Goal: Task Accomplishment & Management: Manage account settings

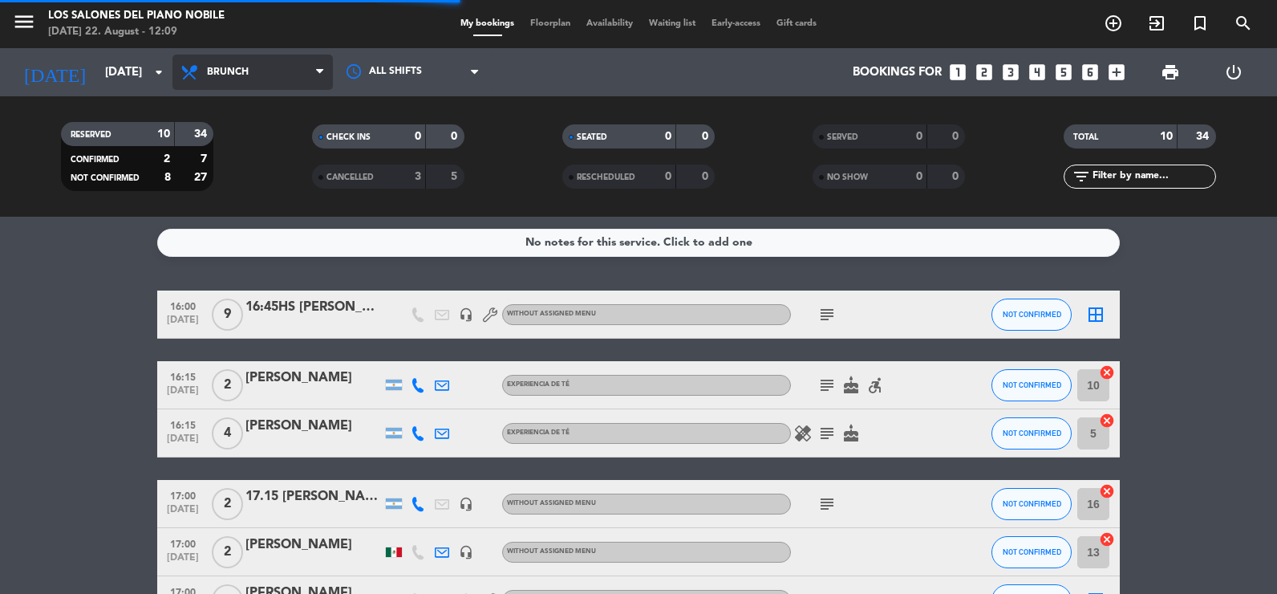
click at [198, 66] on icon at bounding box center [191, 72] width 23 height 19
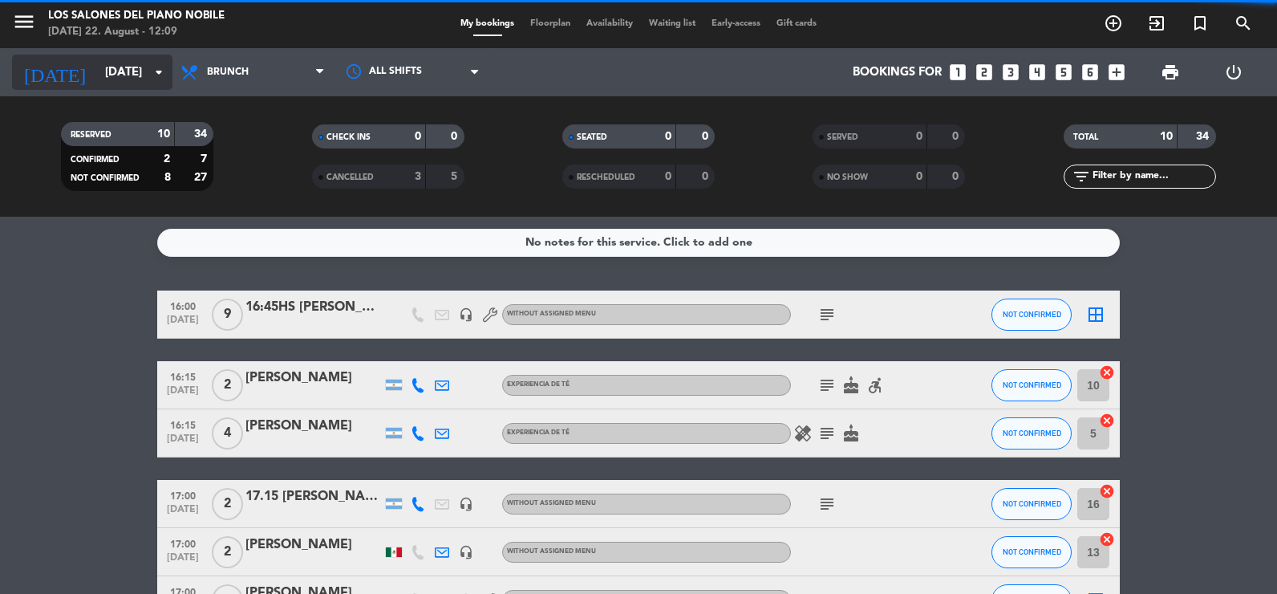
click at [107, 65] on input "[DATE]" at bounding box center [174, 73] width 154 height 30
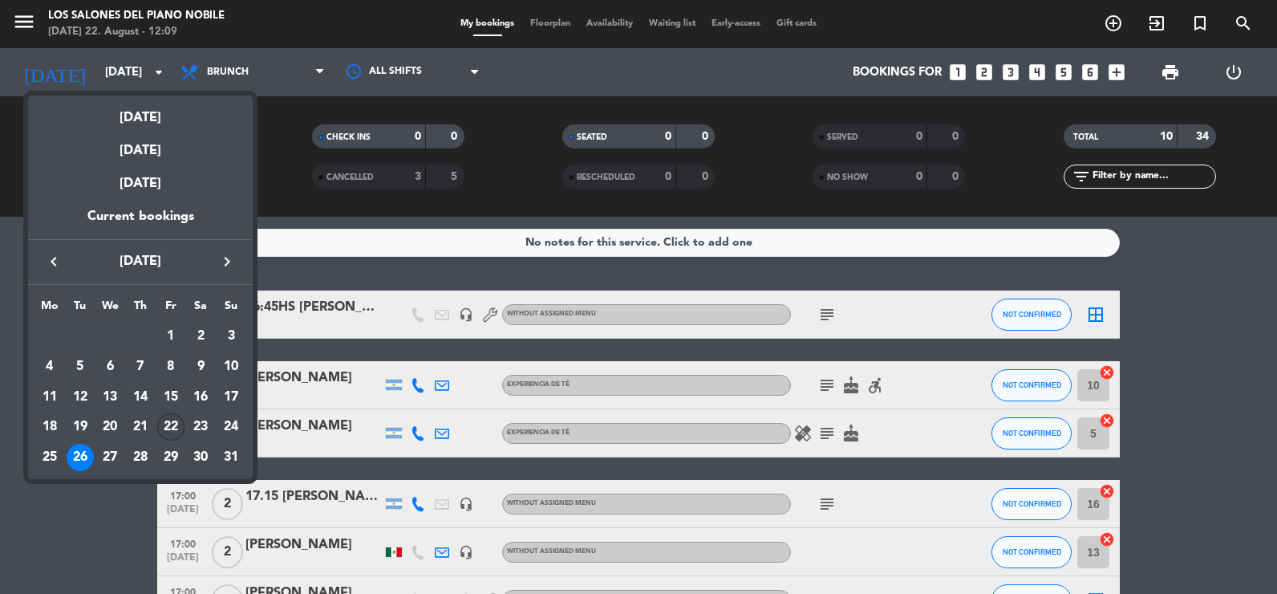
click at [167, 429] on div "22" at bounding box center [170, 426] width 27 height 27
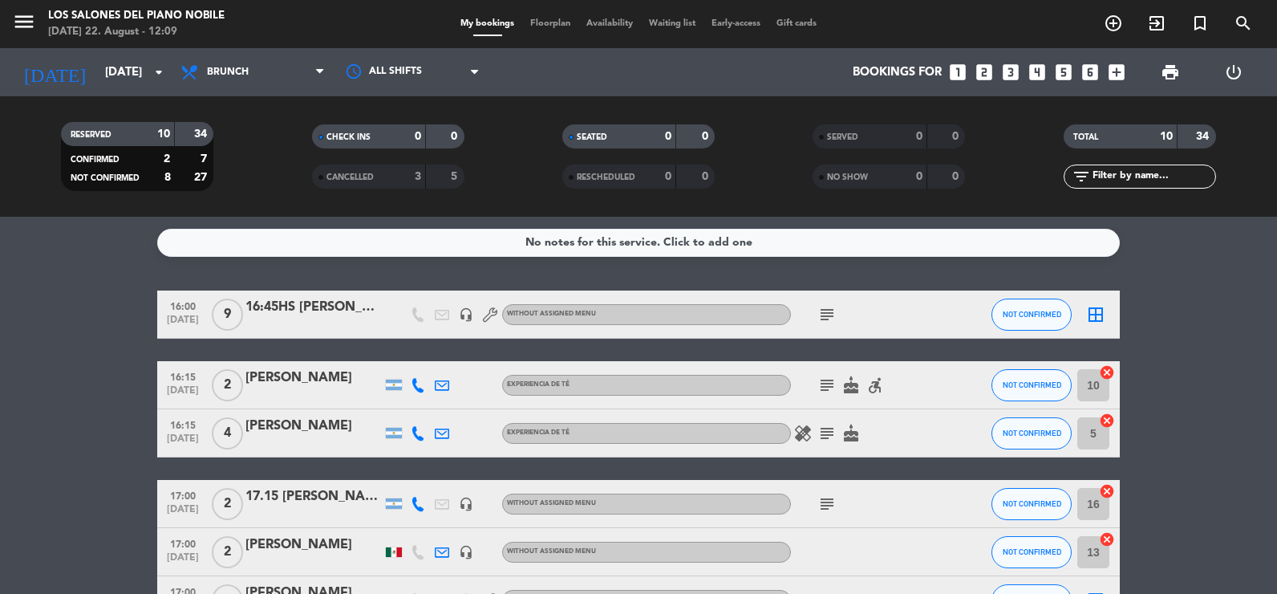
type input "[DATE]"
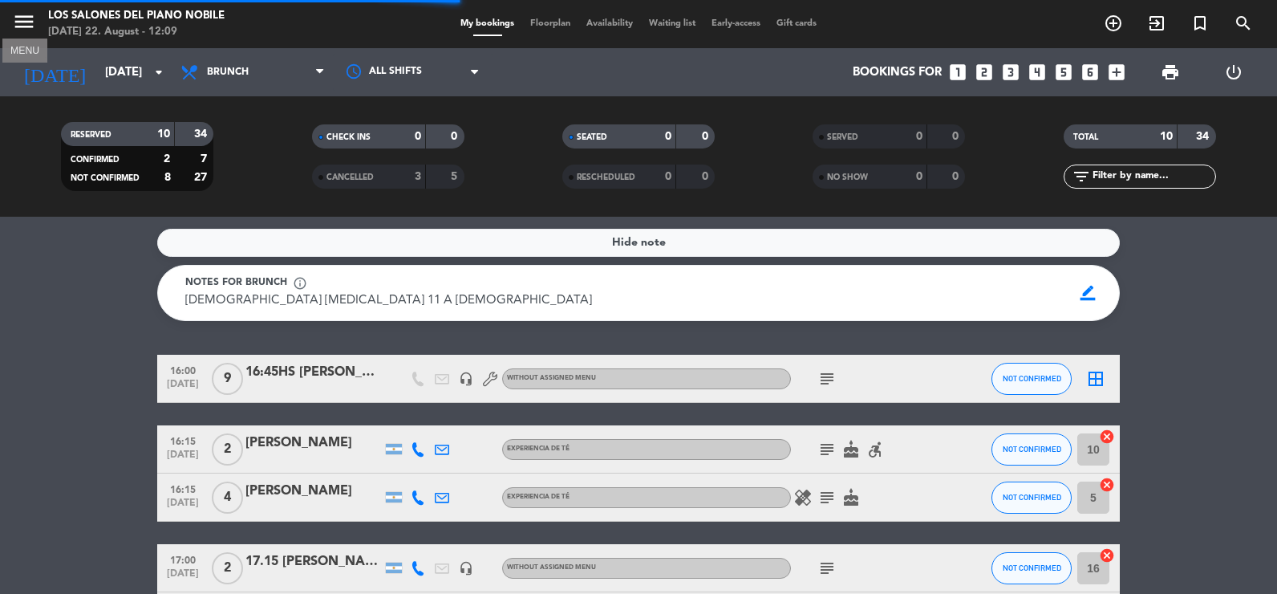
click at [18, 22] on icon "menu" at bounding box center [24, 22] width 24 height 24
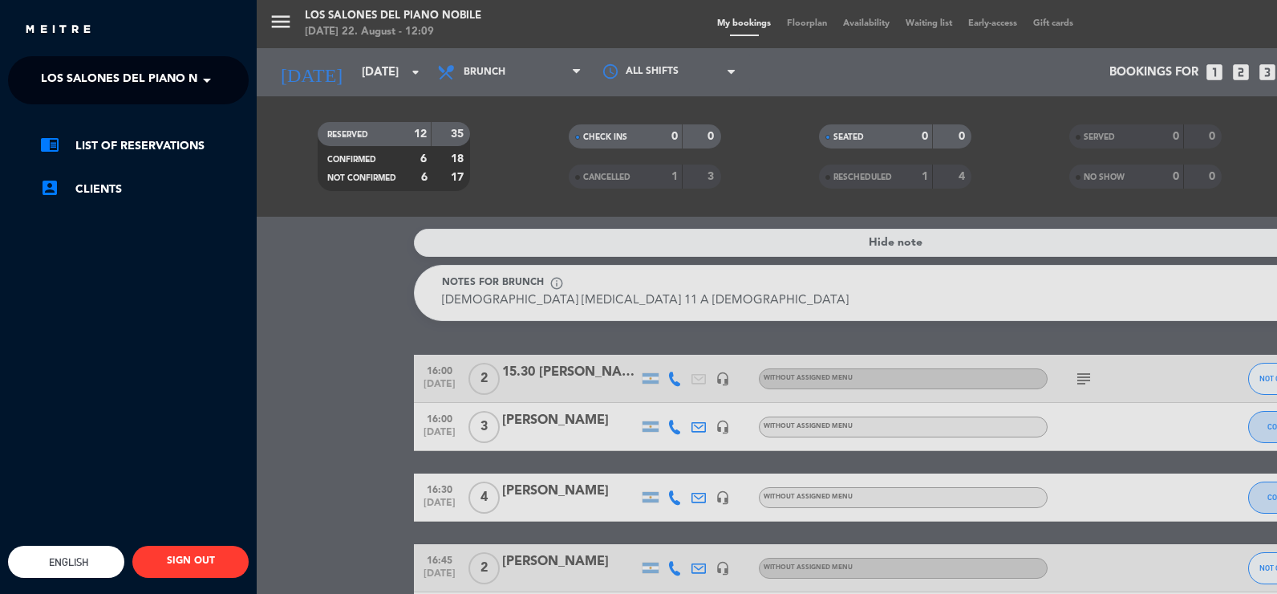
click at [82, 78] on span "Los Salones del Piano Nobile" at bounding box center [136, 80] width 190 height 34
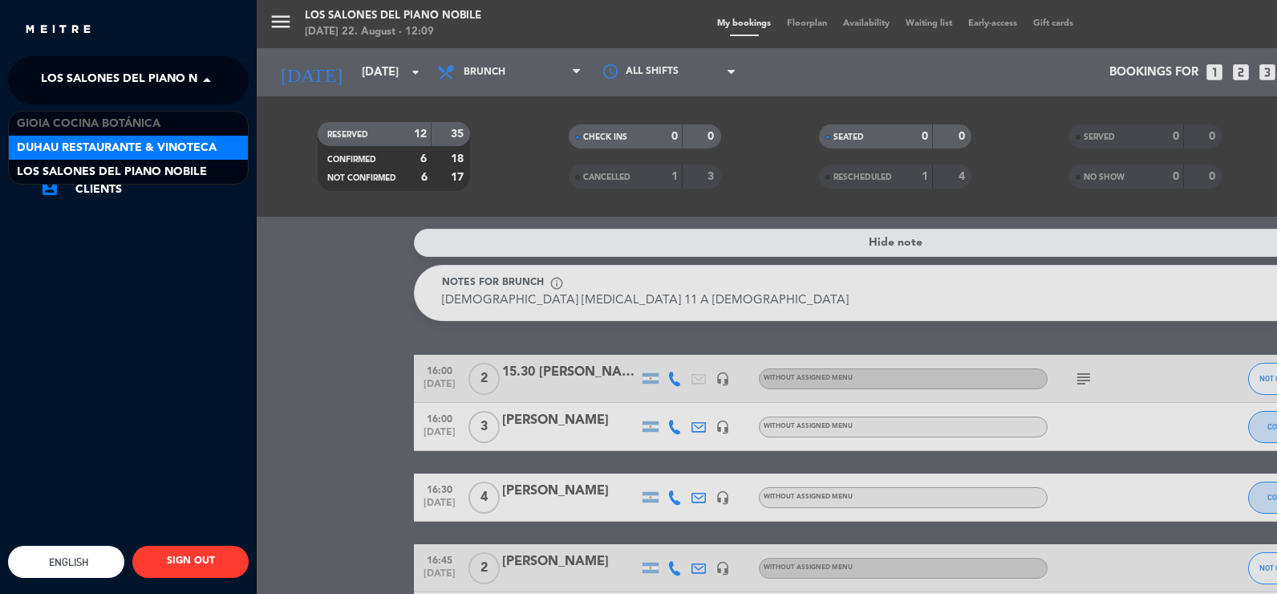
click at [97, 146] on span "Duhau Restaurante & Vinoteca" at bounding box center [117, 148] width 200 height 18
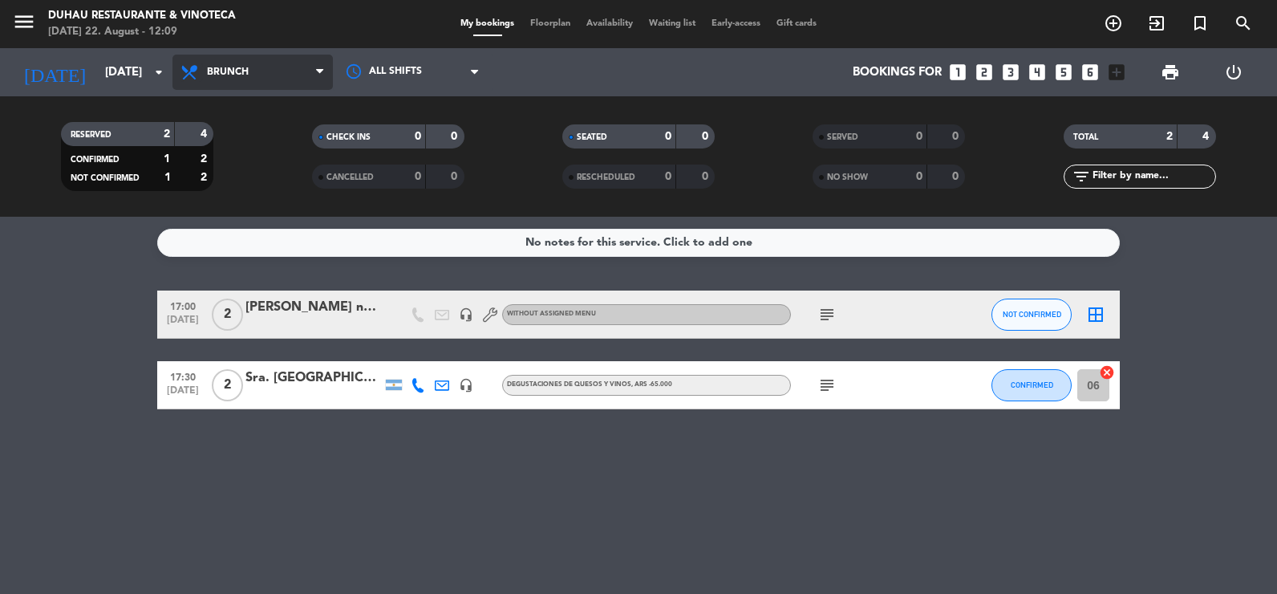
click at [188, 67] on icon at bounding box center [191, 72] width 23 height 19
click at [239, 244] on ng-component "menu Duhau Restaurante & Vinoteca [DATE] 22. August - 12:09 My bookings Floorpl…" at bounding box center [638, 297] width 1277 height 594
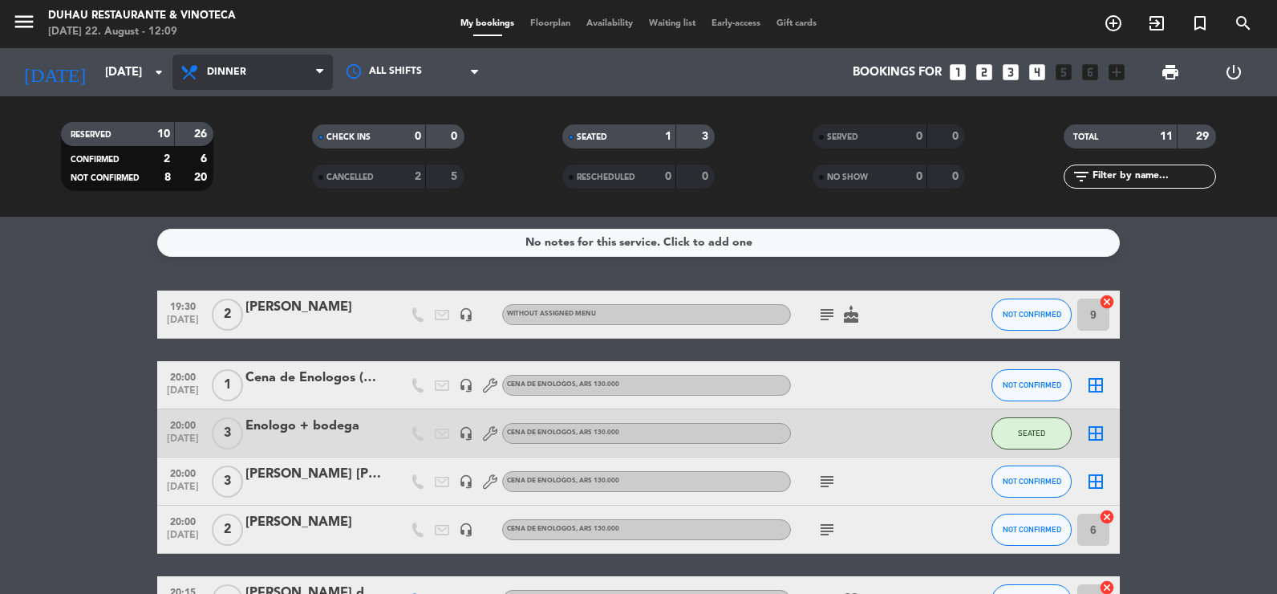
click at [233, 60] on span "Dinner" at bounding box center [252, 72] width 160 height 35
click at [253, 254] on ng-component "menu Duhau Restaurante & Vinoteca [DATE] 22. August - 12:09 My bookings Floorpl…" at bounding box center [638, 297] width 1277 height 594
click at [229, 81] on span "Dinner" at bounding box center [252, 72] width 160 height 35
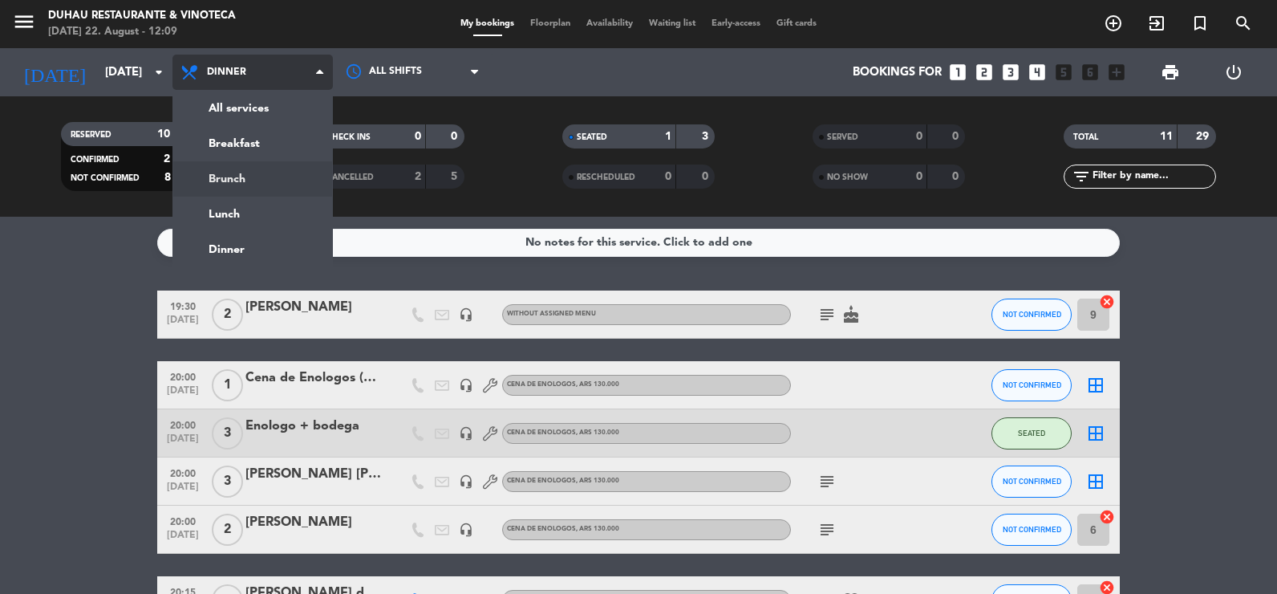
click at [241, 178] on div "menu Duhau Restaurante & Vinoteca [DATE] 22. August - 12:09 My bookings Floorpl…" at bounding box center [638, 108] width 1277 height 217
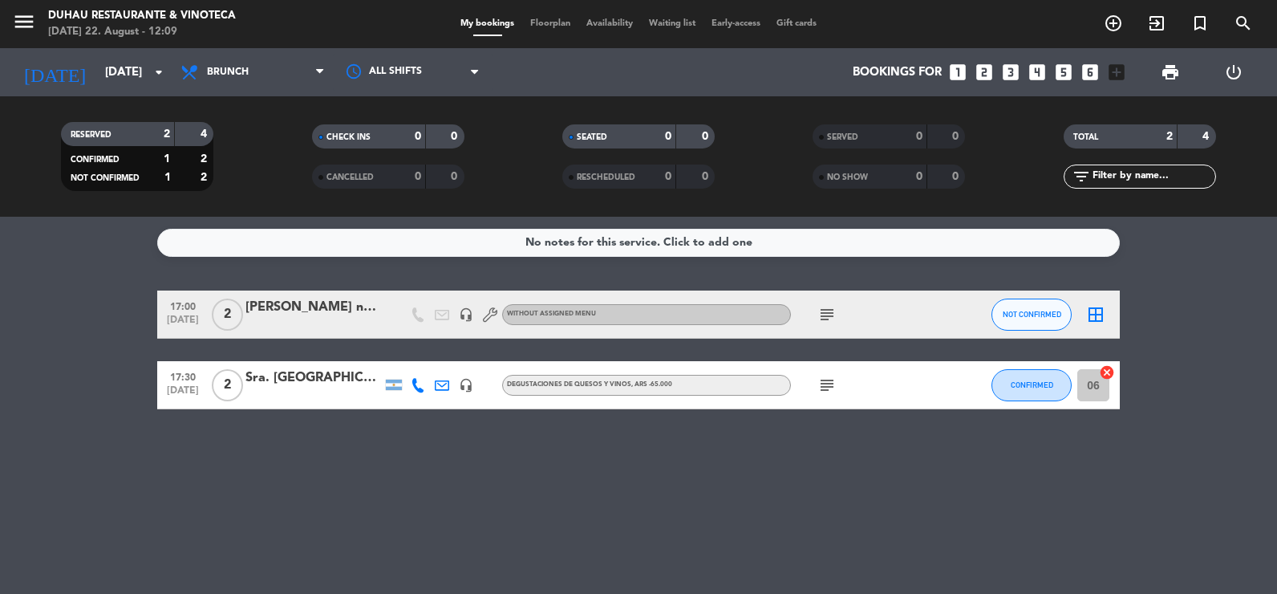
click at [287, 400] on div at bounding box center [313, 395] width 136 height 13
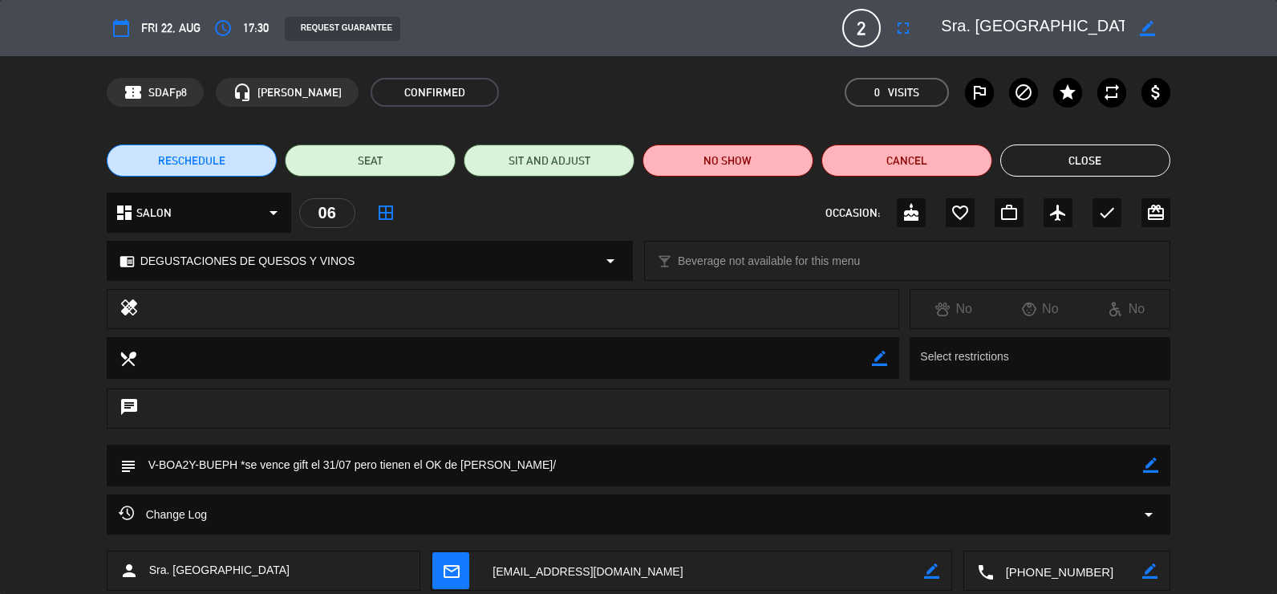
click at [822, 165] on button "Close" at bounding box center [1085, 160] width 171 height 32
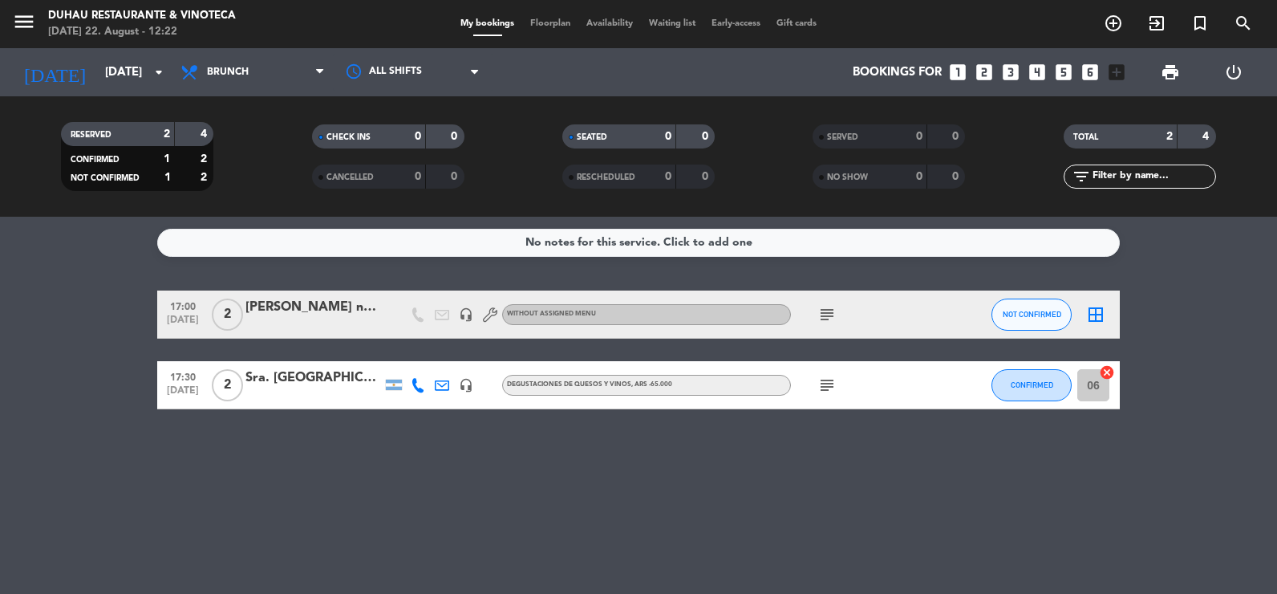
click at [282, 379] on div "Sra. [GEOGRAPHIC_DATA]" at bounding box center [313, 377] width 136 height 21
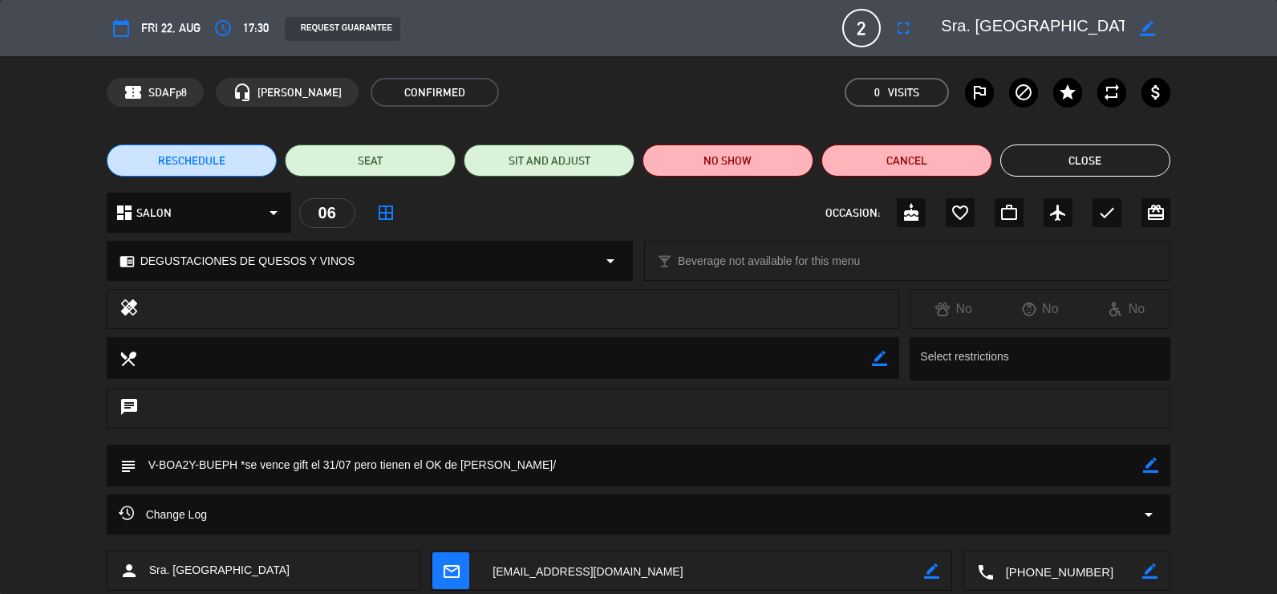
click at [600, 571] on textarea at bounding box center [703, 571] width 444 height 40
click at [822, 165] on button "Close" at bounding box center [1085, 160] width 171 height 32
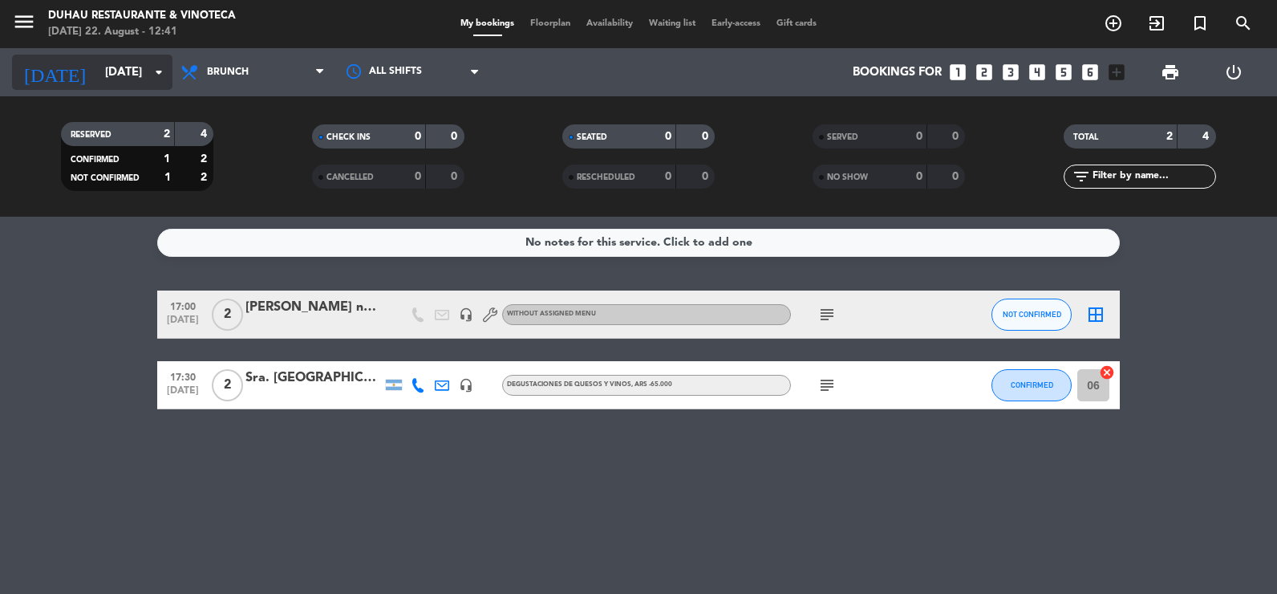
click at [108, 82] on input "[DATE]" at bounding box center [174, 73] width 154 height 30
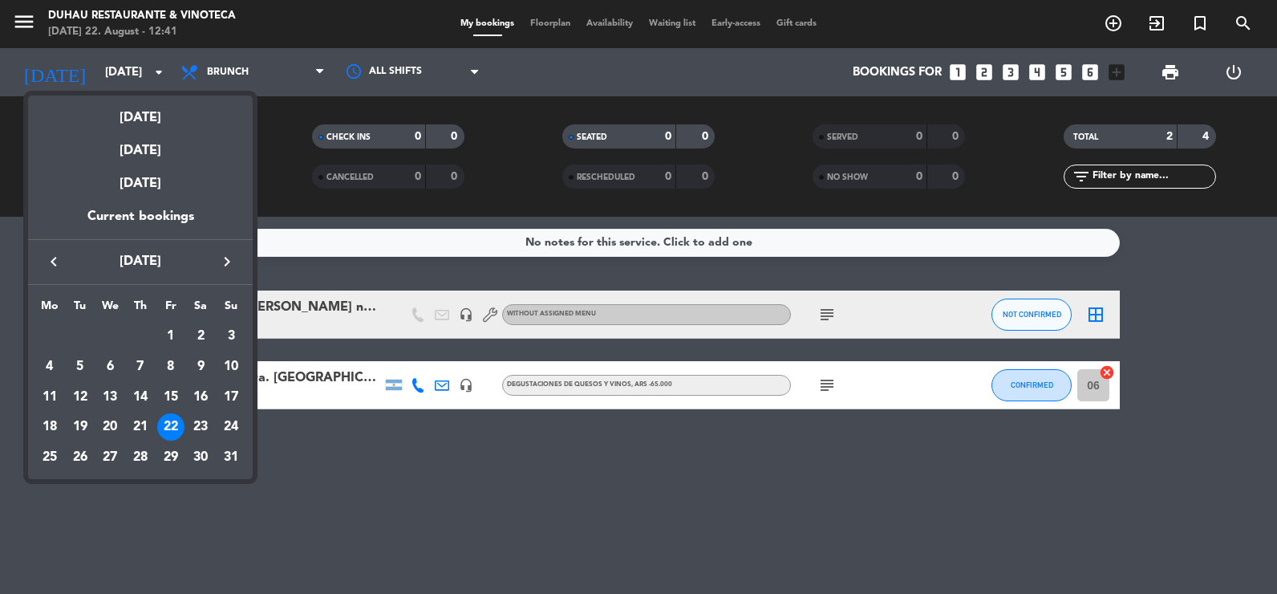
click at [46, 18] on div at bounding box center [638, 297] width 1277 height 594
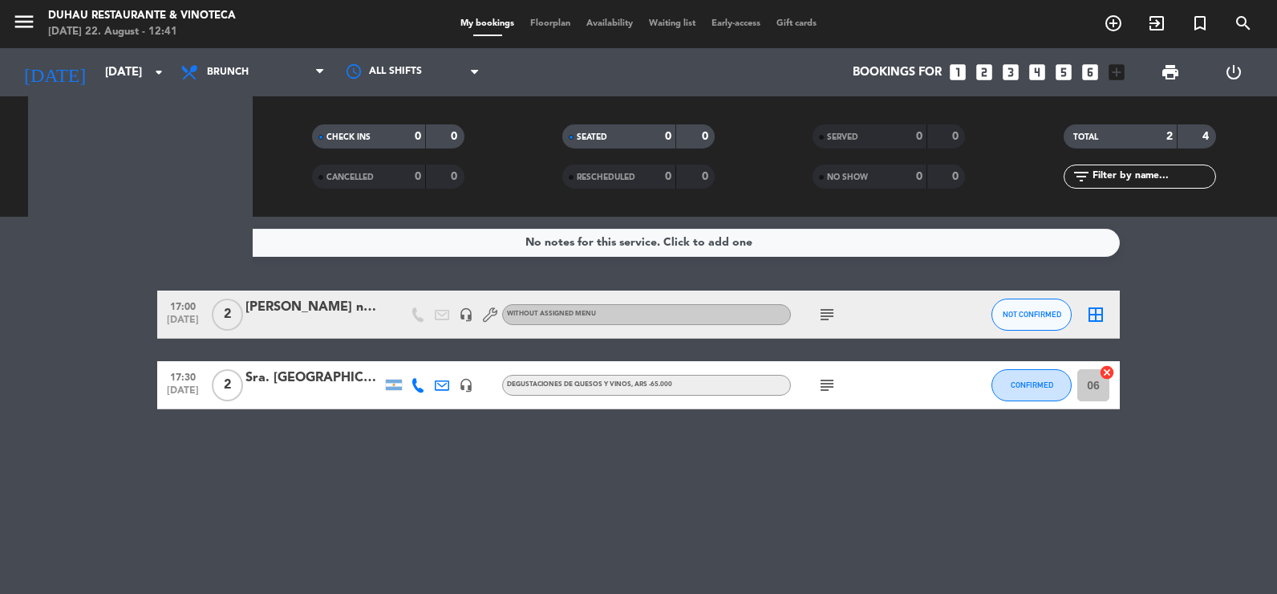
click at [18, 18] on icon "menu" at bounding box center [24, 22] width 24 height 24
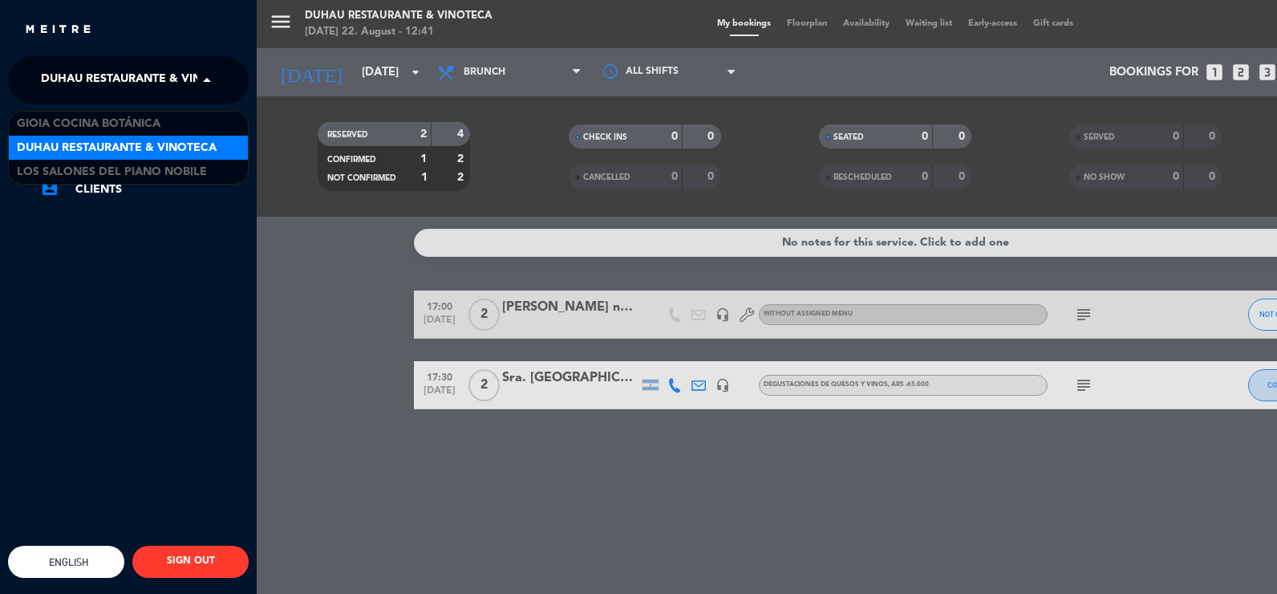
click at [68, 77] on span "Duhau Restaurante & Vinoteca" at bounding box center [141, 80] width 200 height 34
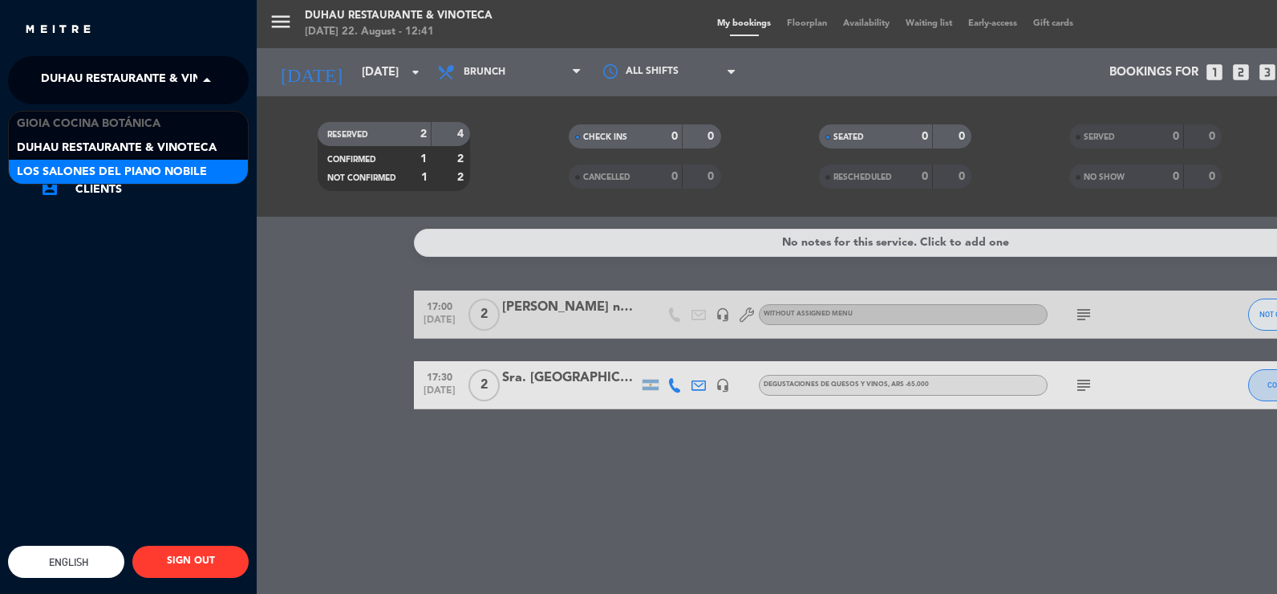
click at [80, 174] on span "Los Salones del Piano Nobile" at bounding box center [112, 172] width 190 height 18
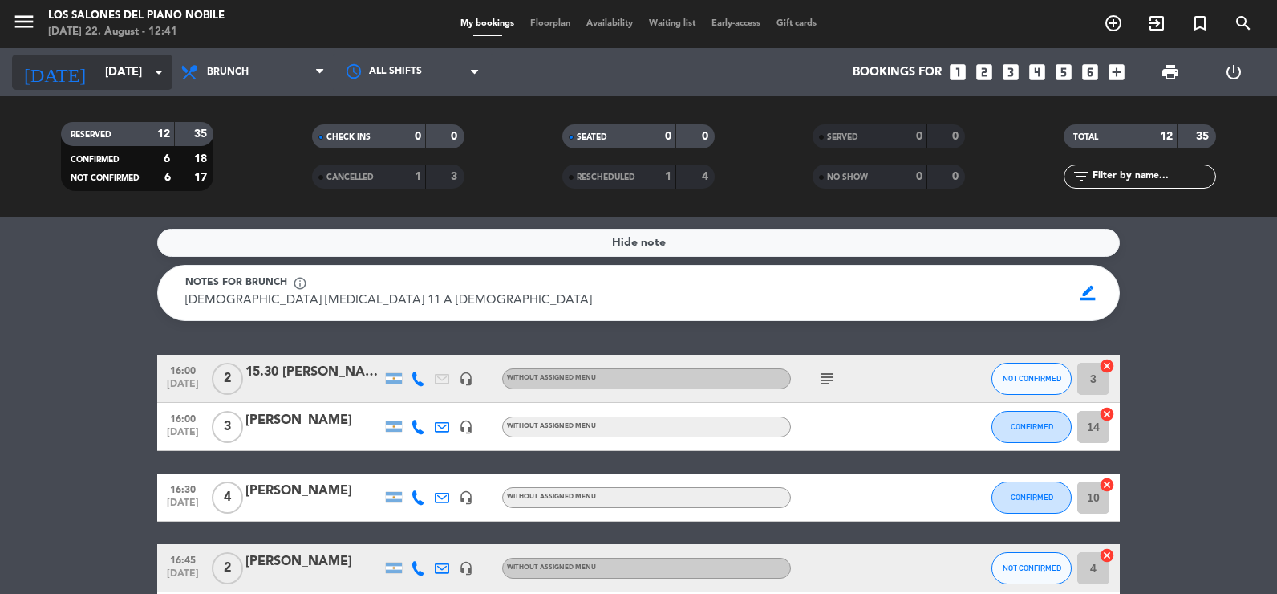
click at [127, 59] on input "[DATE]" at bounding box center [174, 73] width 154 height 30
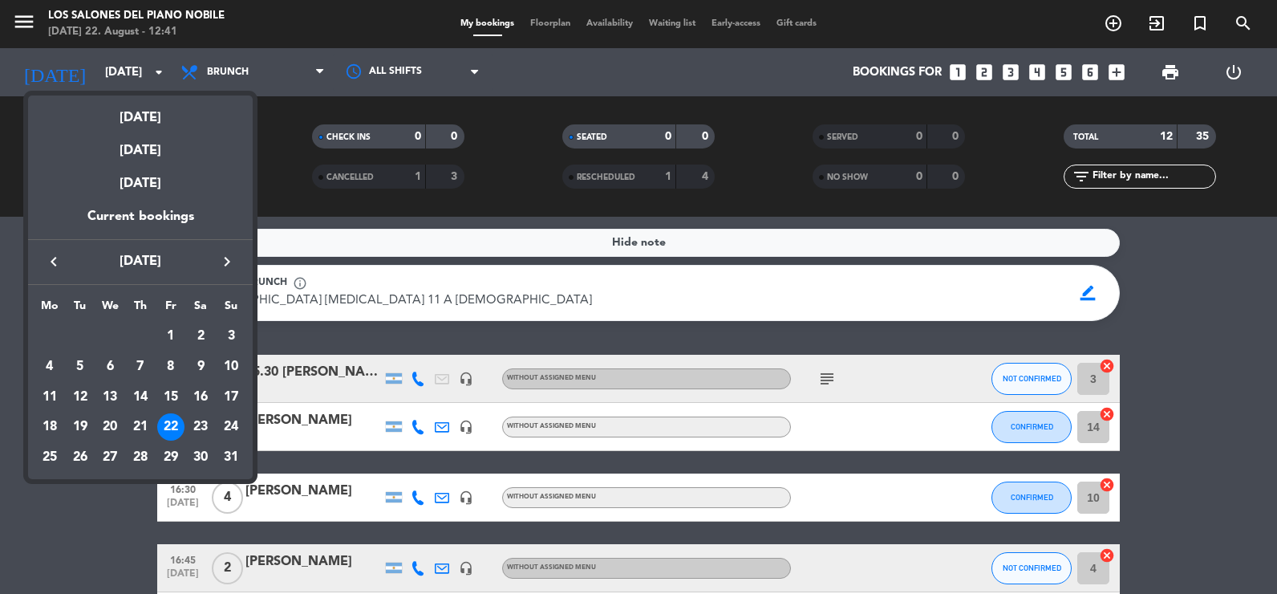
click at [822, 68] on div at bounding box center [638, 297] width 1277 height 594
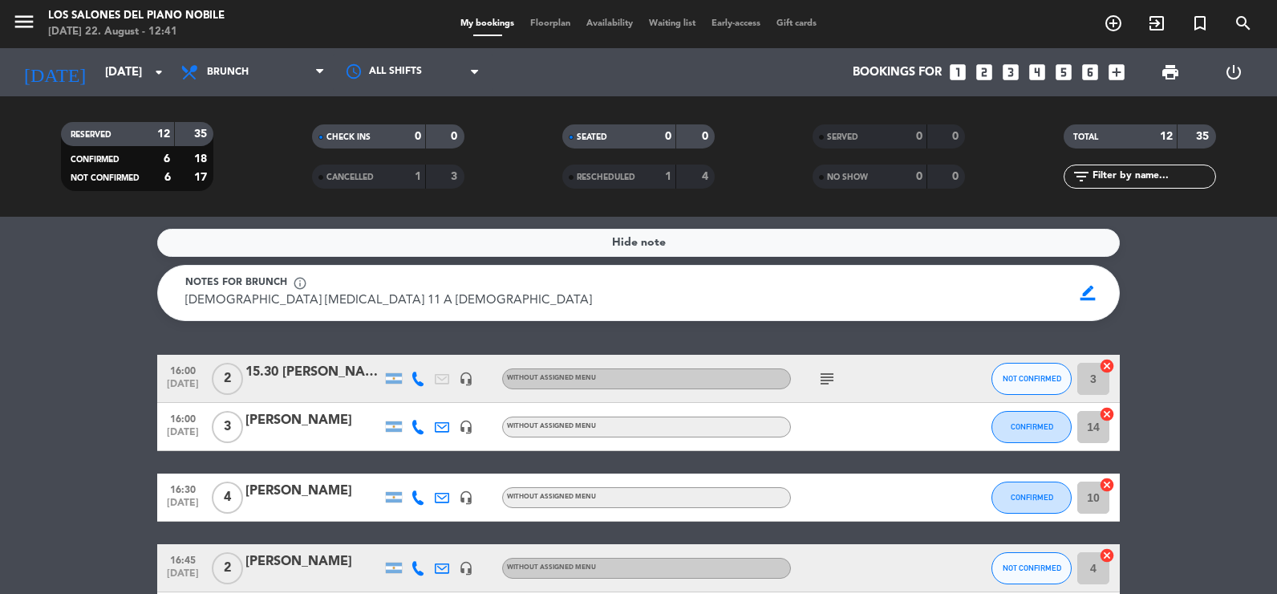
click at [822, 69] on icon "looks_two" at bounding box center [984, 72] width 21 height 21
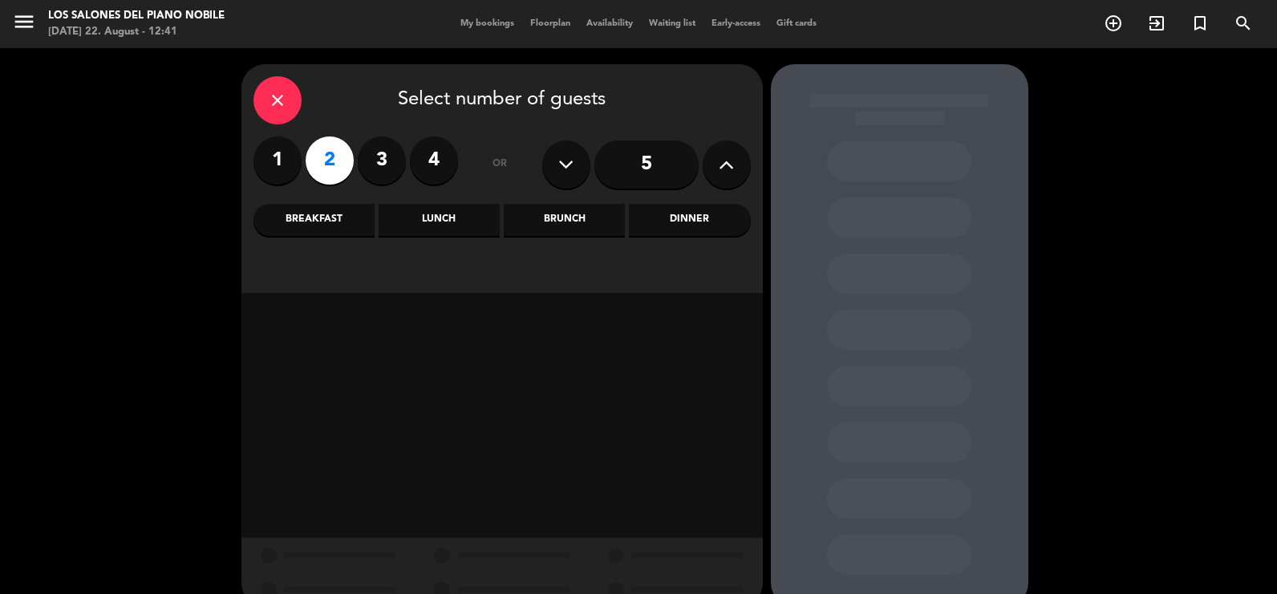
click at [551, 210] on div "Brunch" at bounding box center [564, 220] width 121 height 32
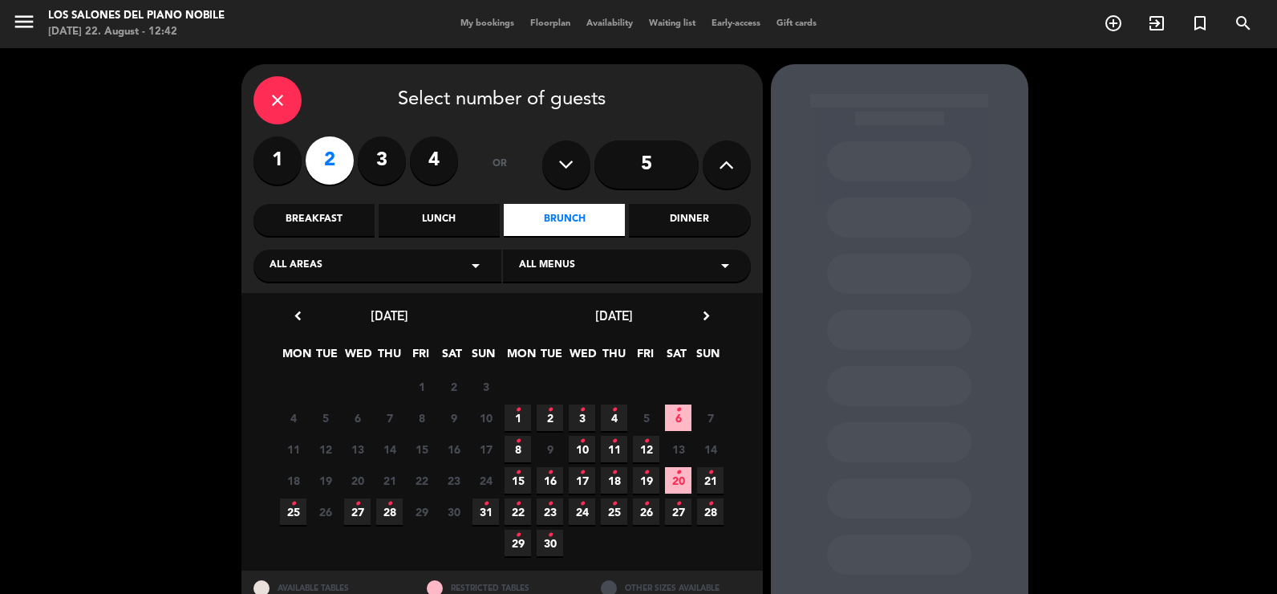
click at [262, 91] on div "close" at bounding box center [278, 100] width 48 height 48
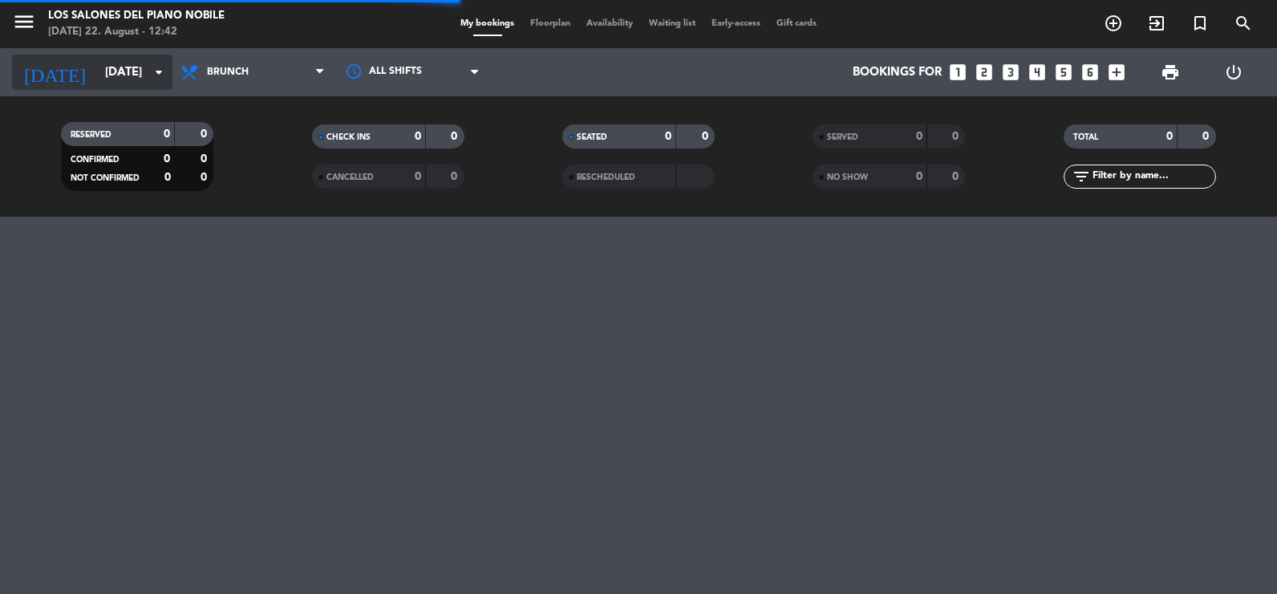
click at [97, 70] on input "[DATE]" at bounding box center [174, 73] width 154 height 30
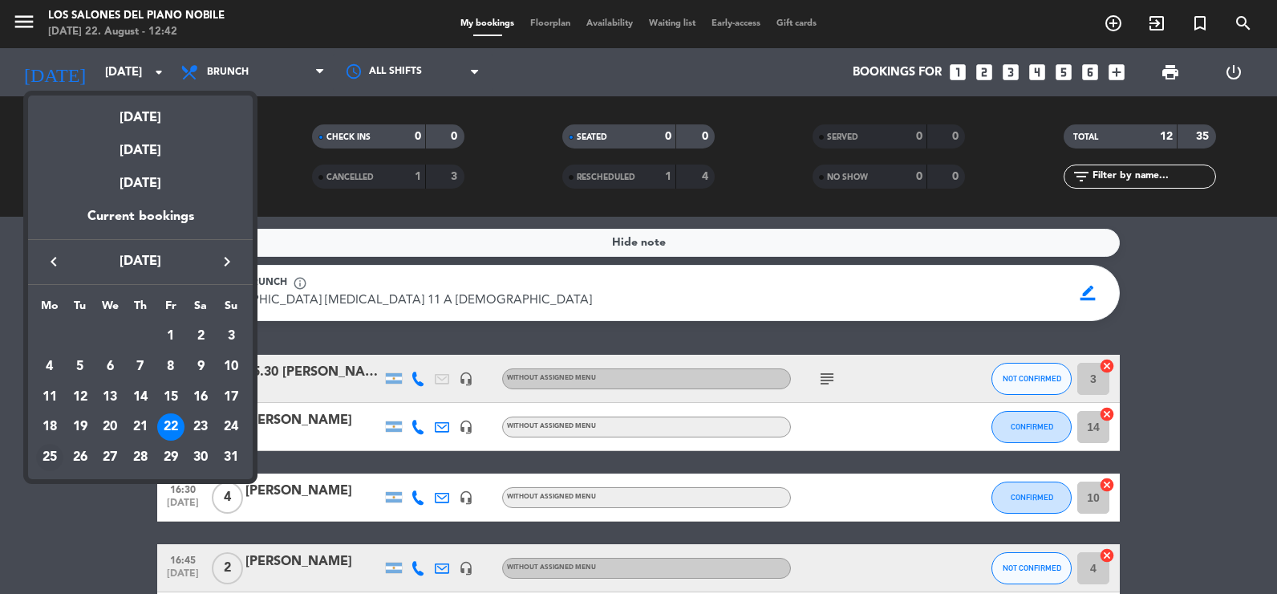
click at [53, 462] on div "25" at bounding box center [49, 457] width 27 height 27
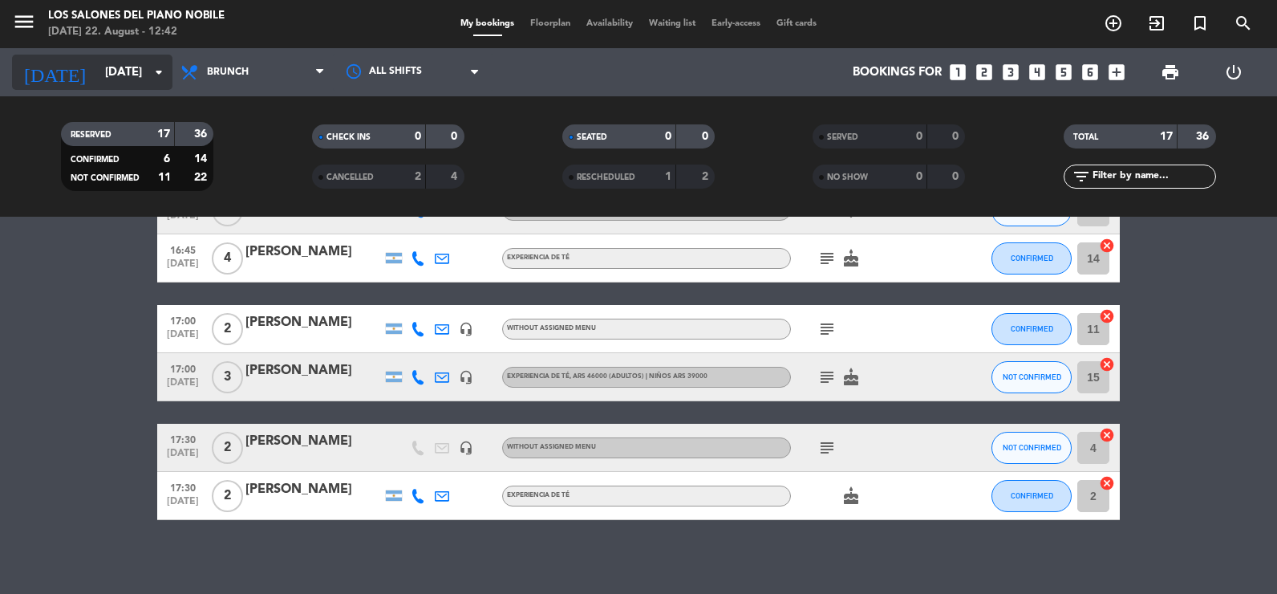
scroll to position [772, 0]
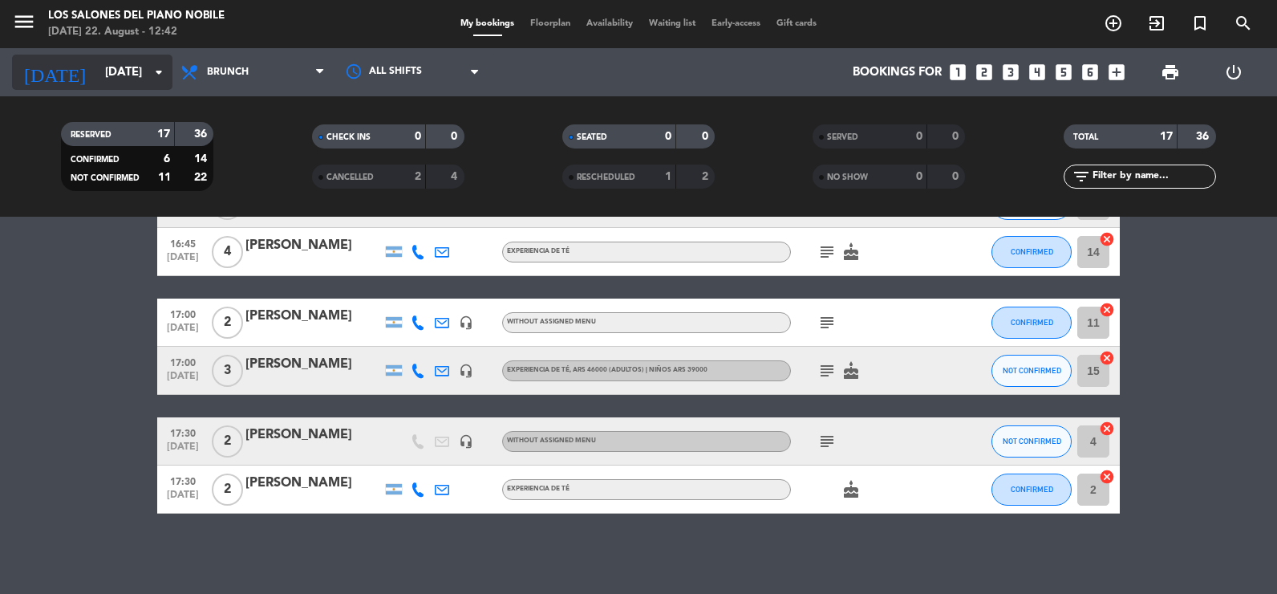
click at [125, 78] on input "[DATE]" at bounding box center [174, 73] width 154 height 30
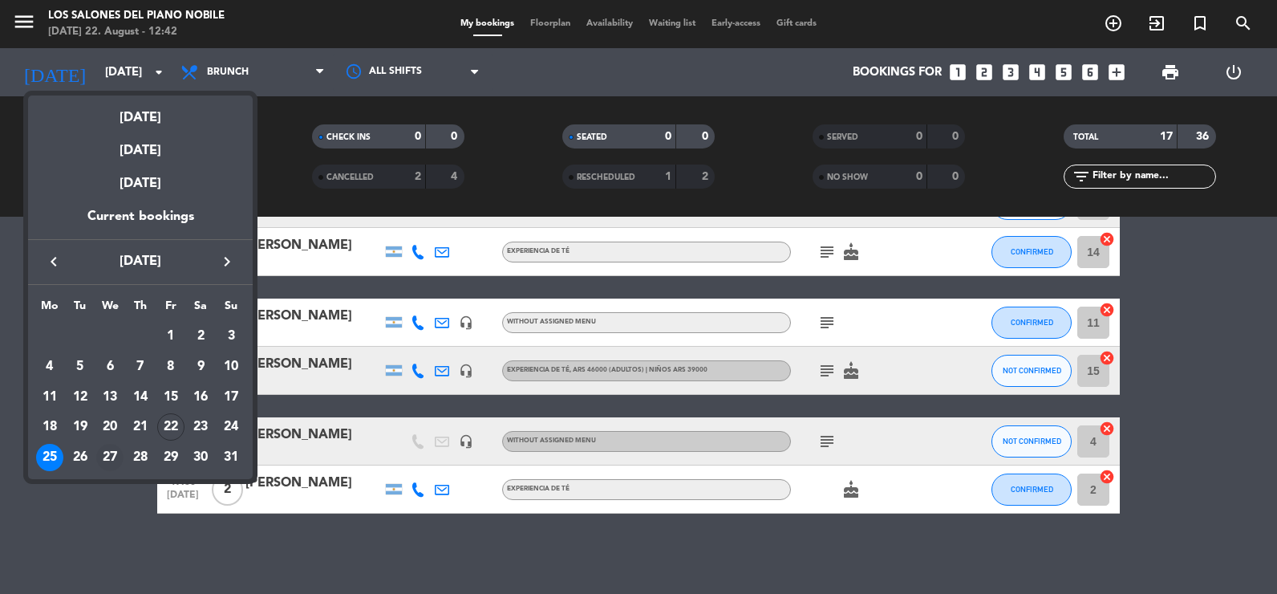
click at [107, 463] on div "27" at bounding box center [109, 457] width 27 height 27
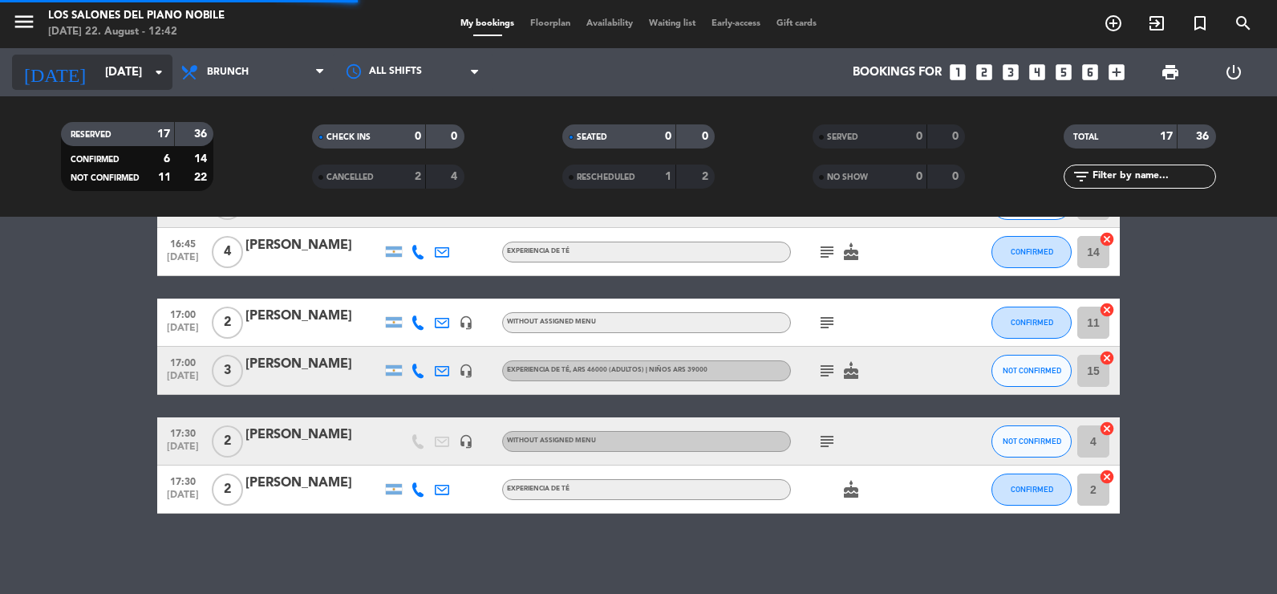
scroll to position [316, 0]
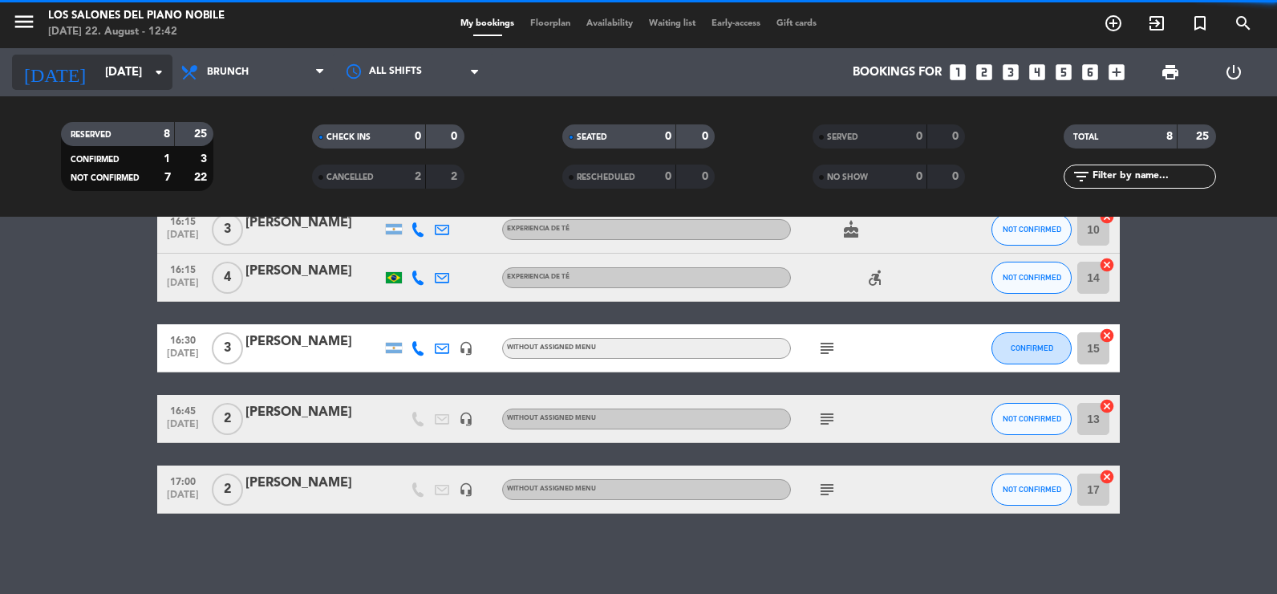
click at [124, 71] on input "[DATE]" at bounding box center [174, 73] width 154 height 30
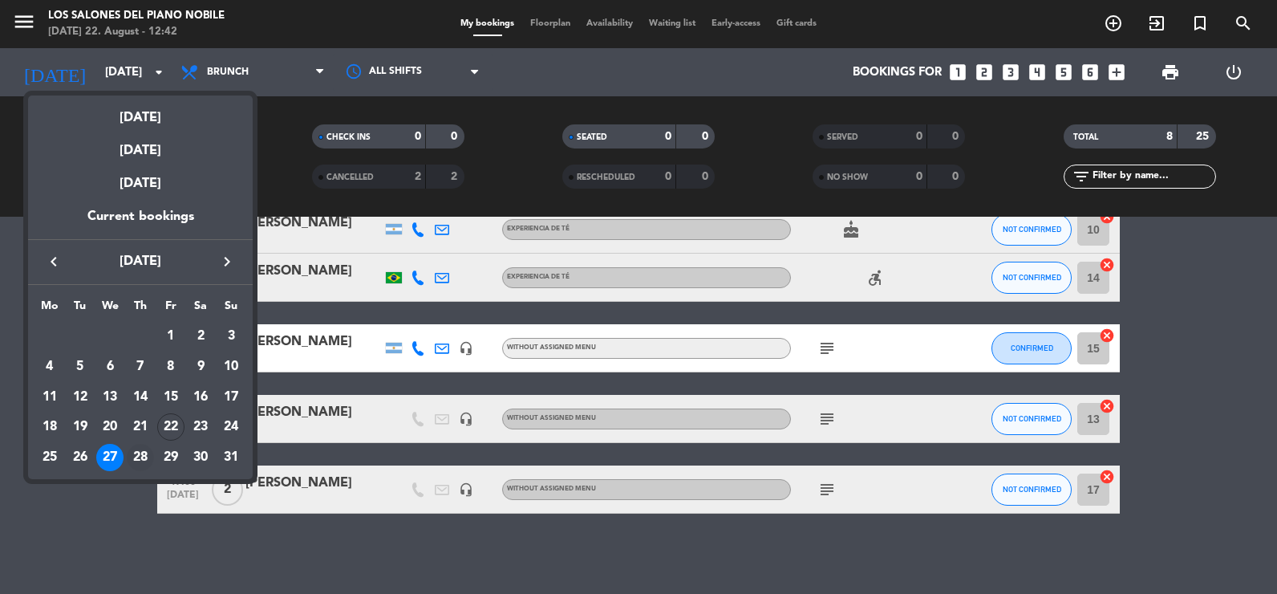
click at [143, 455] on div "28" at bounding box center [140, 457] width 27 height 27
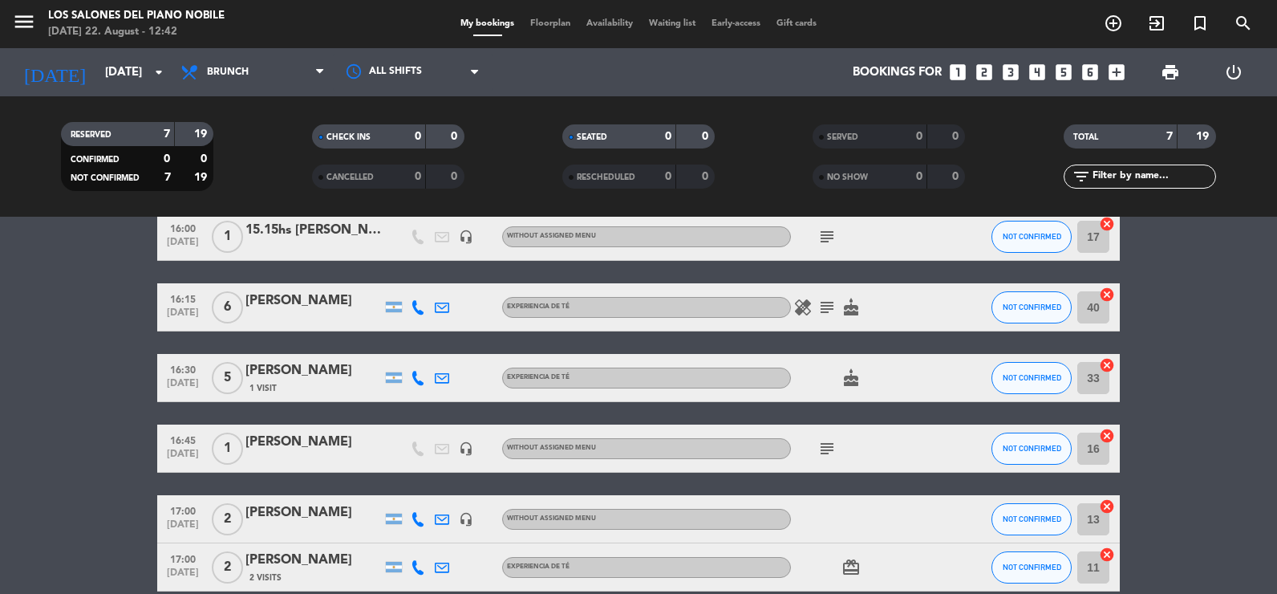
scroll to position [0, 0]
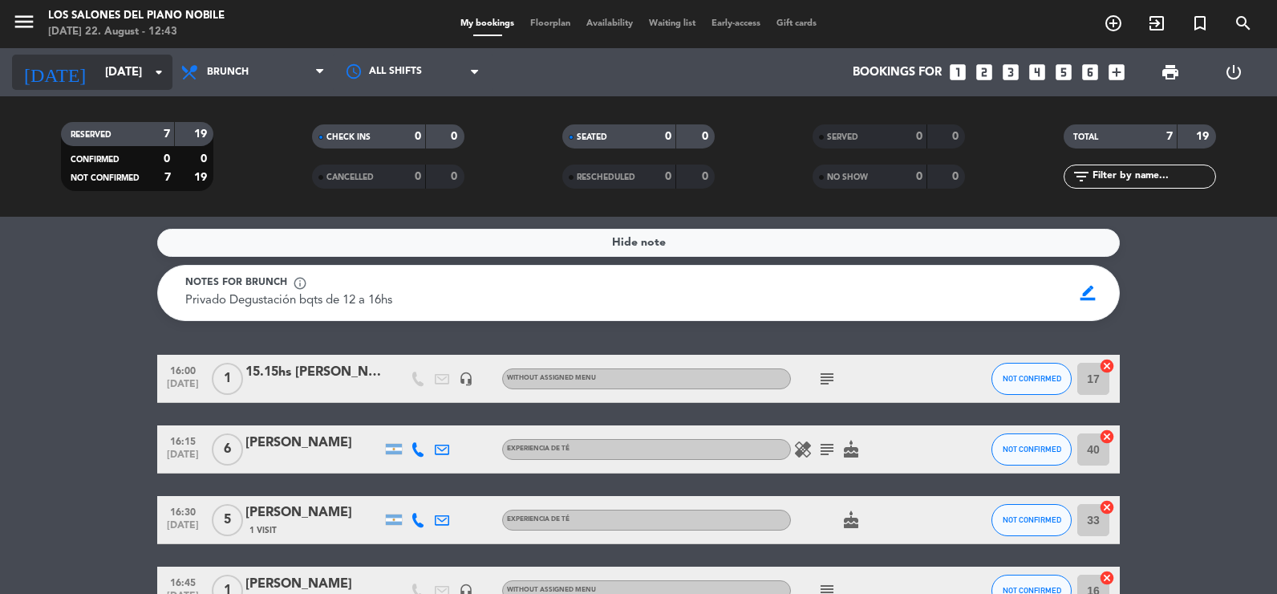
click at [111, 71] on input "[DATE]" at bounding box center [174, 73] width 154 height 30
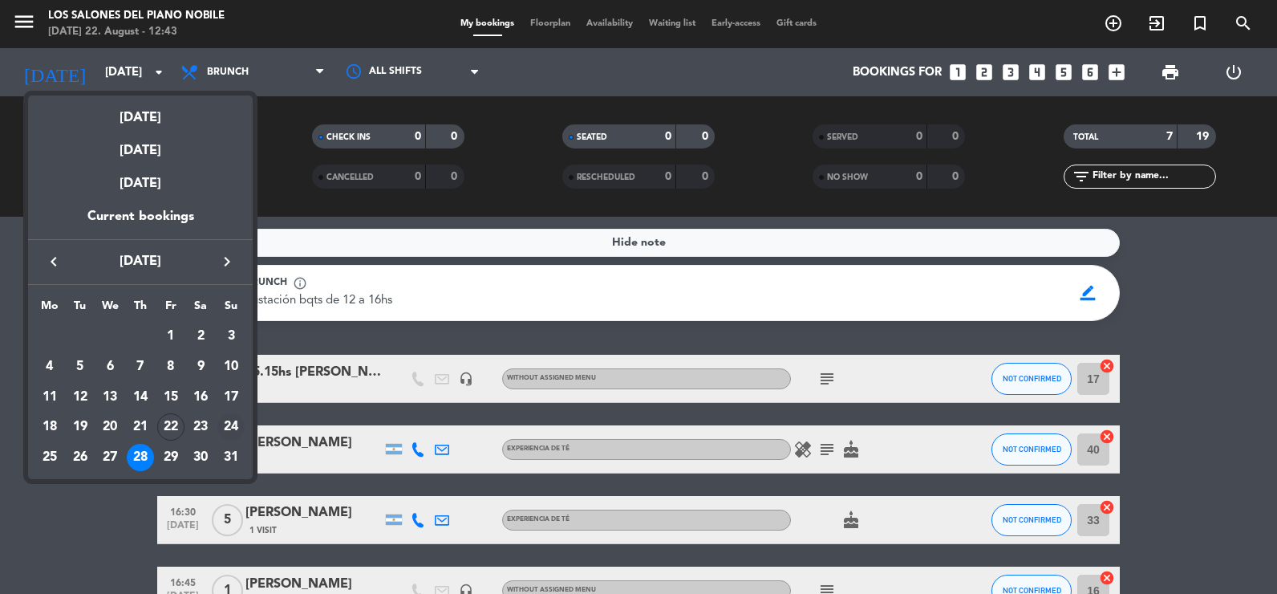
click at [228, 431] on div "24" at bounding box center [230, 426] width 27 height 27
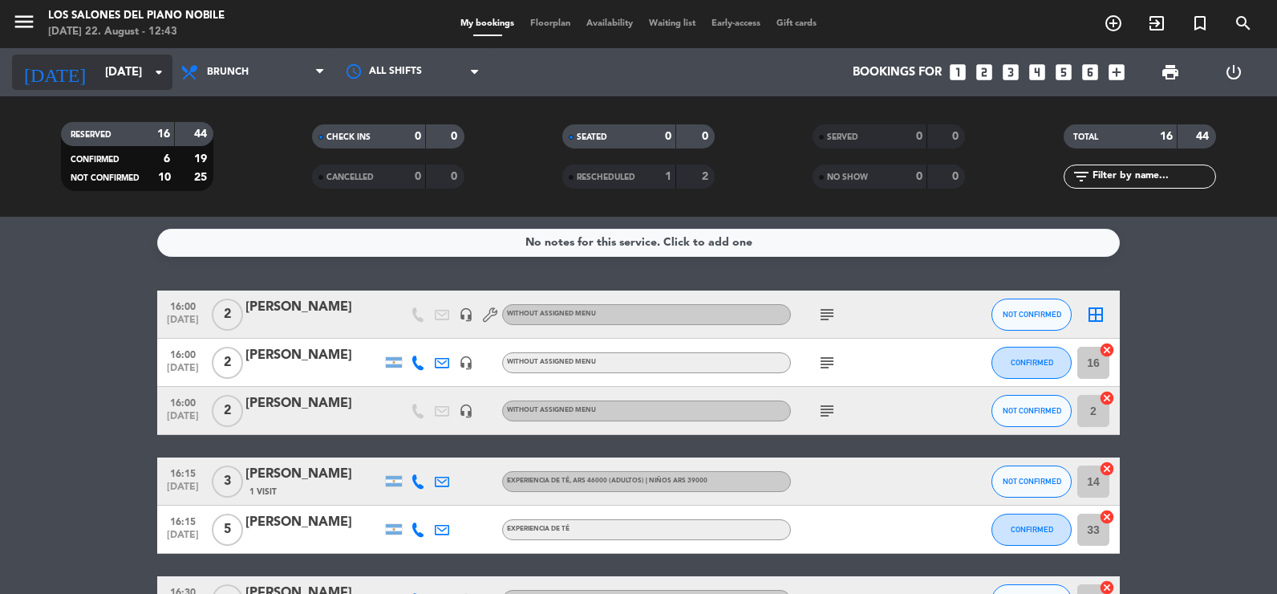
click at [133, 66] on input "[DATE]" at bounding box center [174, 73] width 154 height 30
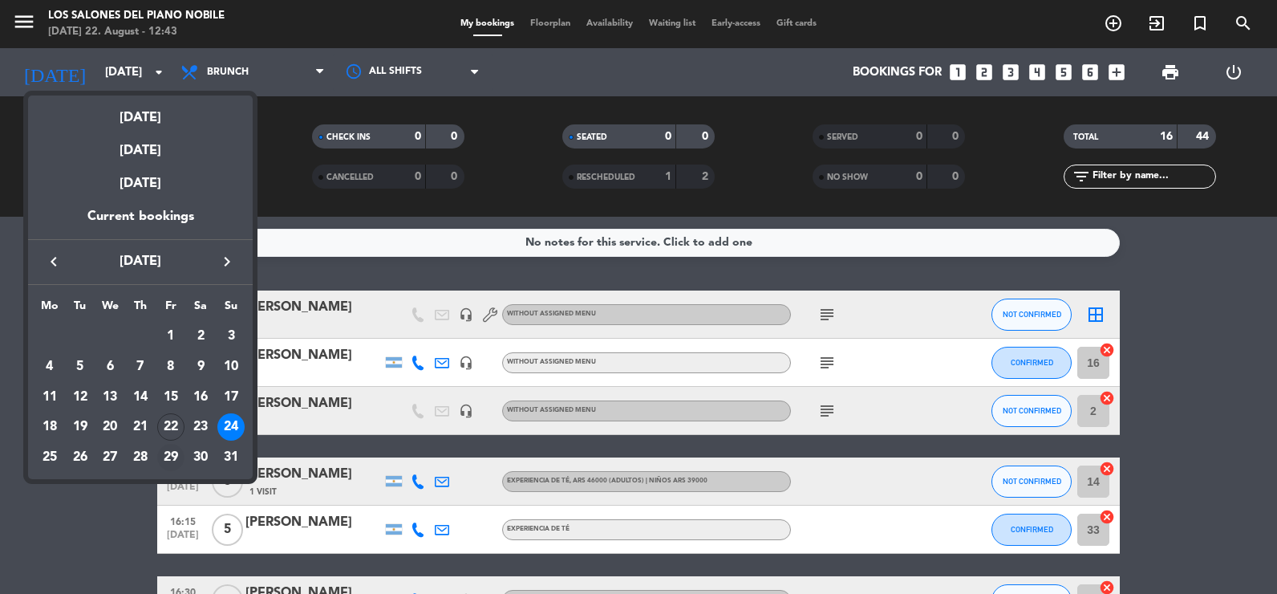
click at [176, 450] on div "29" at bounding box center [170, 457] width 27 height 27
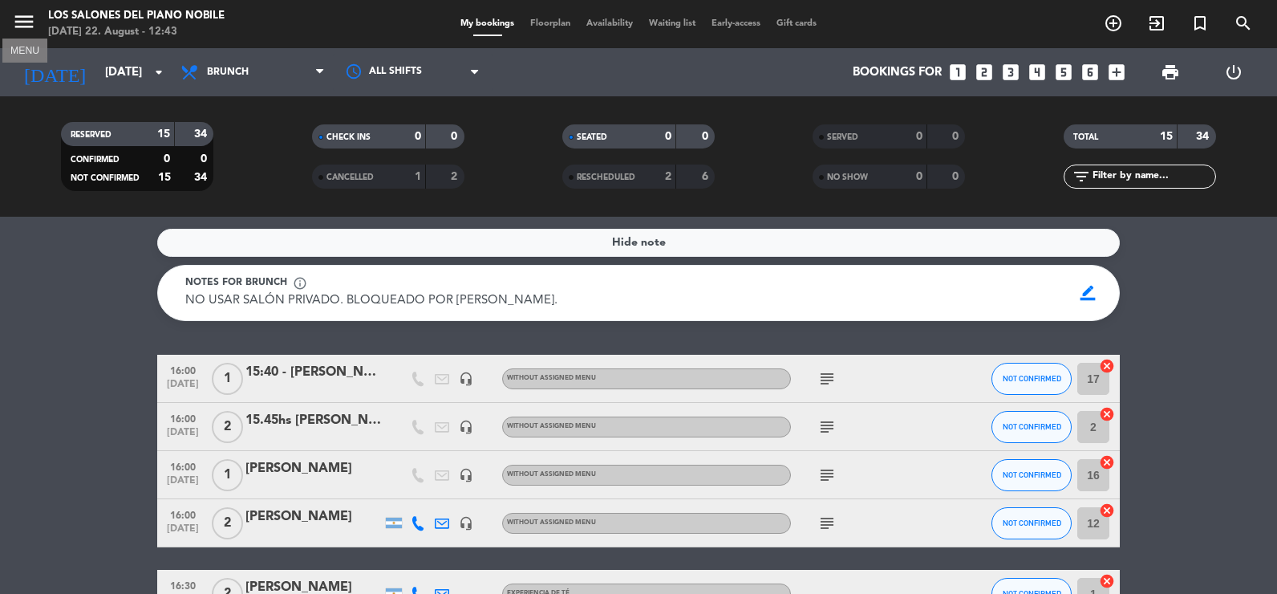
click at [30, 21] on icon "menu" at bounding box center [24, 22] width 24 height 24
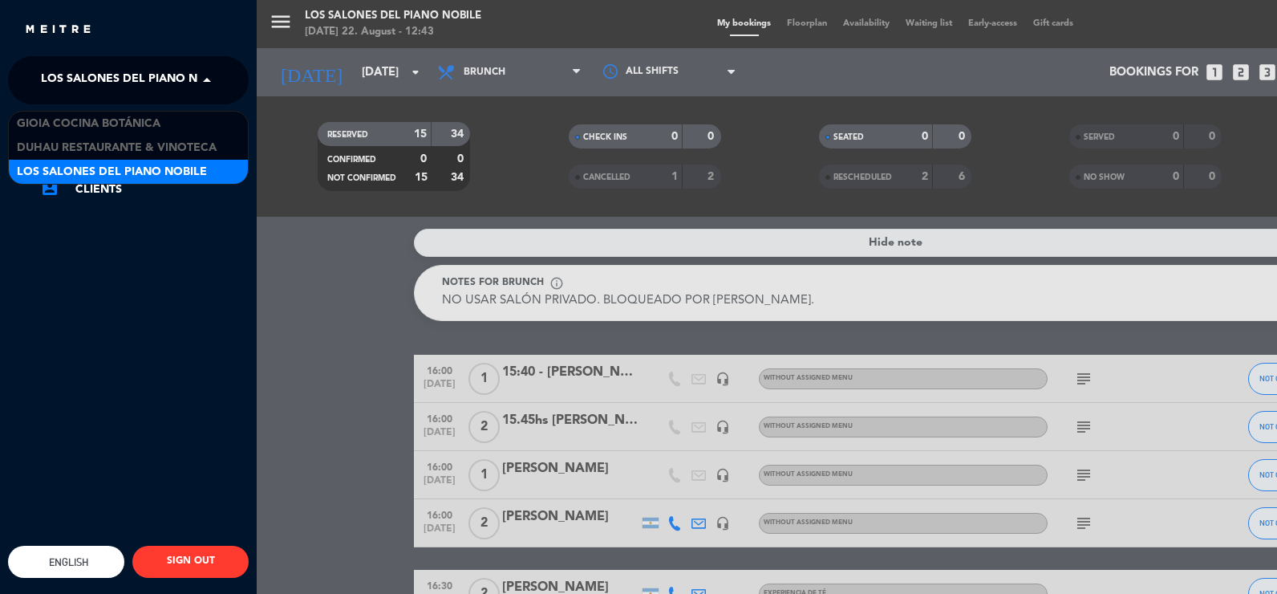
click at [50, 69] on span "Los Salones del Piano Nobile" at bounding box center [136, 80] width 190 height 34
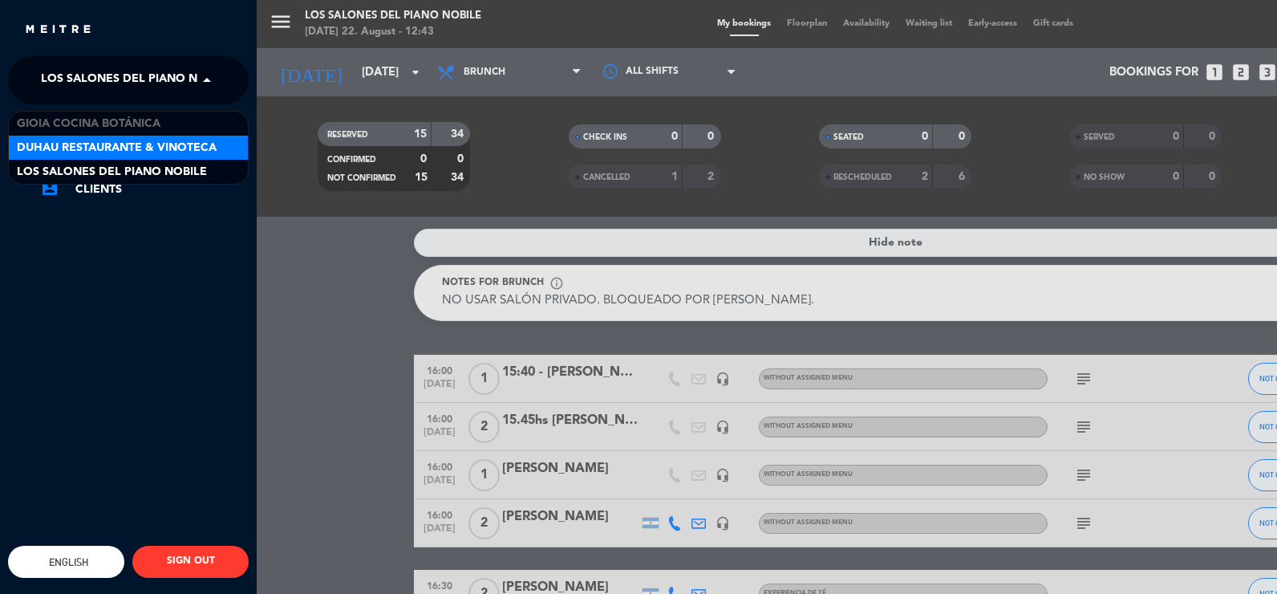
click at [63, 147] on span "Duhau Restaurante & Vinoteca" at bounding box center [117, 148] width 200 height 18
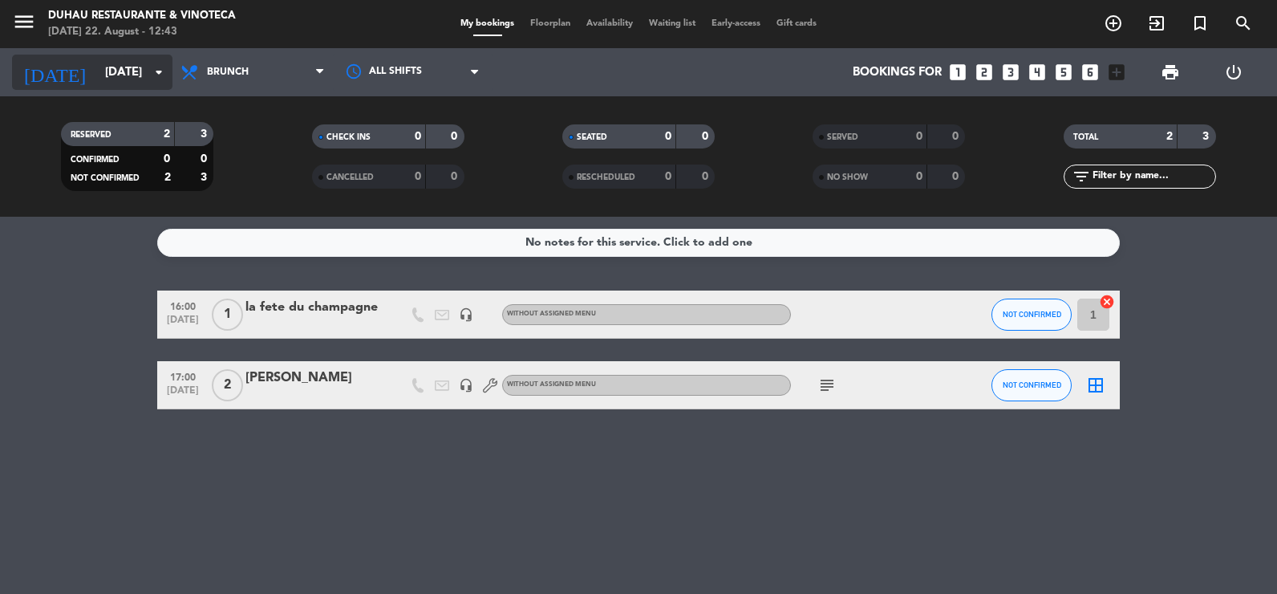
click at [143, 79] on input "[DATE]" at bounding box center [174, 73] width 154 height 30
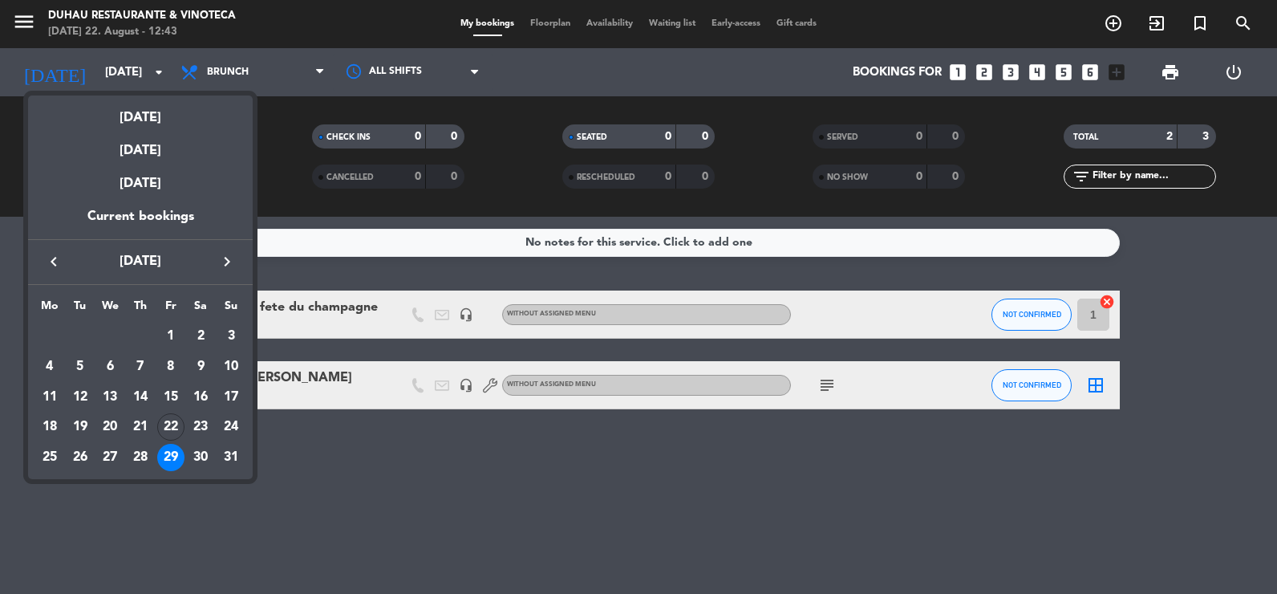
click at [330, 447] on div at bounding box center [638, 297] width 1277 height 594
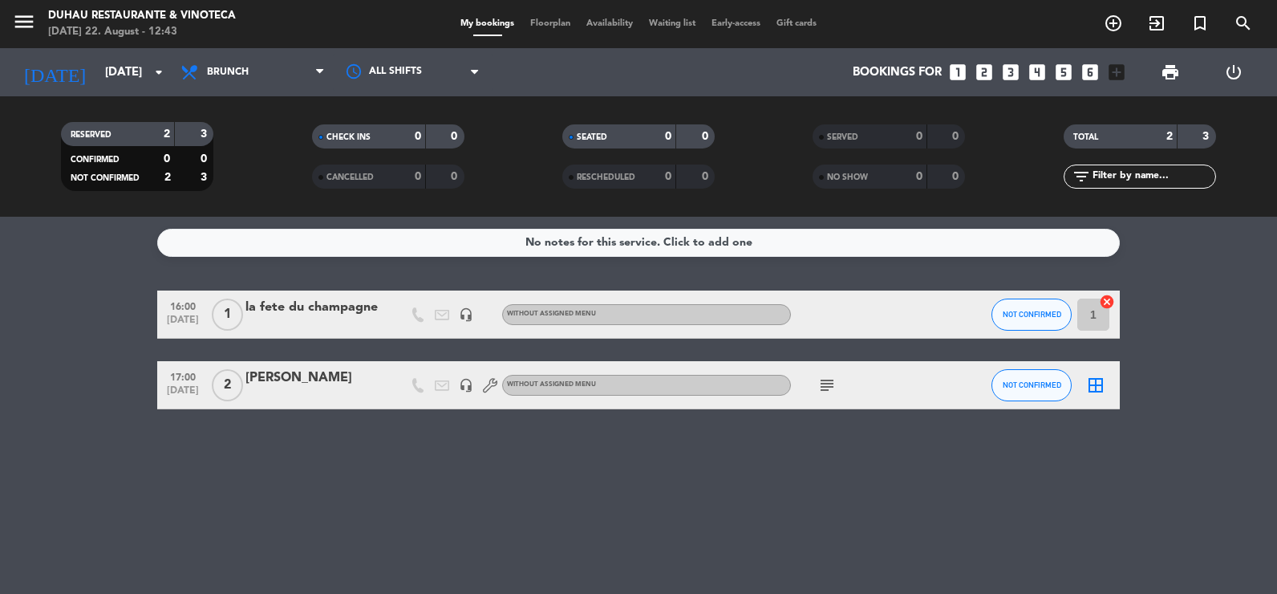
click at [287, 378] on div "[PERSON_NAME]" at bounding box center [313, 377] width 136 height 21
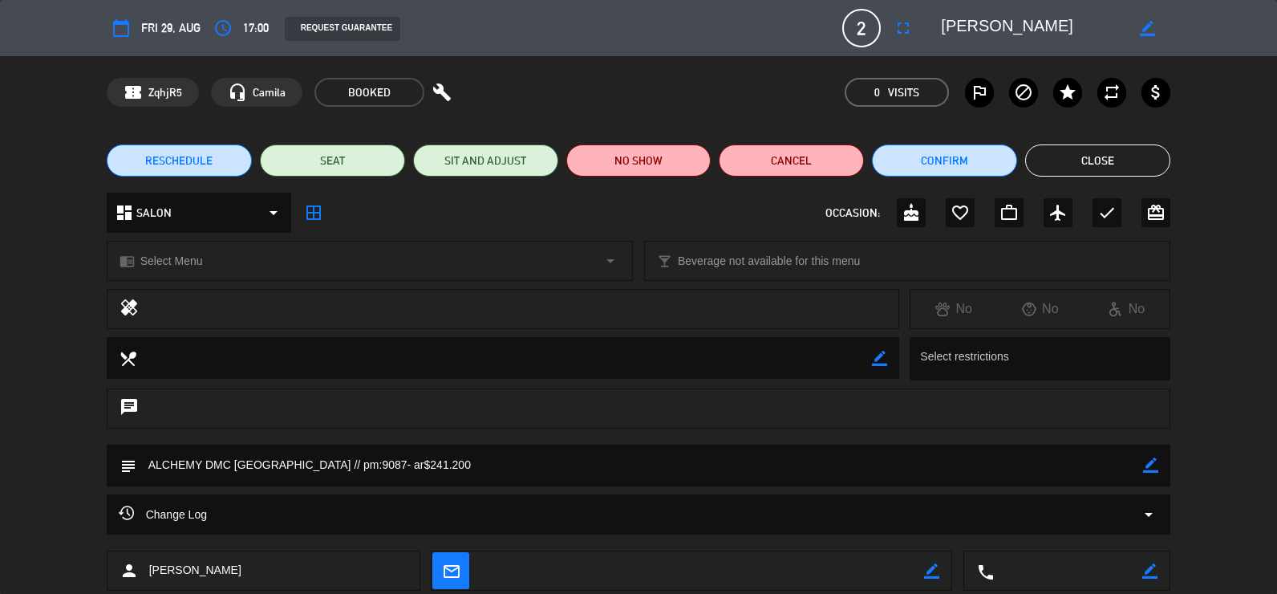
click at [822, 152] on button "Close" at bounding box center [1097, 160] width 145 height 32
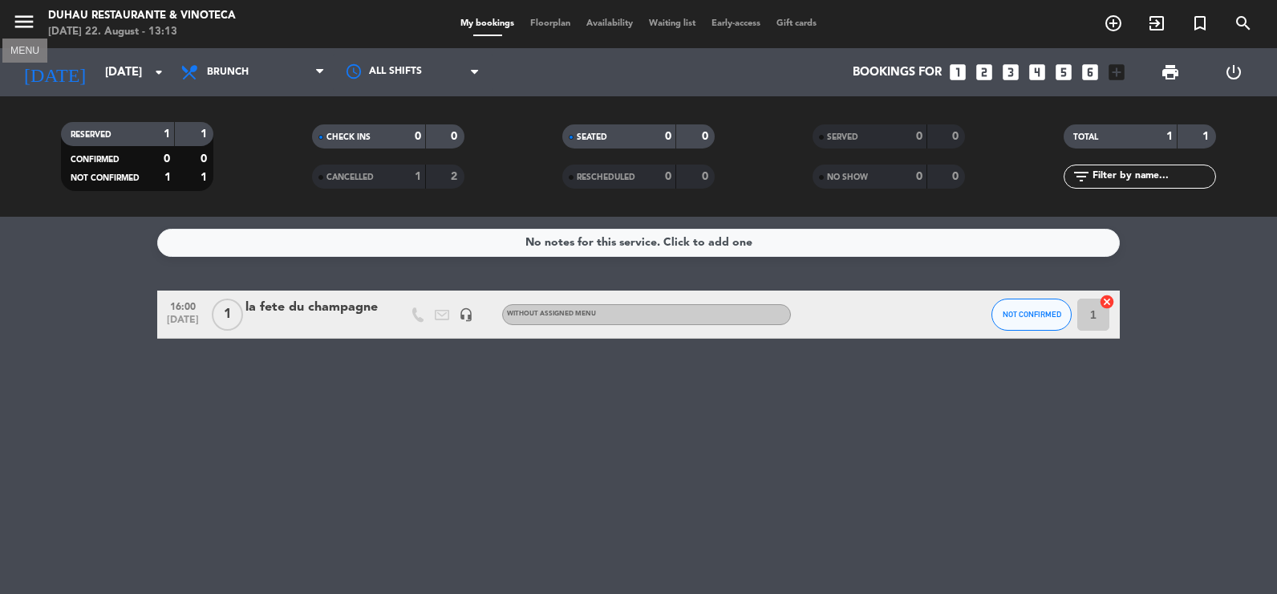
click at [19, 15] on icon "menu" at bounding box center [24, 22] width 24 height 24
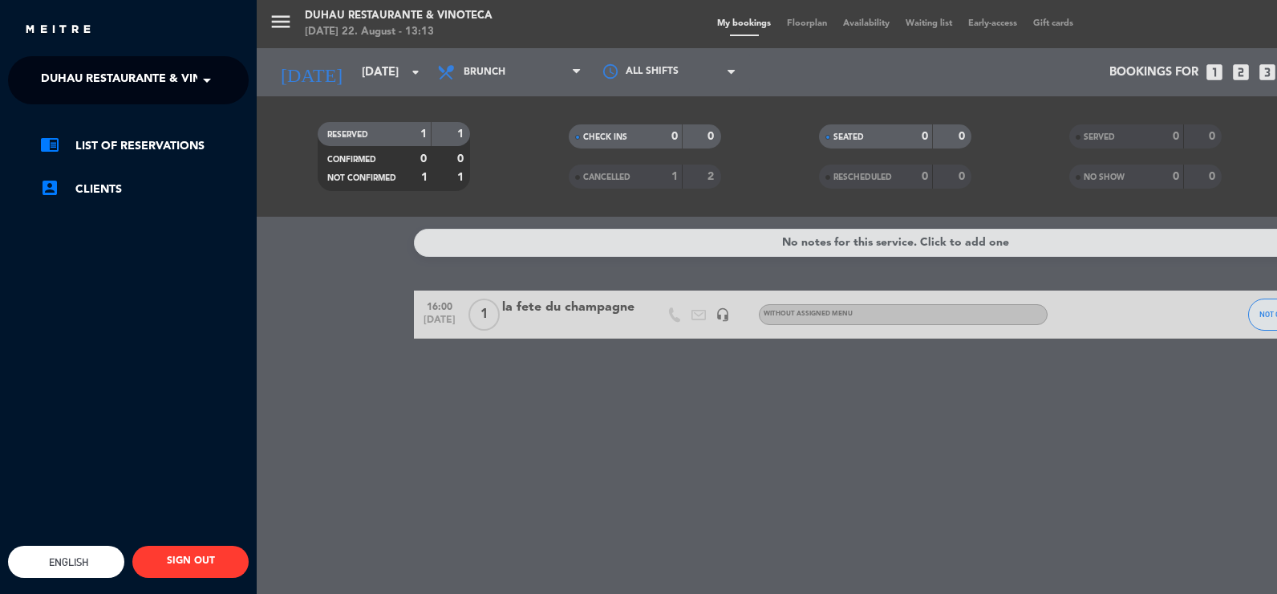
click at [88, 68] on span "Duhau Restaurante & Vinoteca" at bounding box center [141, 80] width 200 height 34
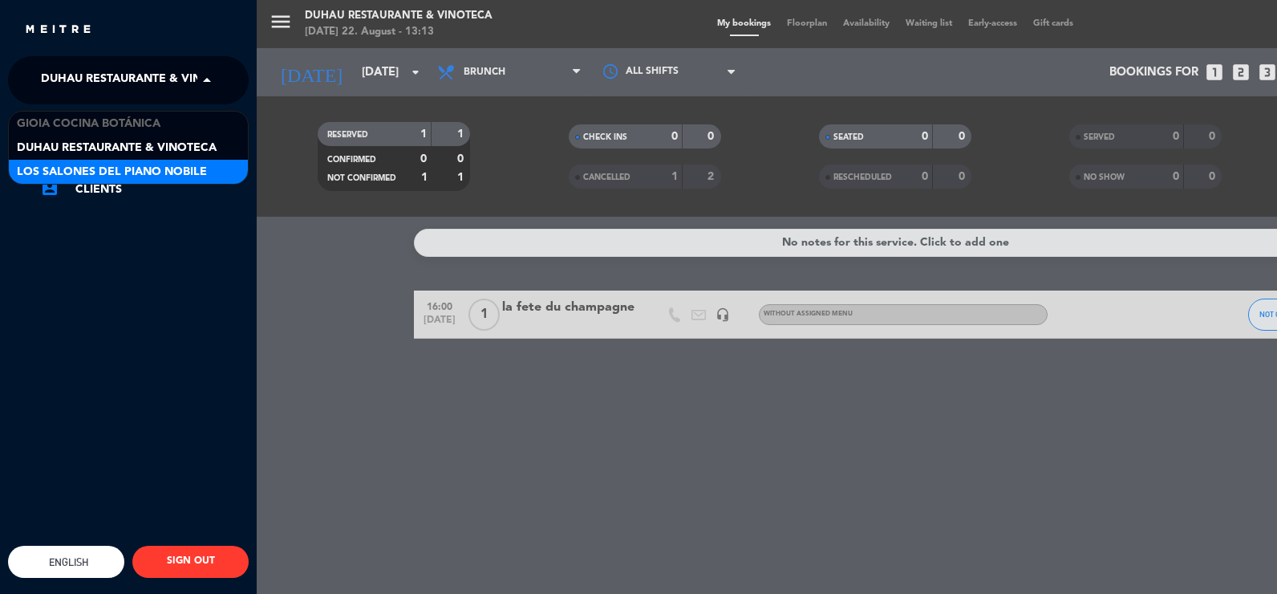
click at [116, 165] on span "Los Salones del Piano Nobile" at bounding box center [112, 172] width 190 height 18
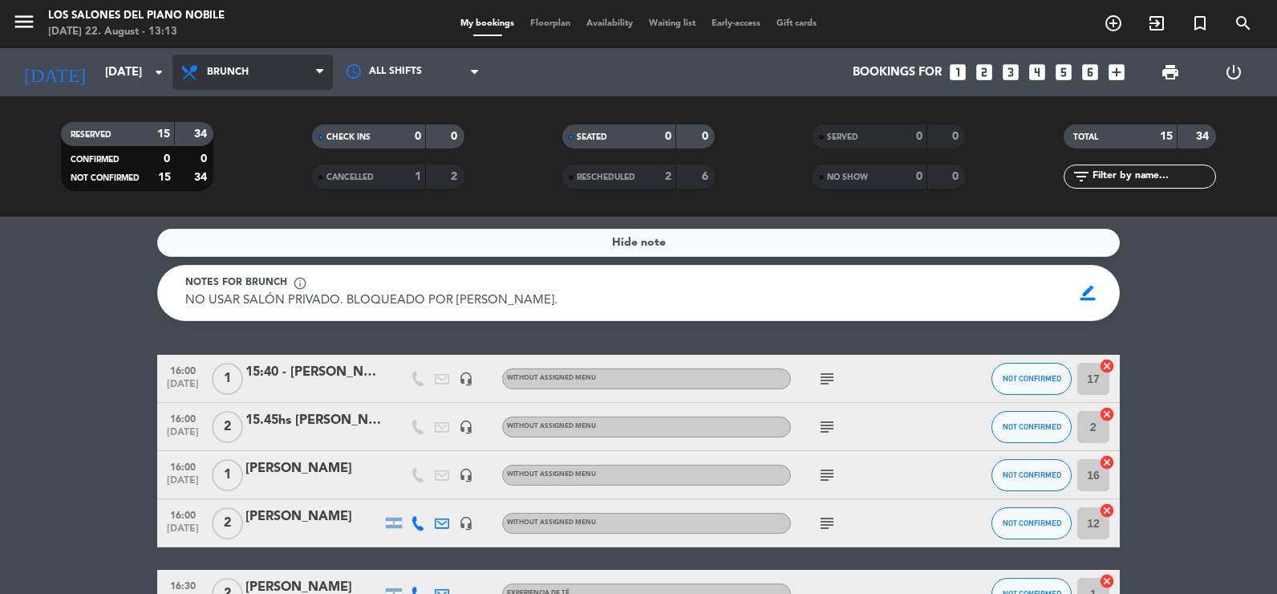
click at [209, 81] on span "Brunch" at bounding box center [252, 72] width 160 height 35
click at [254, 185] on div "menu Los Salones del Piano [PERSON_NAME] [DATE] 22. August - 13:13 My bookings …" at bounding box center [638, 108] width 1277 height 217
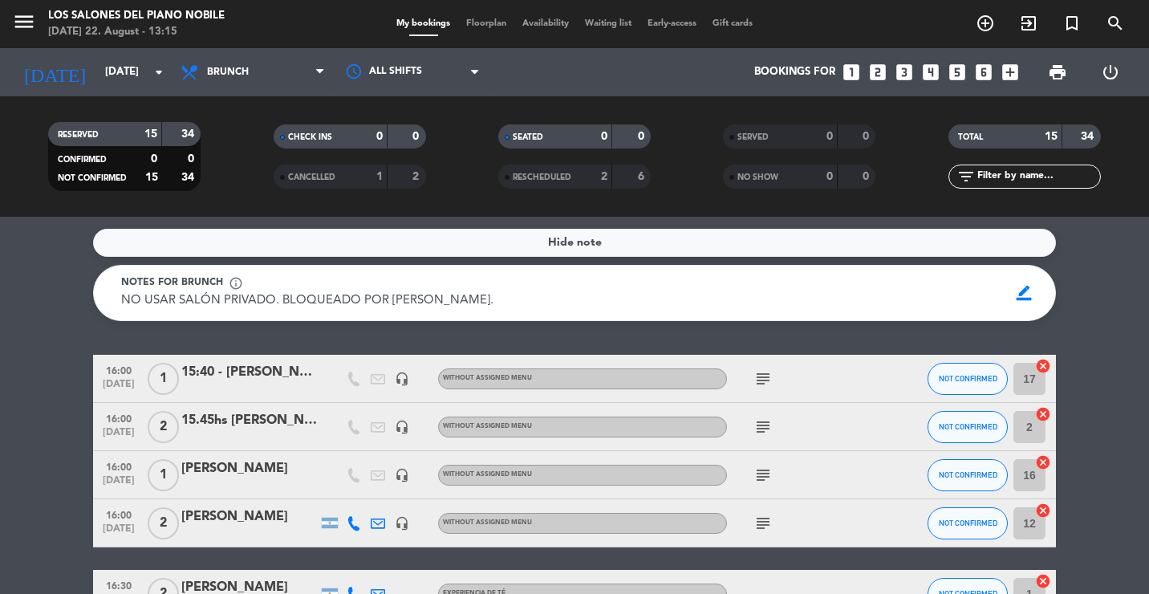
click at [140, 67] on input "[DATE]" at bounding box center [167, 72] width 140 height 29
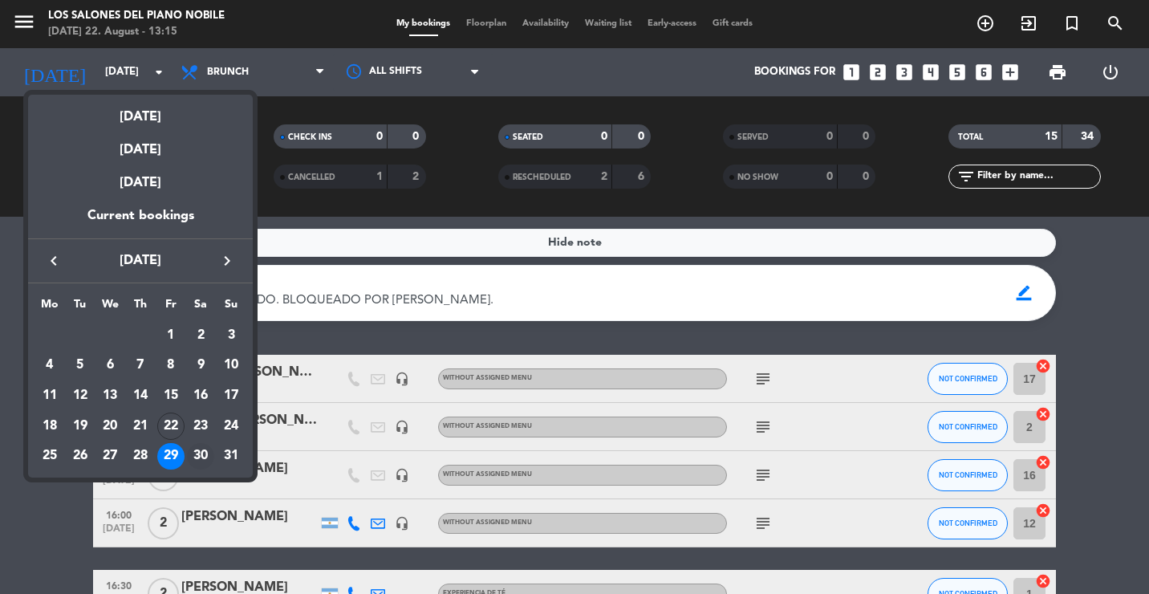
click at [208, 452] on div "30" at bounding box center [200, 456] width 27 height 27
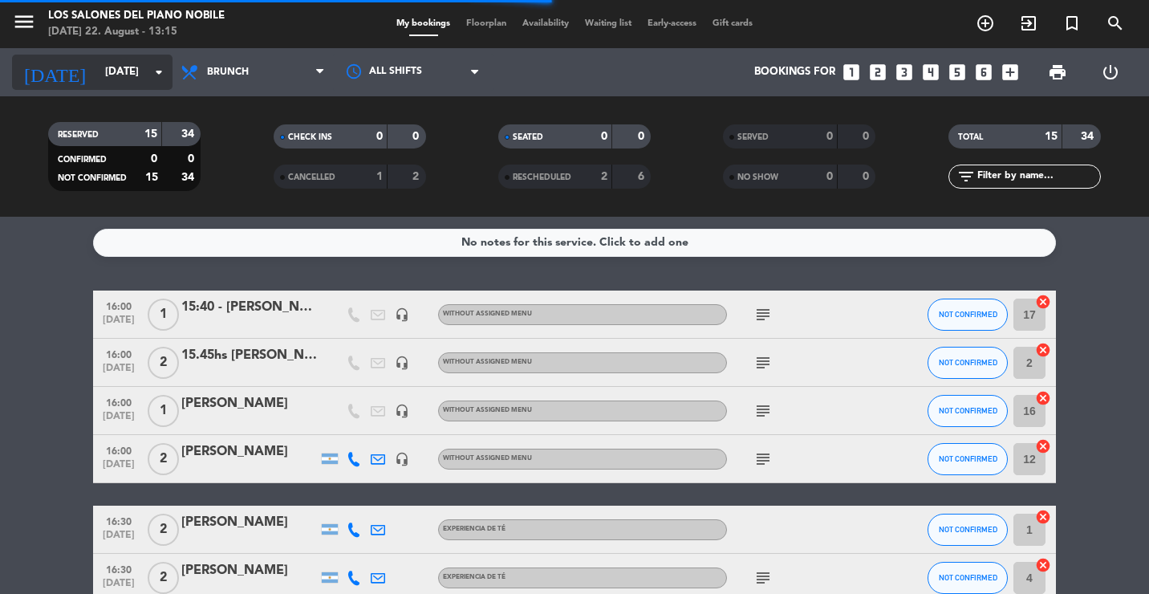
click at [126, 75] on input "[DATE]" at bounding box center [167, 72] width 140 height 29
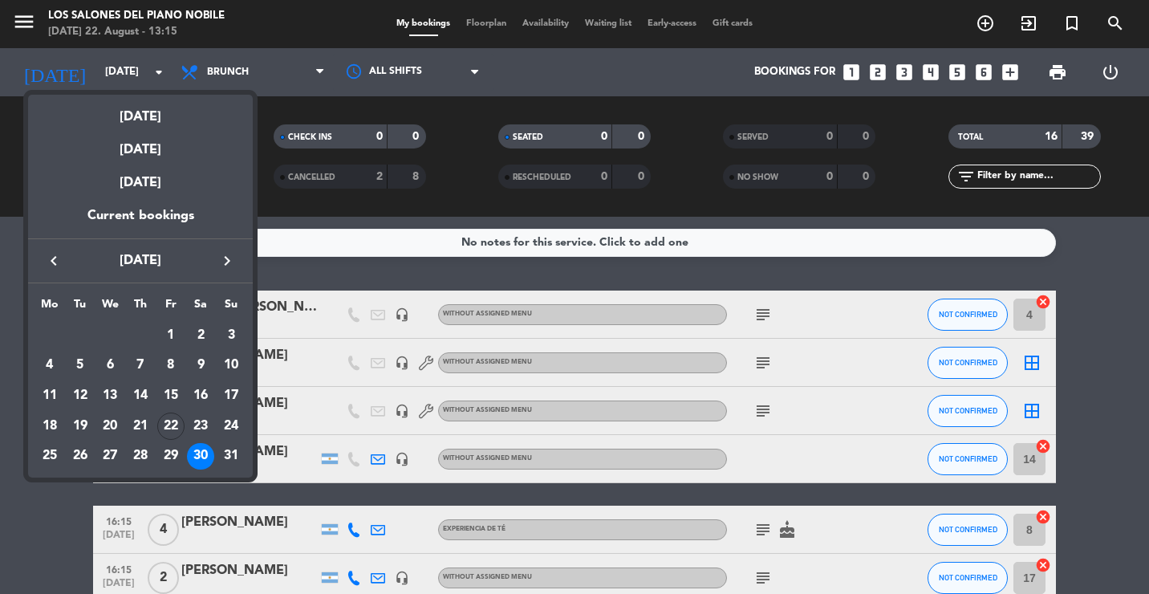
click at [227, 262] on icon "keyboard_arrow_right" at bounding box center [226, 260] width 19 height 19
click at [234, 30] on div at bounding box center [574, 297] width 1149 height 594
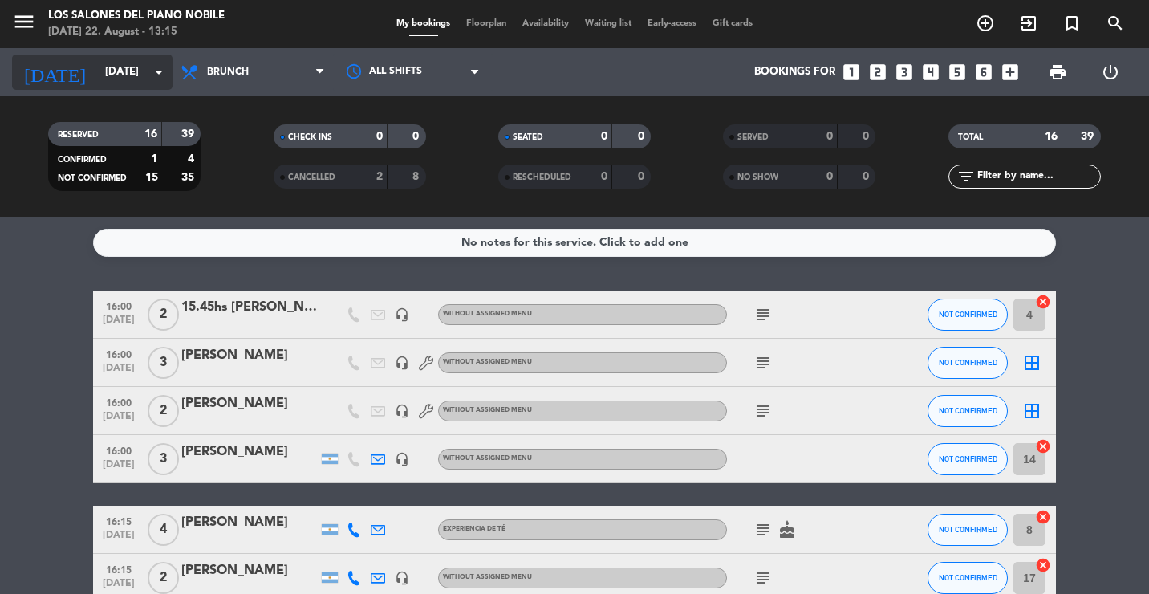
click at [104, 64] on input "[DATE]" at bounding box center [167, 72] width 140 height 29
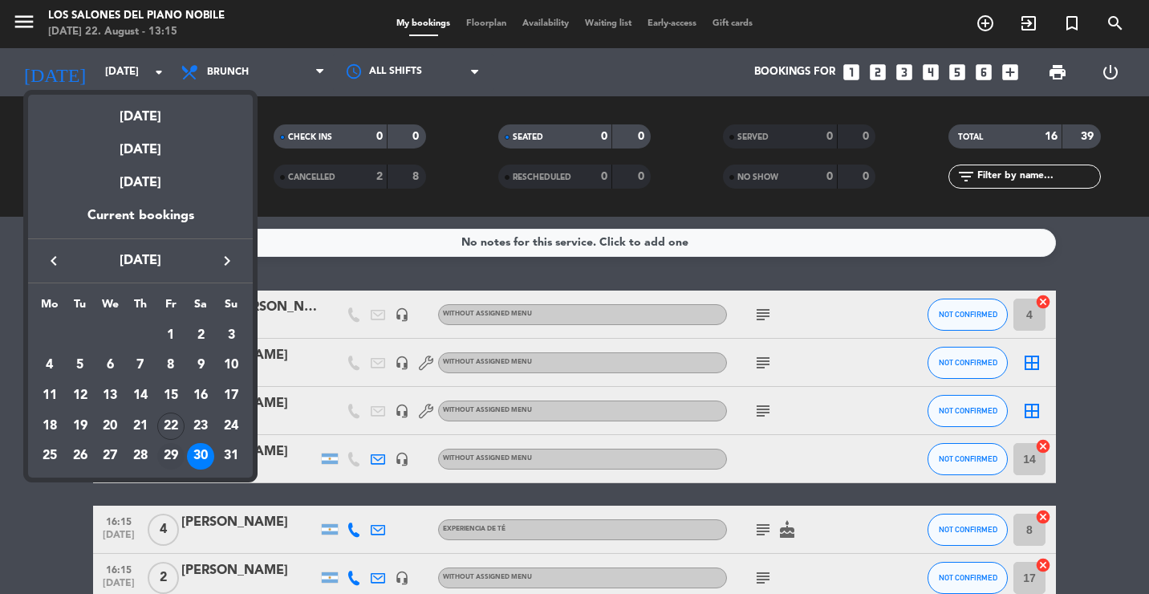
click at [176, 455] on div "29" at bounding box center [170, 456] width 27 height 27
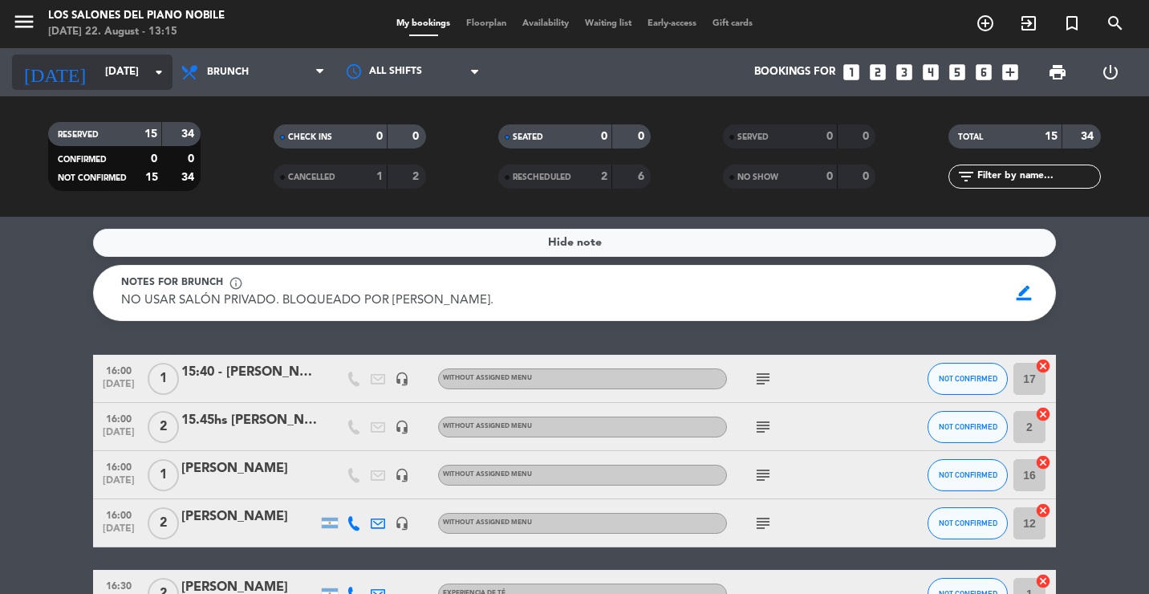
click at [97, 71] on input "[DATE]" at bounding box center [167, 72] width 140 height 29
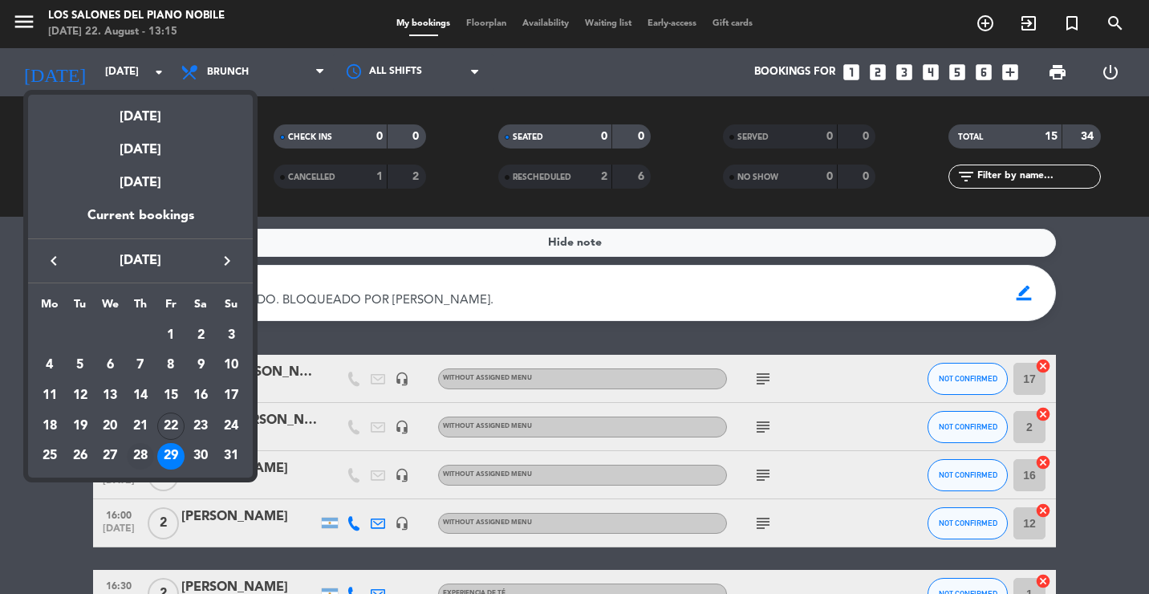
click at [132, 452] on div "28" at bounding box center [140, 456] width 27 height 27
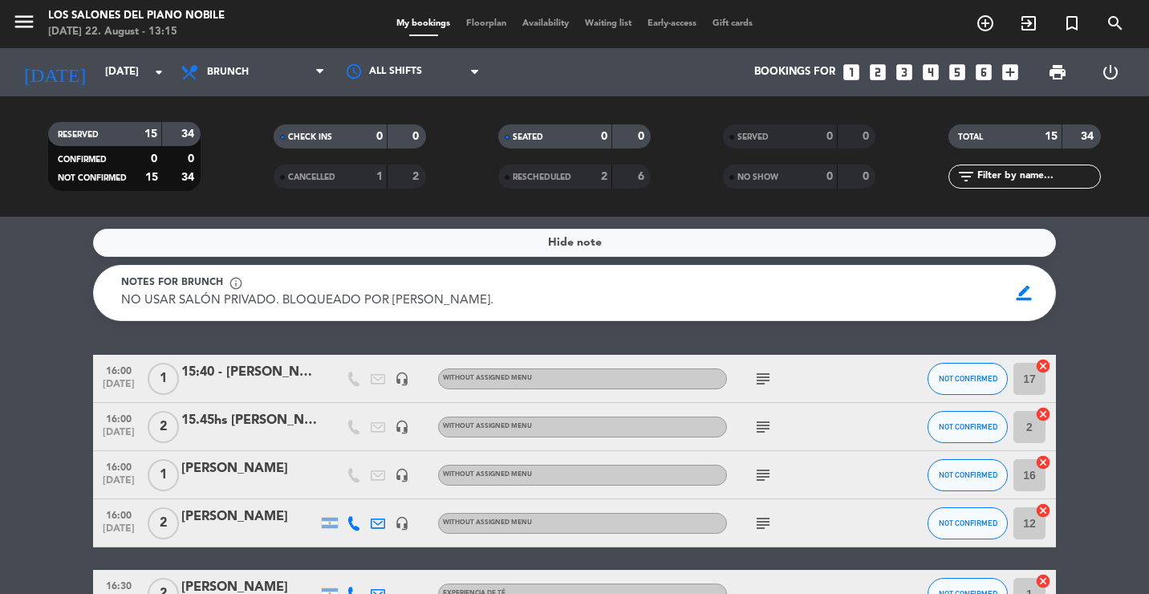
type input "[DATE]"
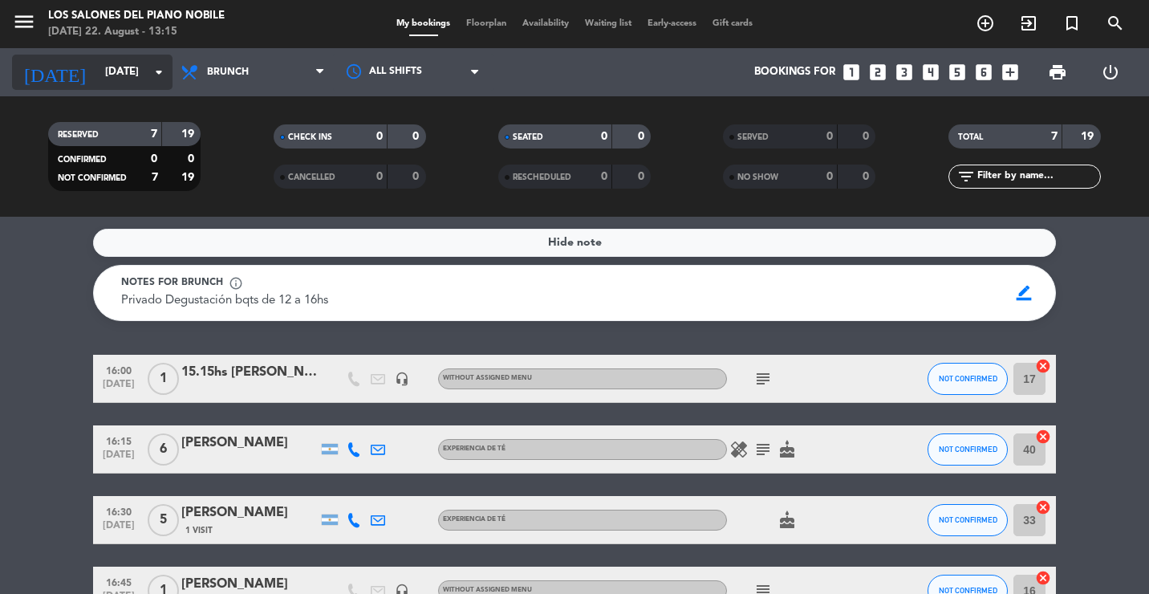
click at [104, 66] on input "[DATE]" at bounding box center [167, 72] width 140 height 29
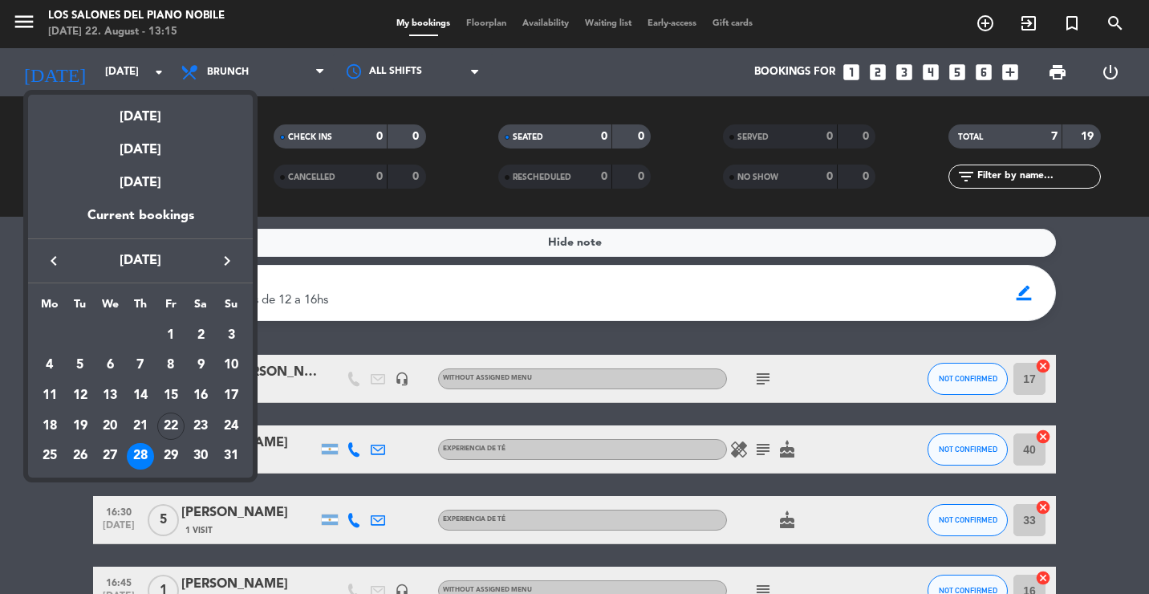
click at [281, 22] on div at bounding box center [574, 297] width 1149 height 594
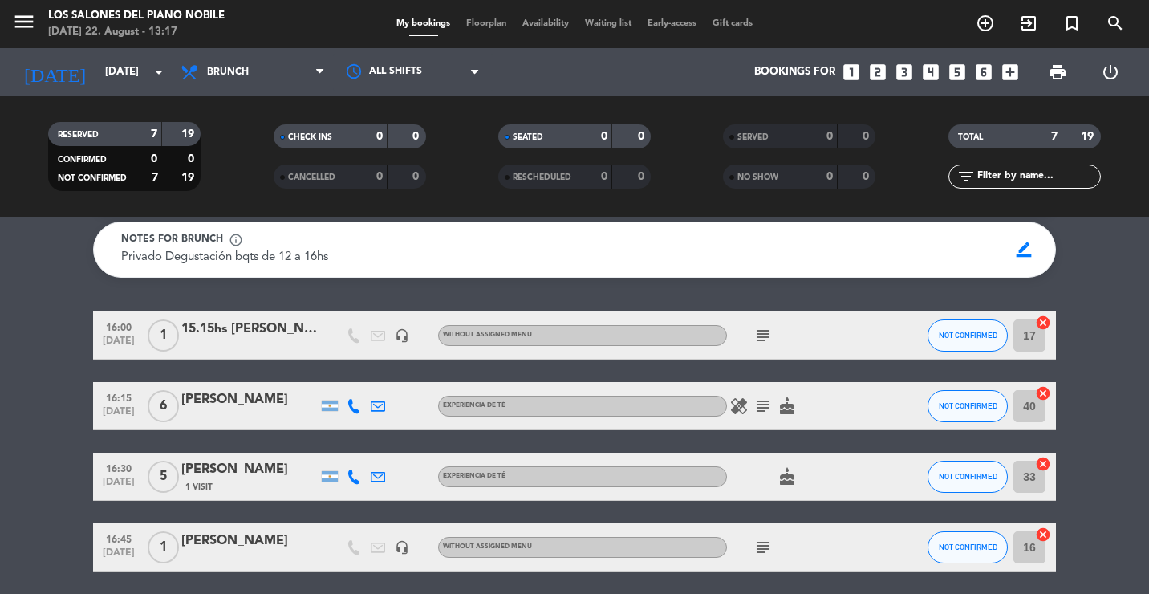
scroll to position [80, 0]
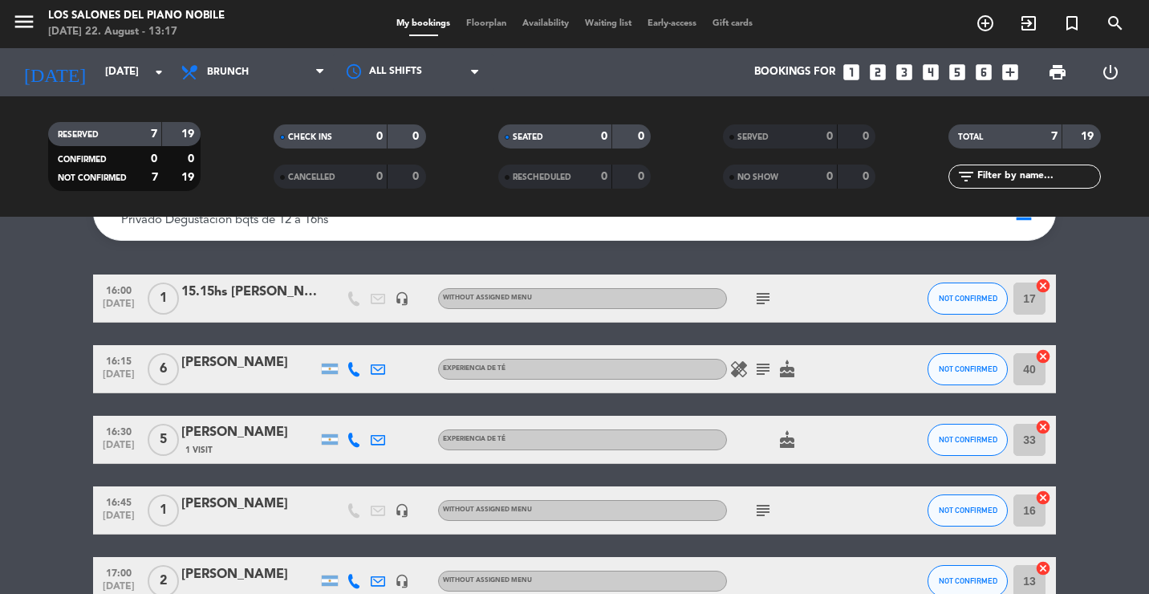
click at [822, 68] on icon "looks_two" at bounding box center [877, 72] width 21 height 21
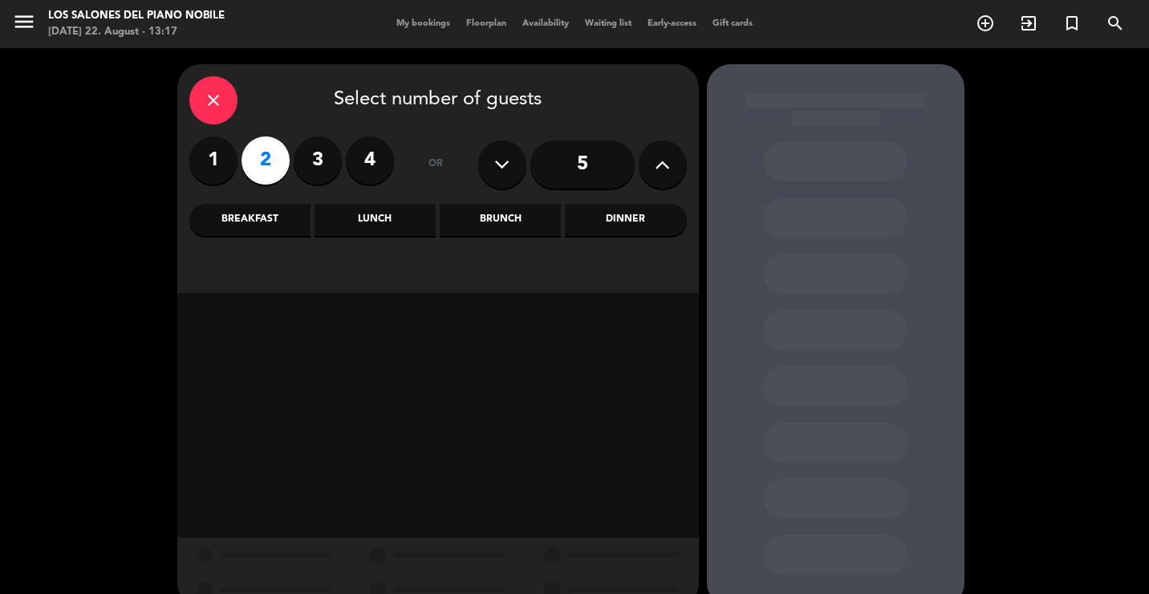
click at [530, 225] on div "Brunch" at bounding box center [500, 220] width 121 height 32
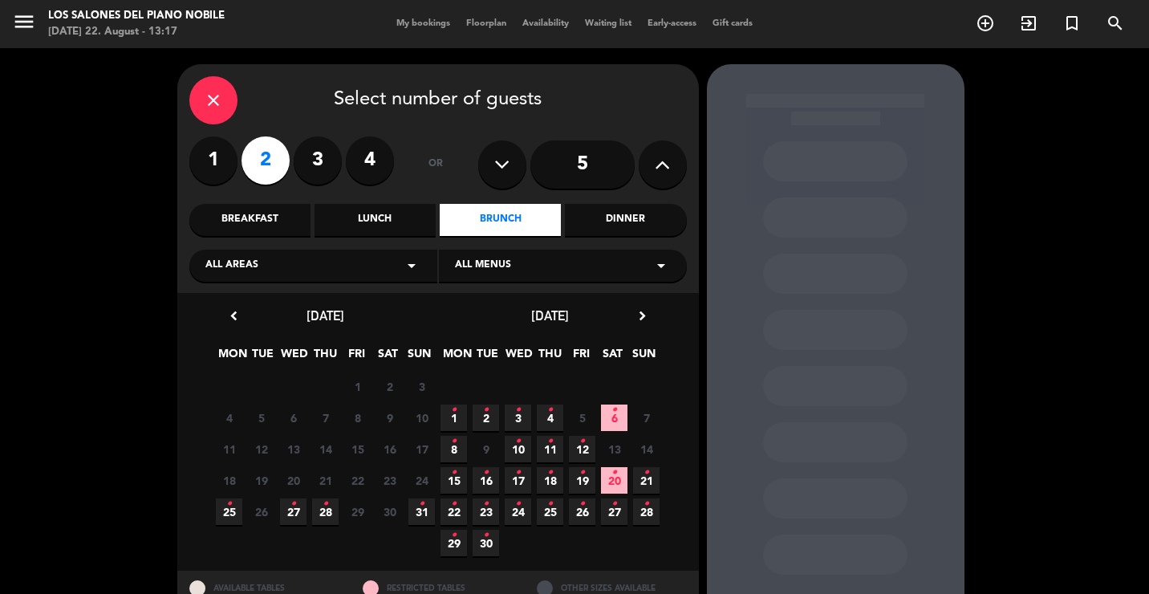
click at [205, 104] on icon "close" at bounding box center [213, 100] width 19 height 19
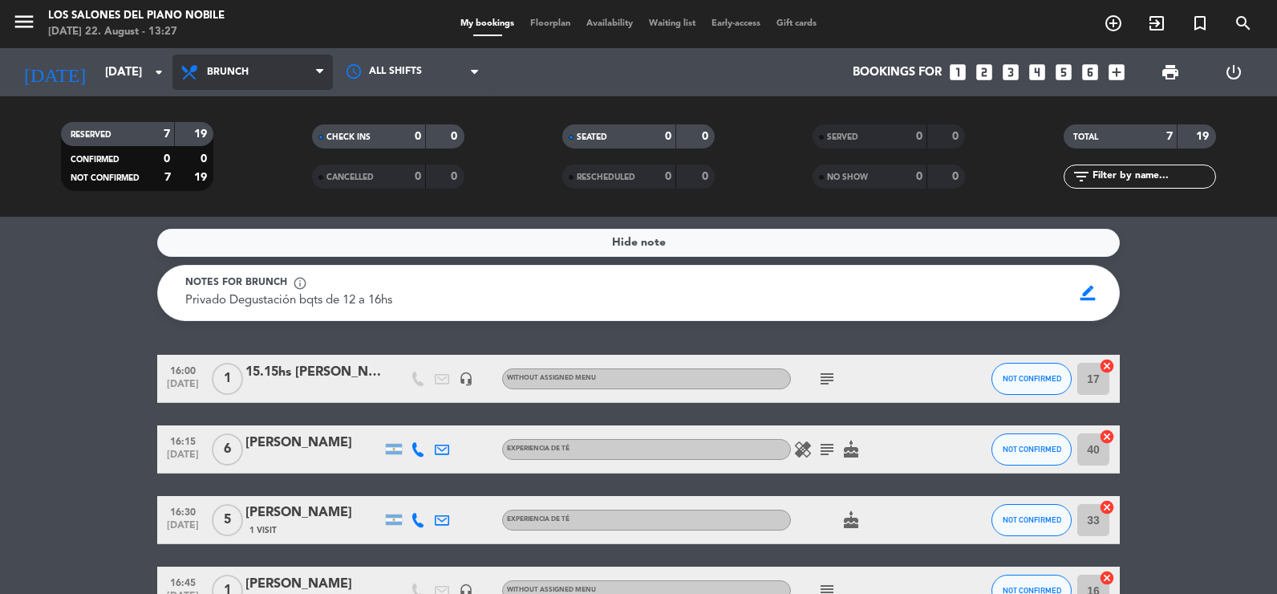
click at [213, 79] on span "Brunch" at bounding box center [252, 72] width 160 height 35
click at [16, 25] on icon "menu" at bounding box center [24, 22] width 24 height 24
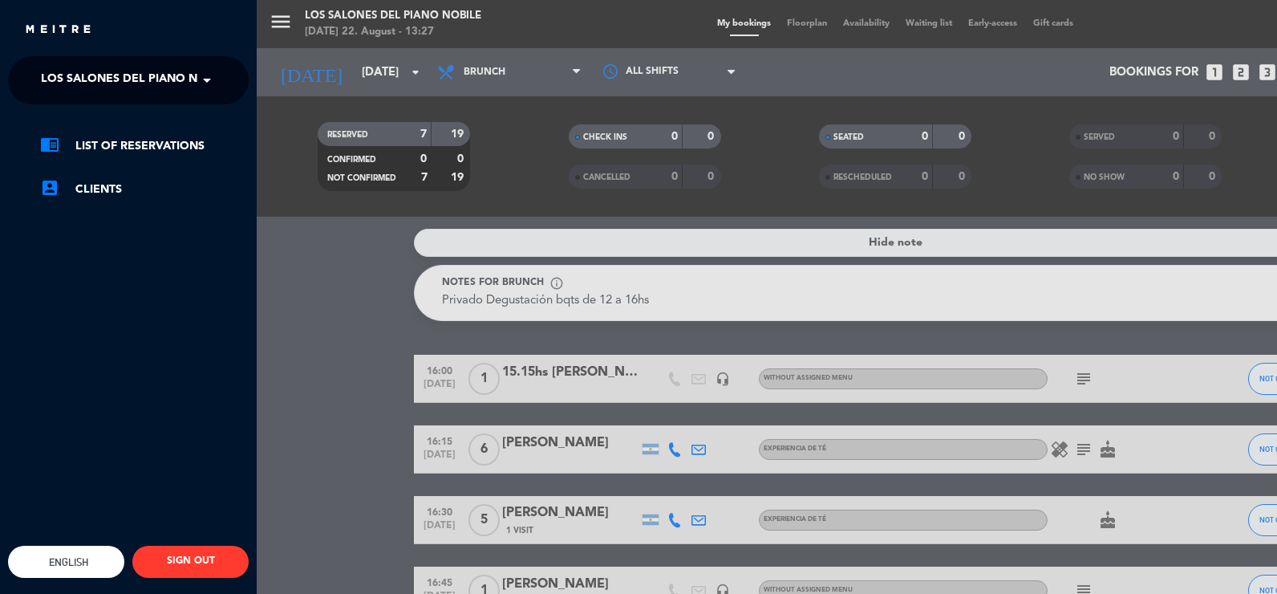
click at [107, 87] on span "Los Salones del Piano Nobile" at bounding box center [136, 80] width 190 height 34
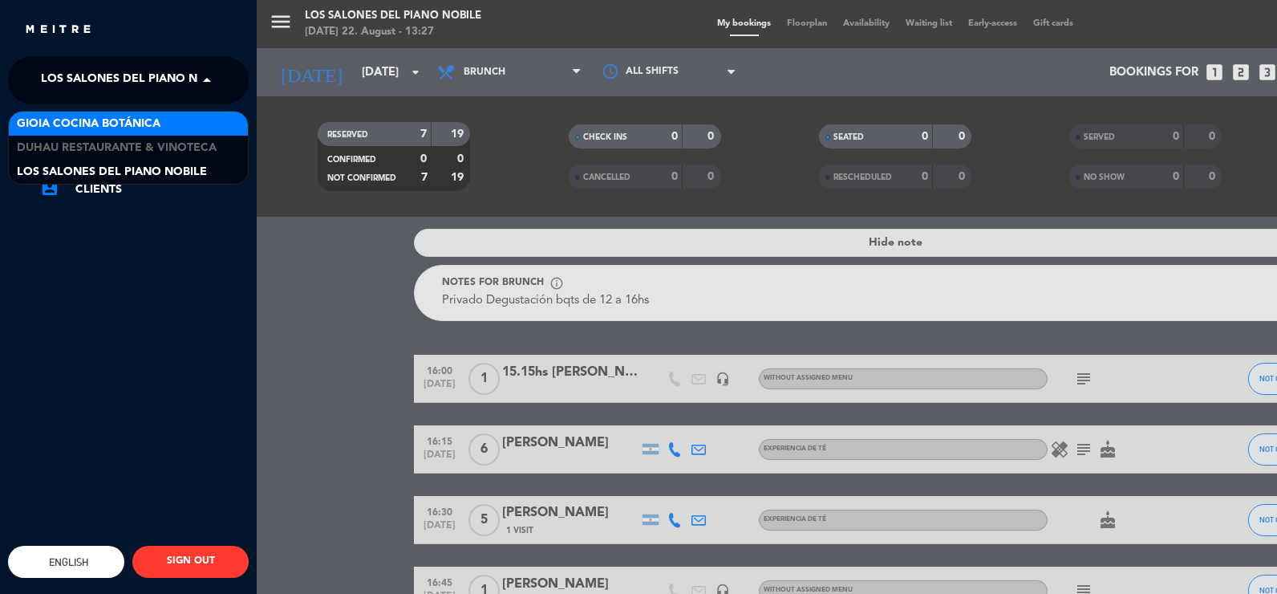
click at [120, 125] on span "Gioia Cocina Botánica" at bounding box center [89, 124] width 144 height 18
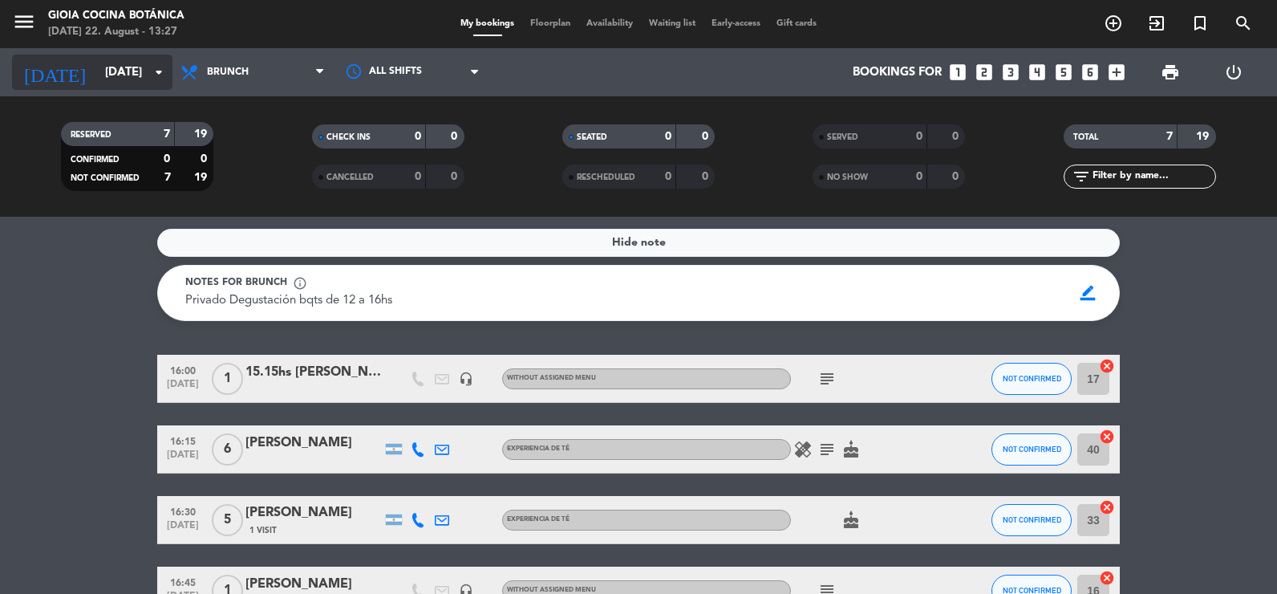
click at [110, 69] on input "[DATE]" at bounding box center [174, 73] width 154 height 30
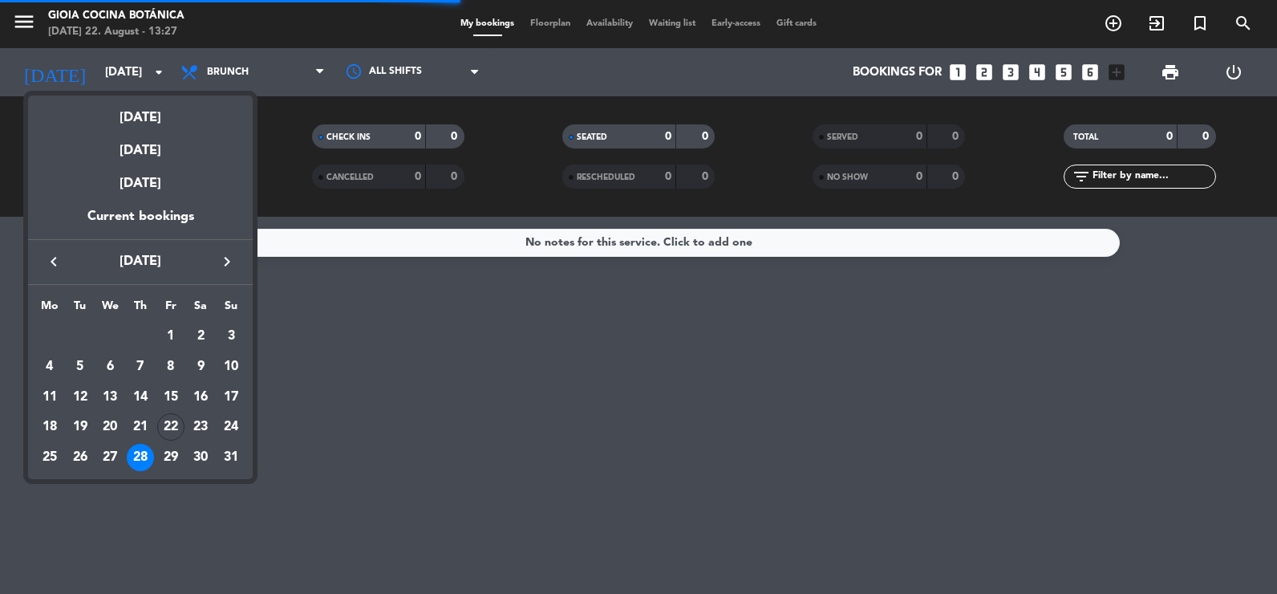
click at [272, 31] on div at bounding box center [638, 297] width 1277 height 594
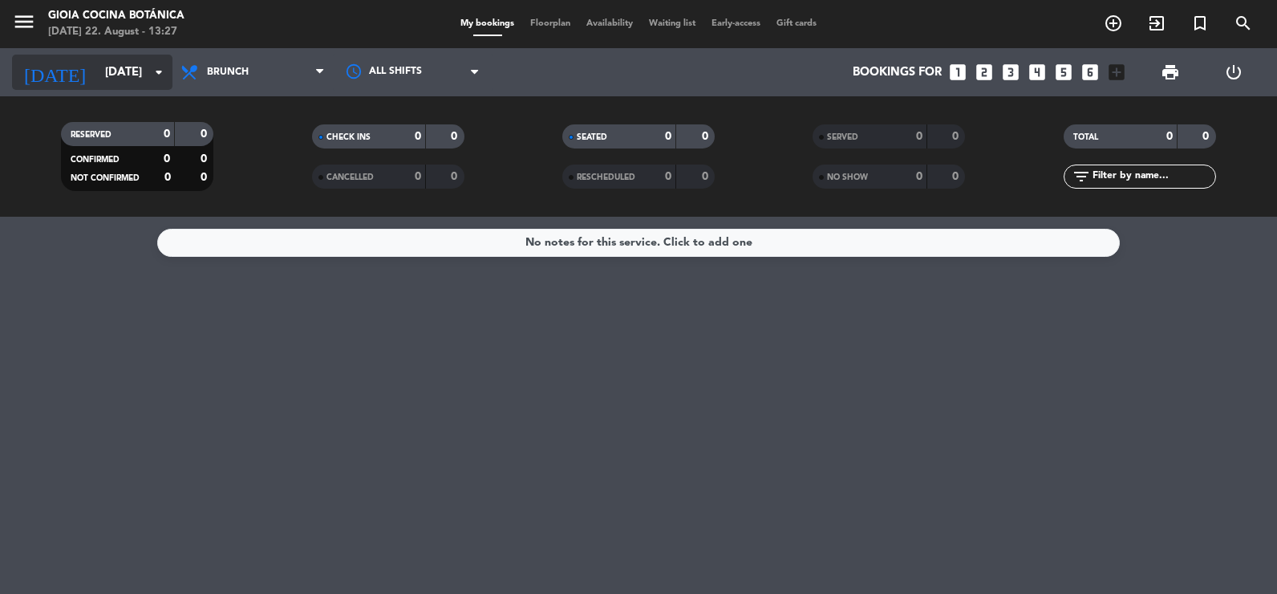
click at [109, 82] on input "[DATE]" at bounding box center [174, 73] width 154 height 30
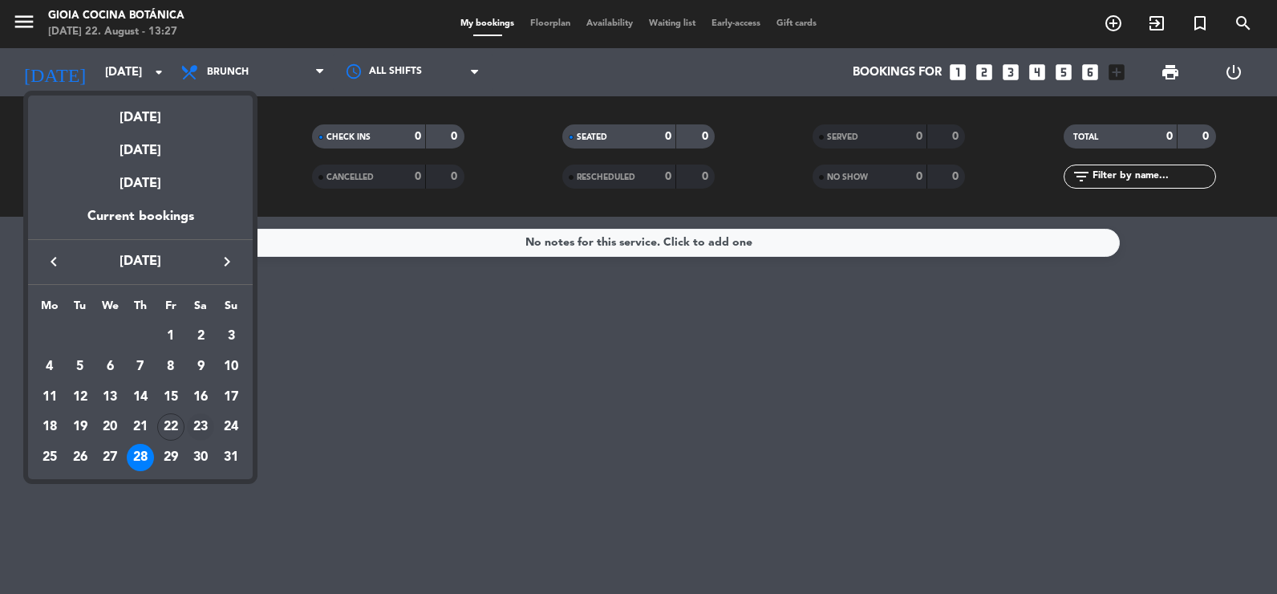
click at [198, 428] on div "23" at bounding box center [200, 426] width 27 height 27
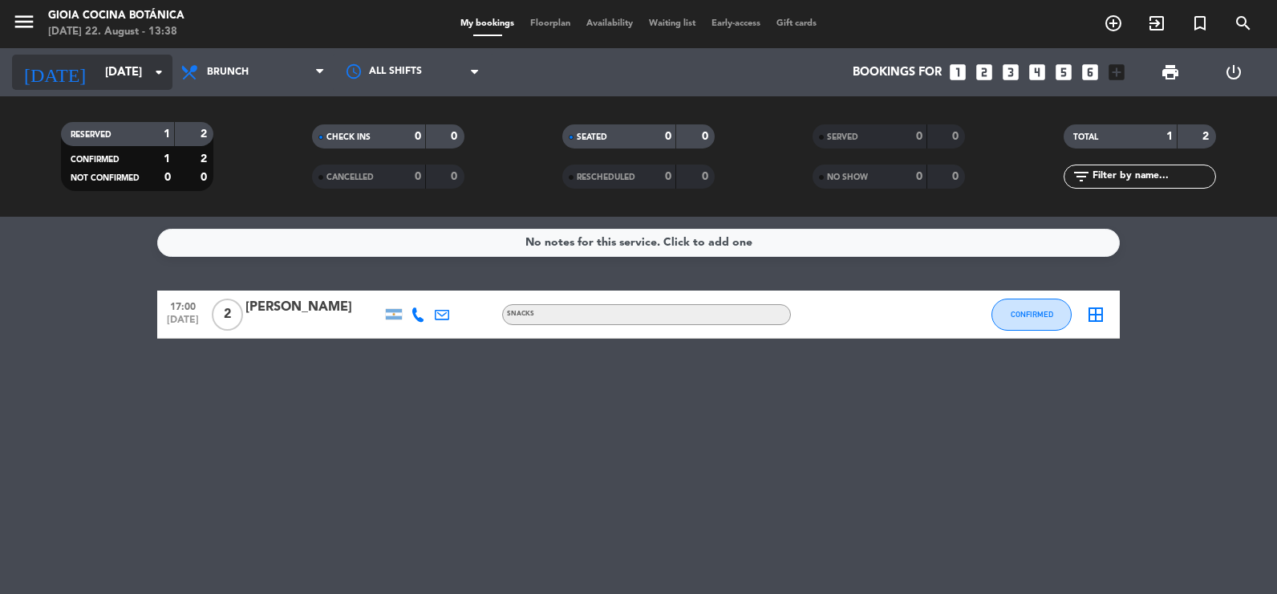
click at [100, 59] on input "Sat 23 Aug" at bounding box center [174, 73] width 154 height 30
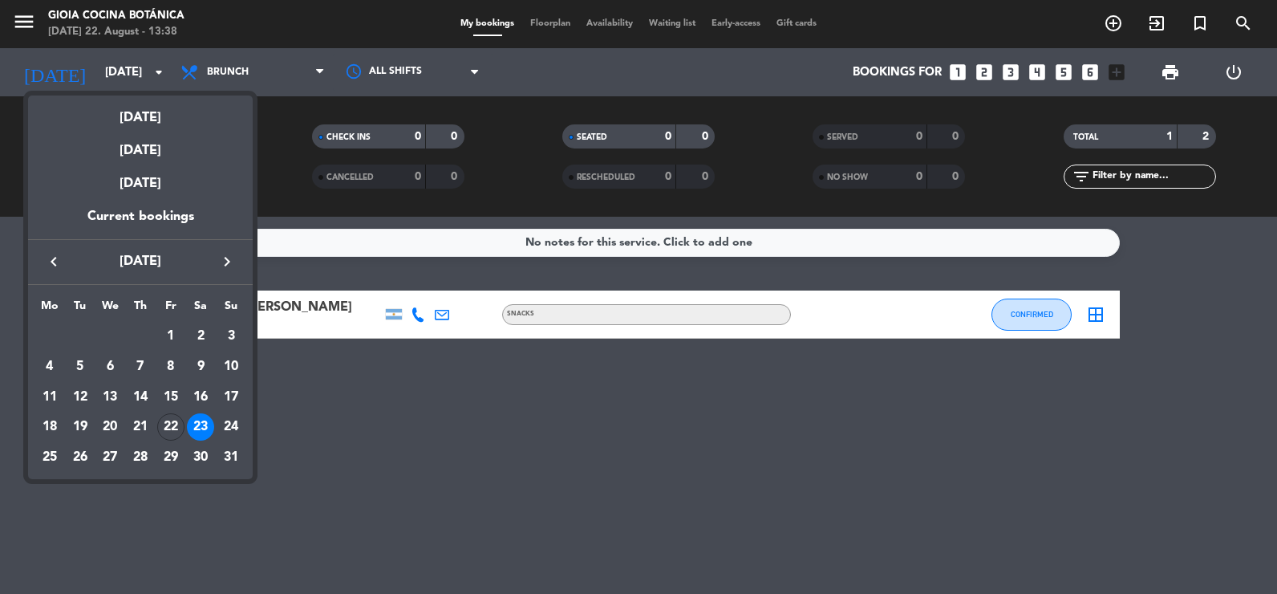
click at [225, 258] on icon "keyboard_arrow_right" at bounding box center [226, 261] width 19 height 19
click at [225, 392] on div "14" at bounding box center [230, 396] width 27 height 27
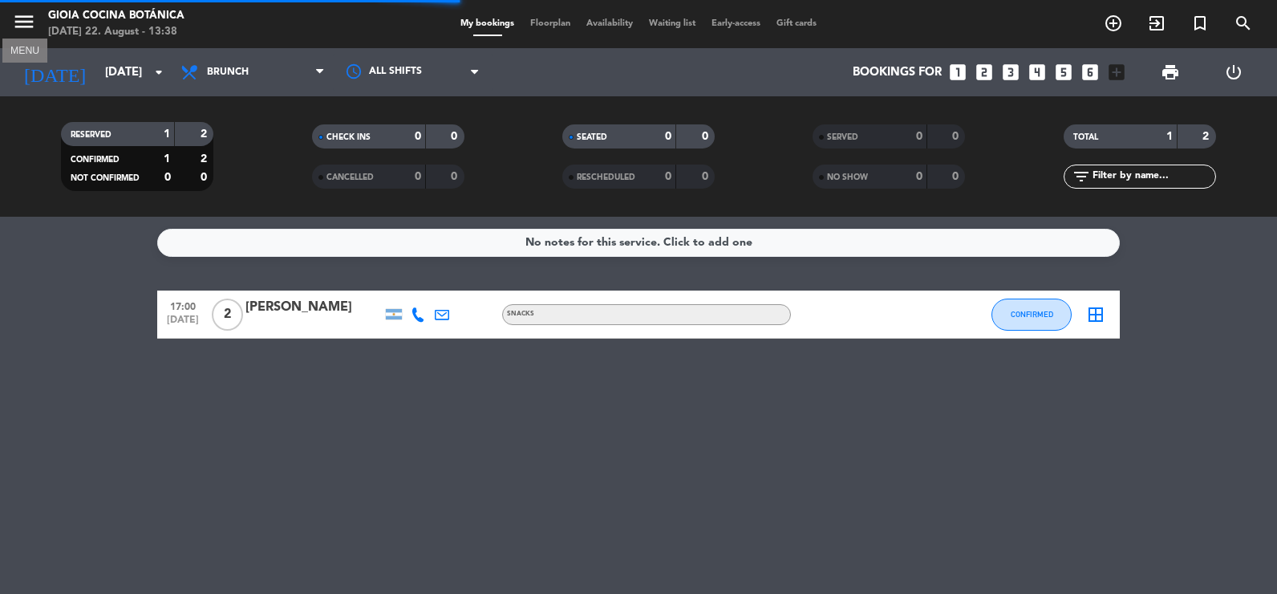
click at [27, 15] on icon "menu" at bounding box center [24, 22] width 24 height 24
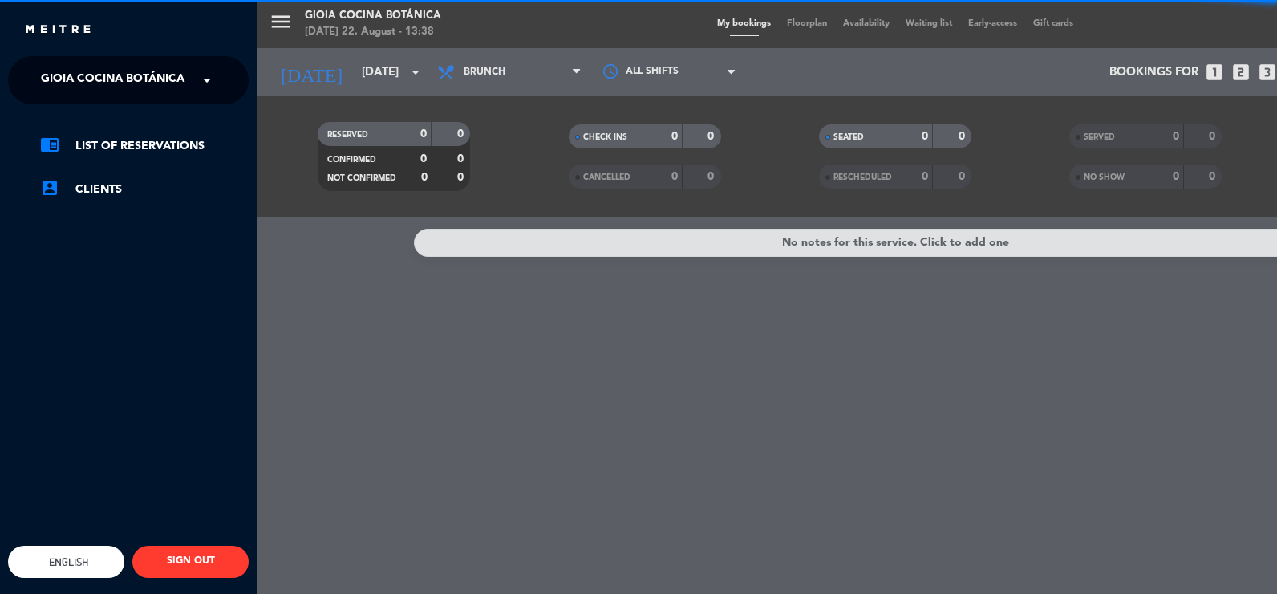
click at [114, 75] on span "Gioia Cocina Botánica" at bounding box center [113, 80] width 144 height 34
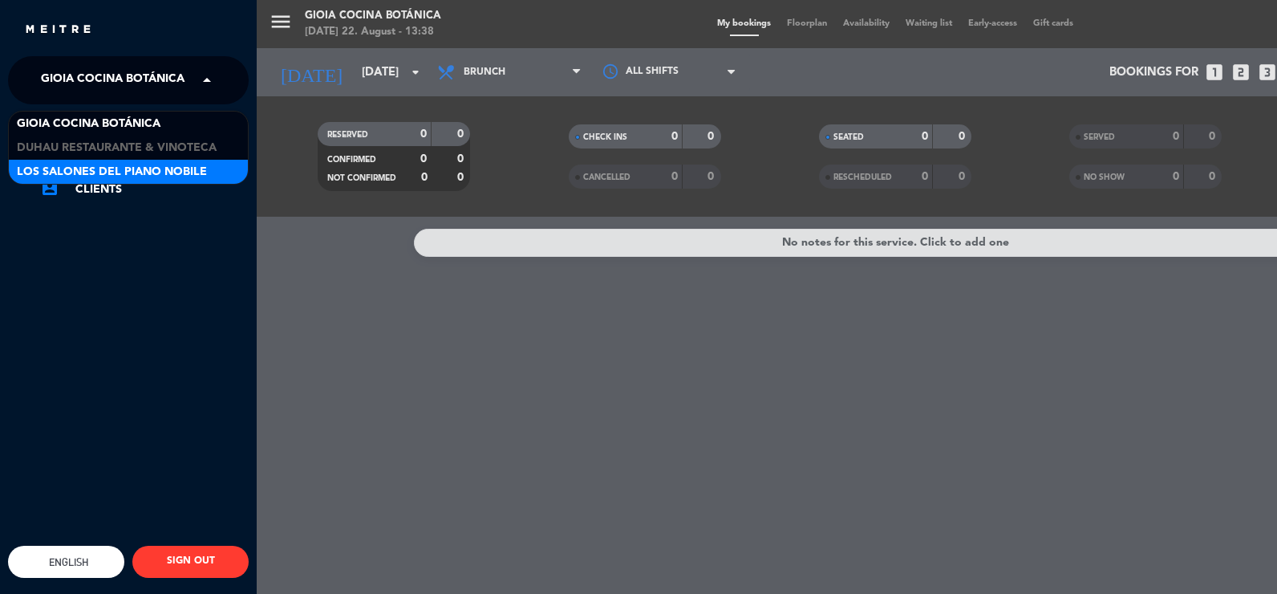
click at [104, 166] on span "Los Salones del Piano Nobile" at bounding box center [112, 172] width 190 height 18
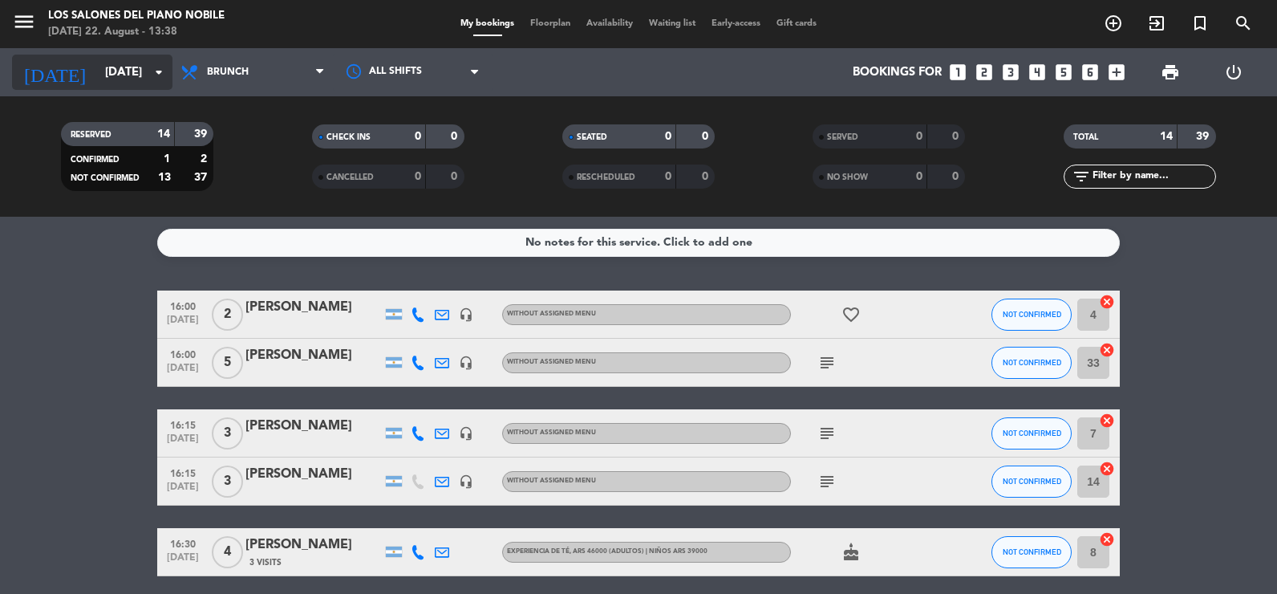
click at [107, 63] on input "Sun 14 Sep" at bounding box center [174, 73] width 154 height 30
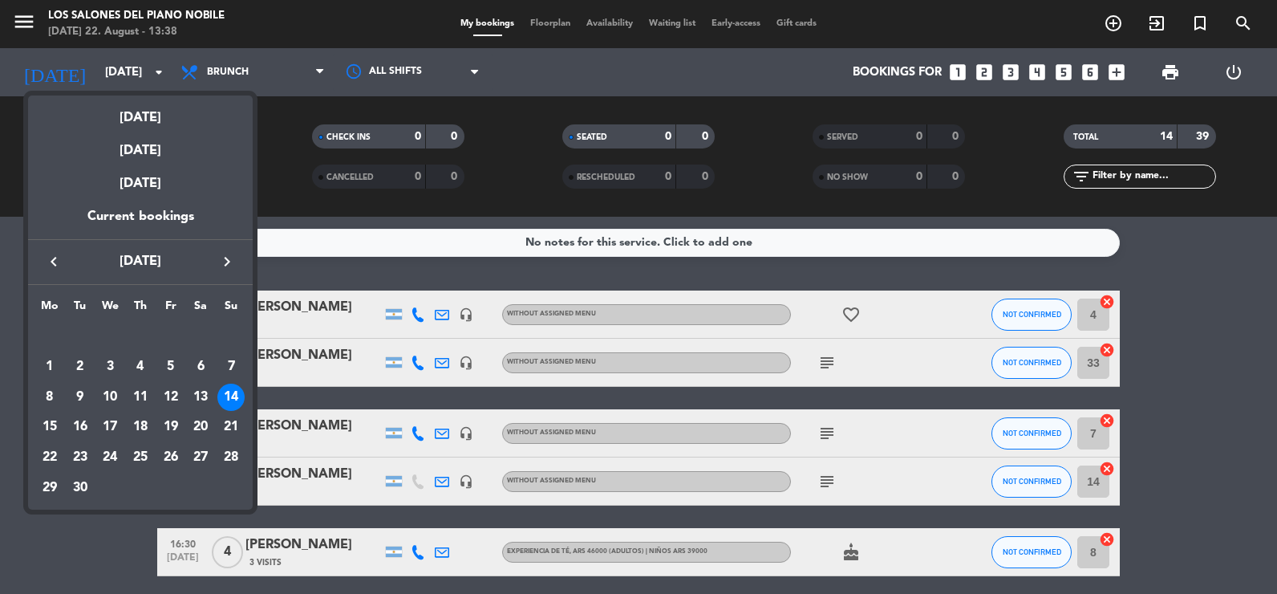
click at [228, 262] on icon "keyboard_arrow_right" at bounding box center [226, 261] width 19 height 19
click at [276, 35] on div at bounding box center [638, 297] width 1277 height 594
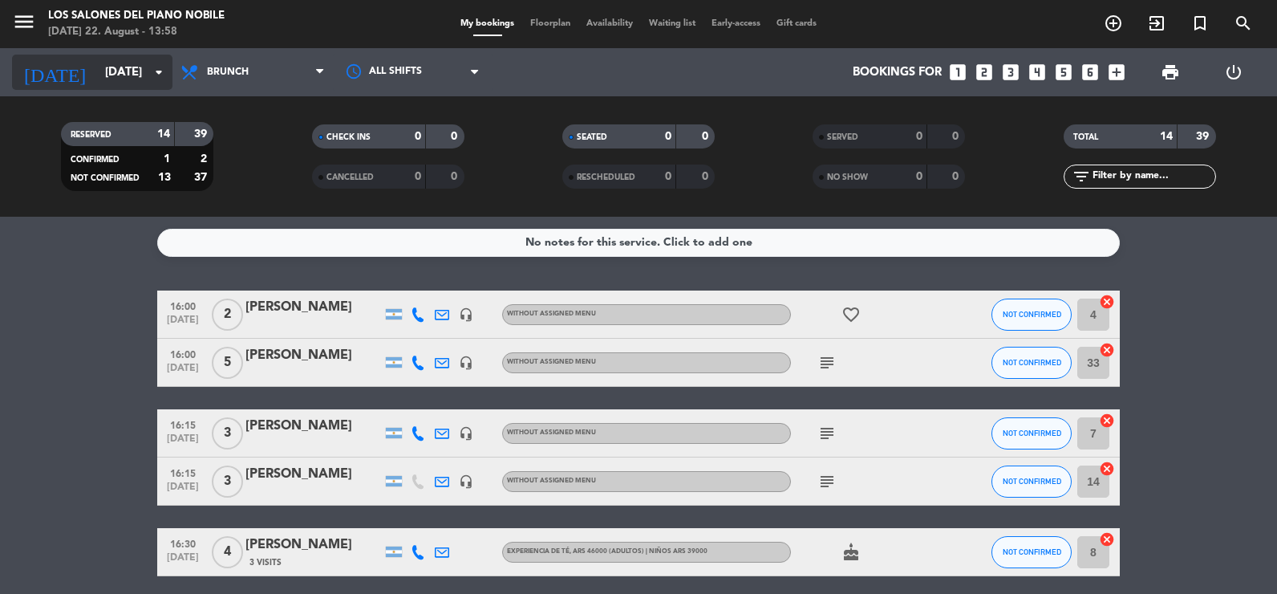
click at [97, 65] on input "Sun 14 Sep" at bounding box center [174, 73] width 154 height 30
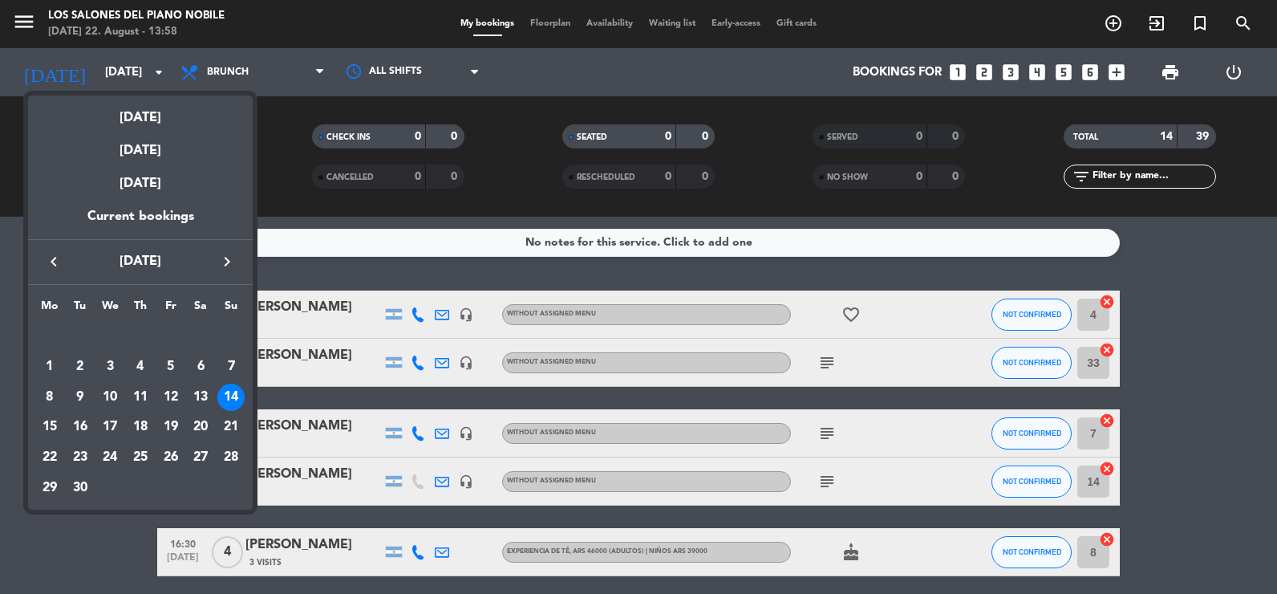
click at [56, 264] on icon "keyboard_arrow_left" at bounding box center [53, 261] width 19 height 19
click at [103, 456] on div "27" at bounding box center [109, 457] width 27 height 27
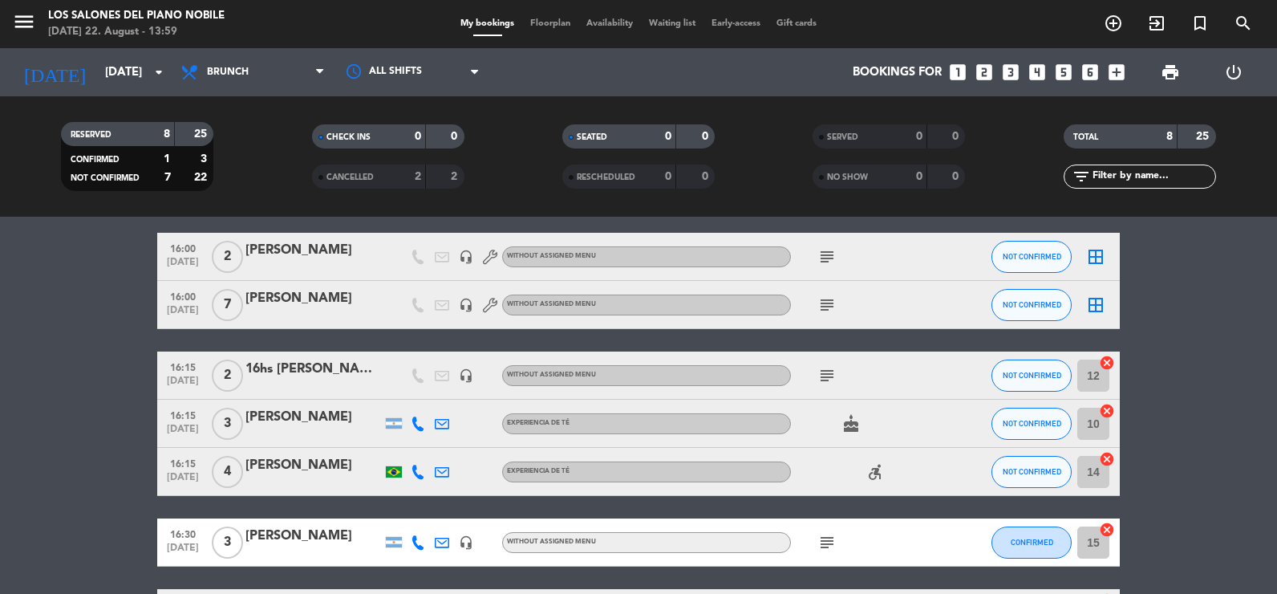
scroll to position [160, 0]
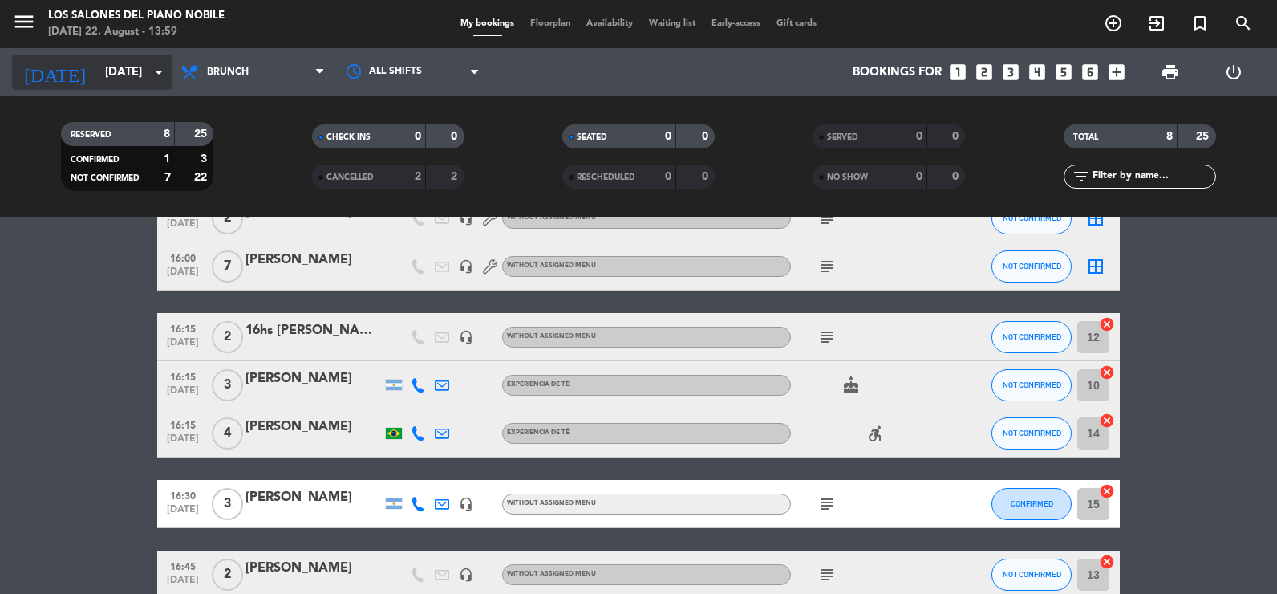
click at [97, 76] on input "[DATE]" at bounding box center [174, 73] width 154 height 30
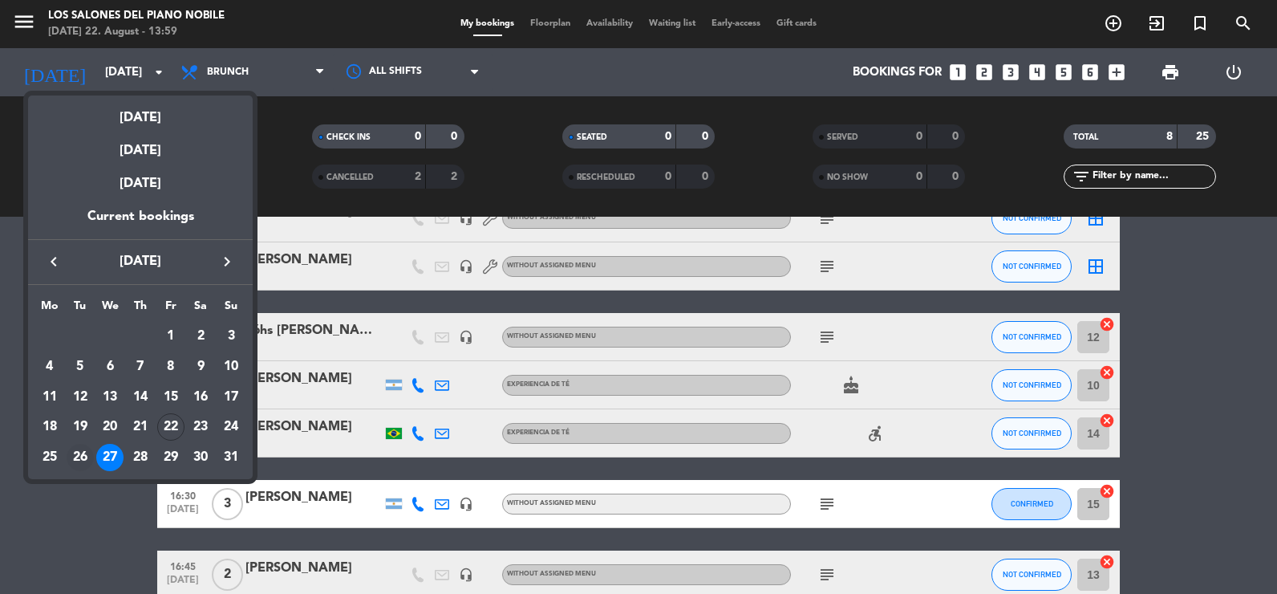
click at [76, 458] on div "26" at bounding box center [80, 457] width 27 height 27
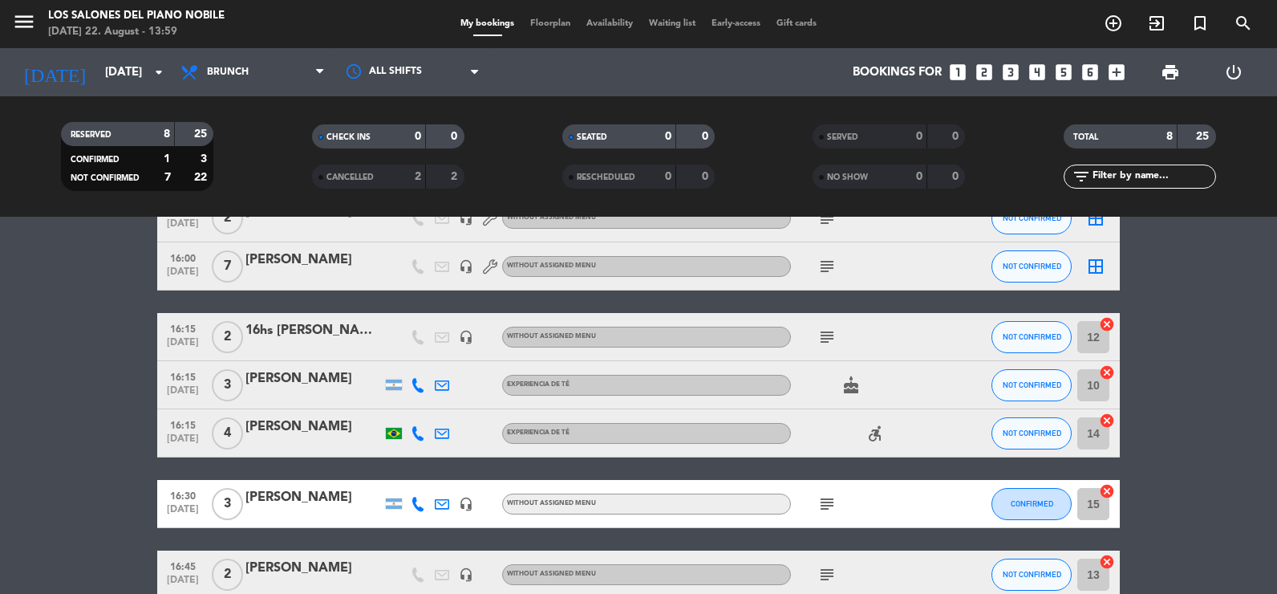
type input "[DATE]"
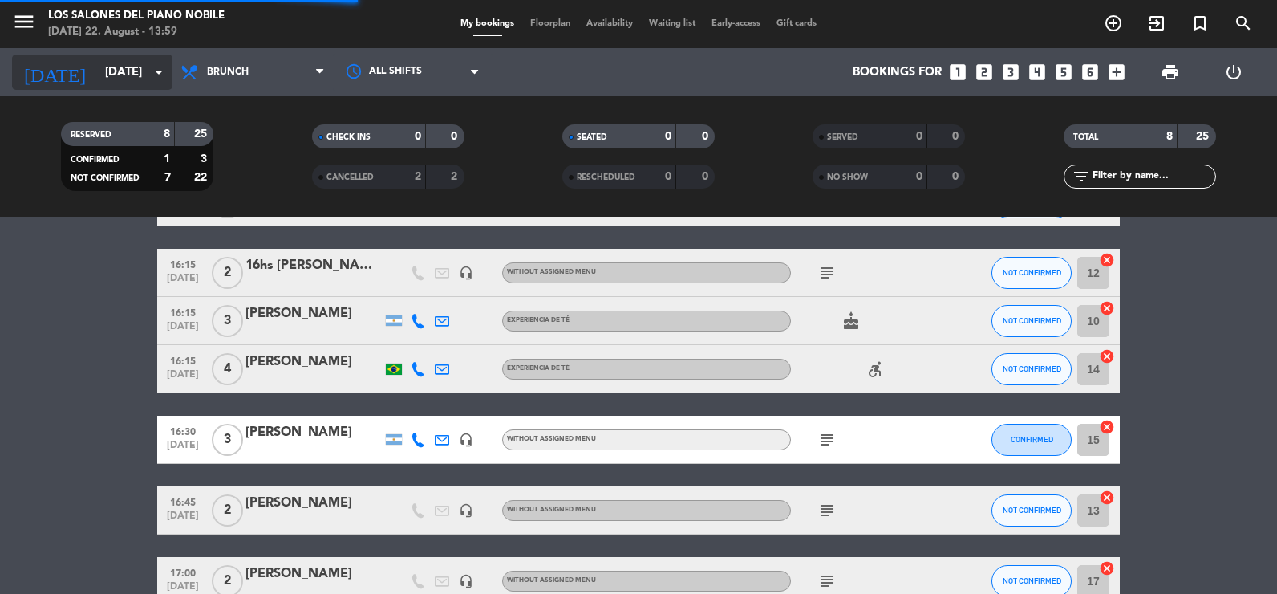
scroll to position [96, 0]
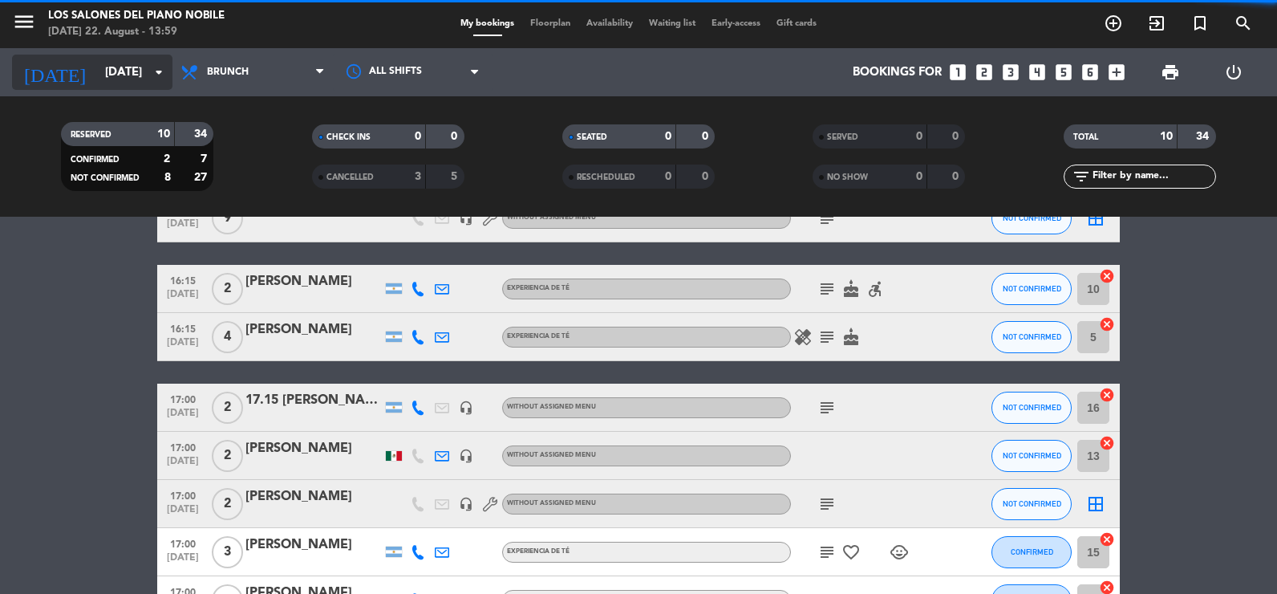
click at [127, 78] on input "[DATE]" at bounding box center [174, 73] width 154 height 30
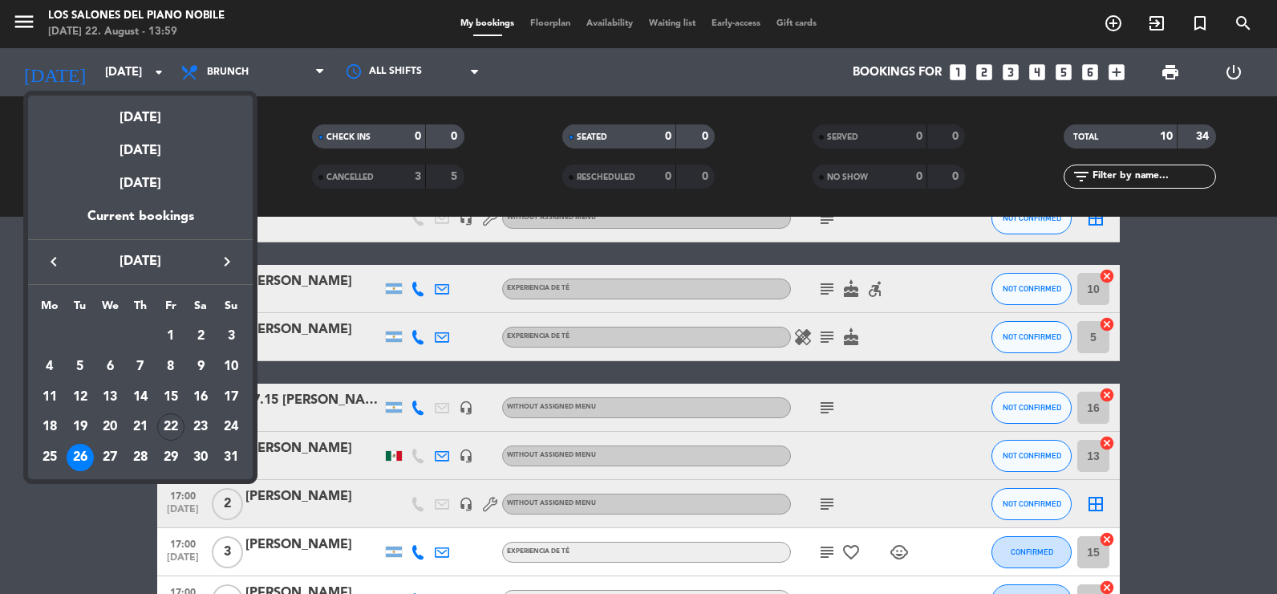
click at [985, 73] on div at bounding box center [638, 297] width 1277 height 594
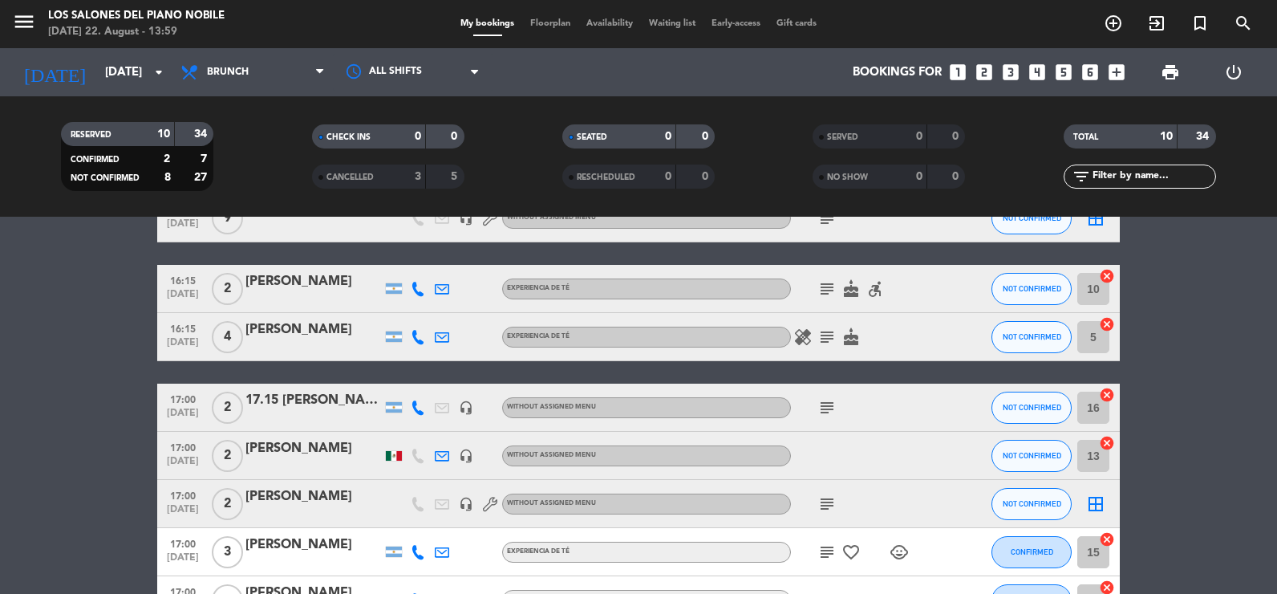
click at [984, 75] on icon "looks_two" at bounding box center [984, 72] width 21 height 21
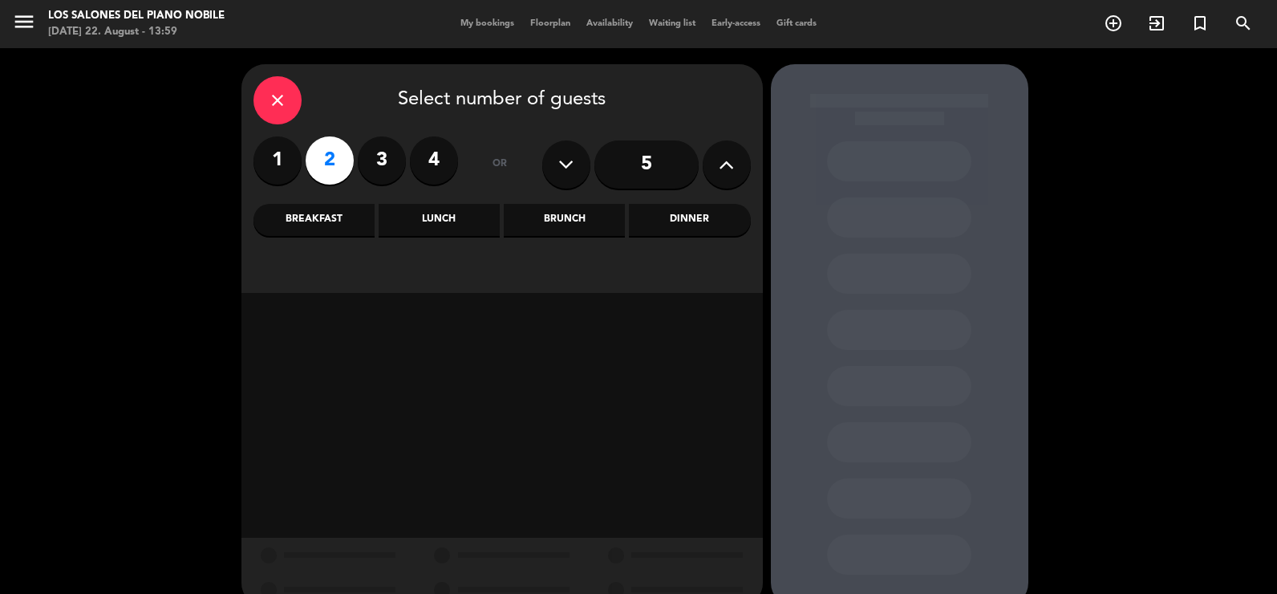
click at [269, 100] on icon "close" at bounding box center [277, 100] width 19 height 19
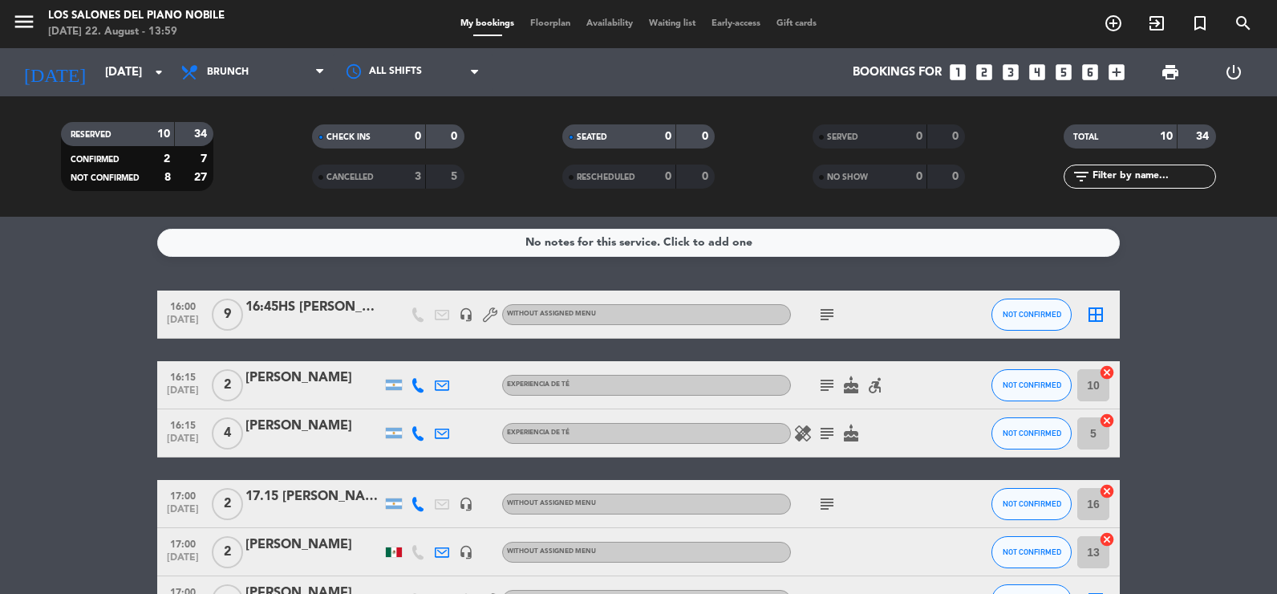
click at [976, 68] on icon "looks_two" at bounding box center [984, 72] width 21 height 21
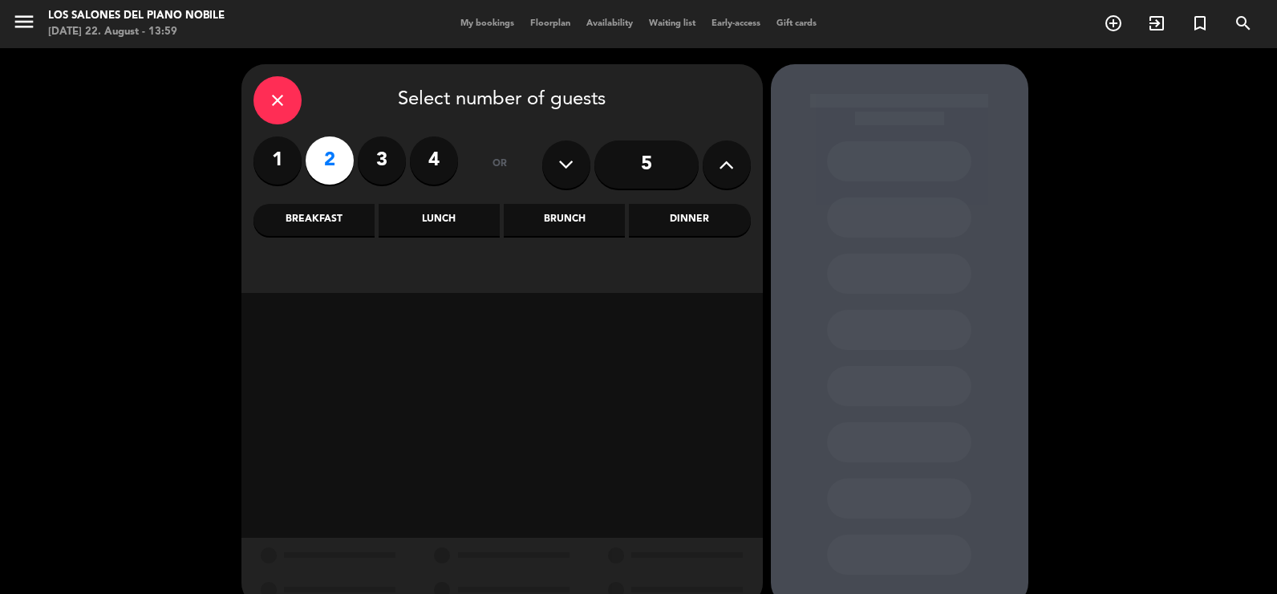
click at [554, 224] on div "Brunch" at bounding box center [564, 220] width 121 height 32
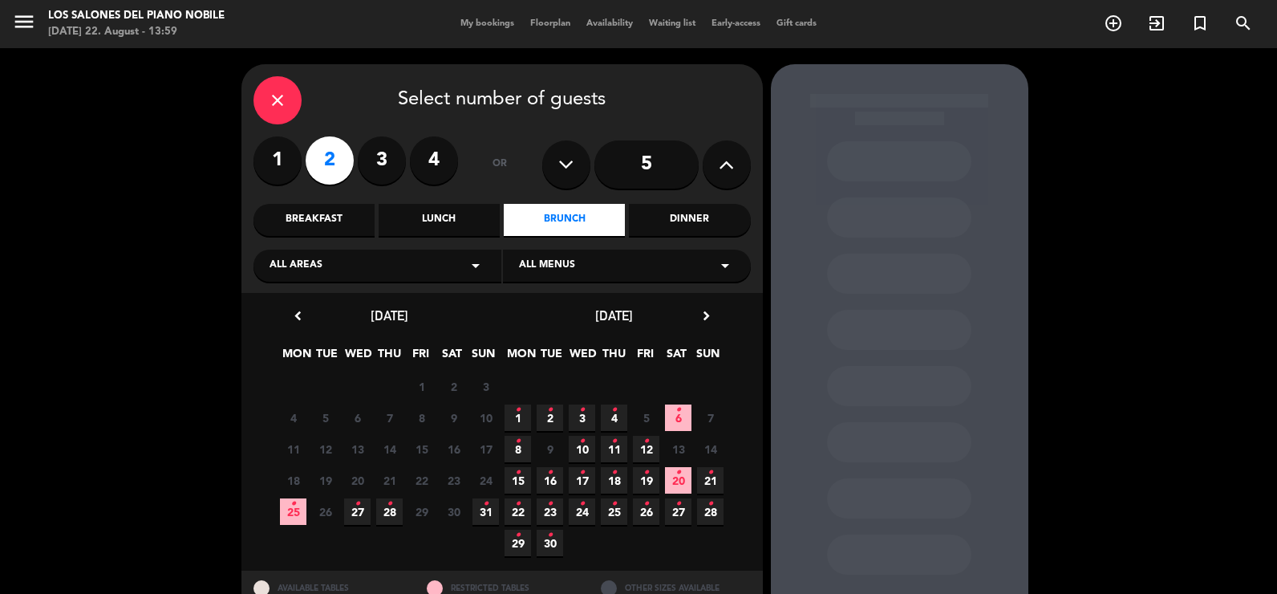
click at [280, 81] on div "close" at bounding box center [278, 100] width 48 height 48
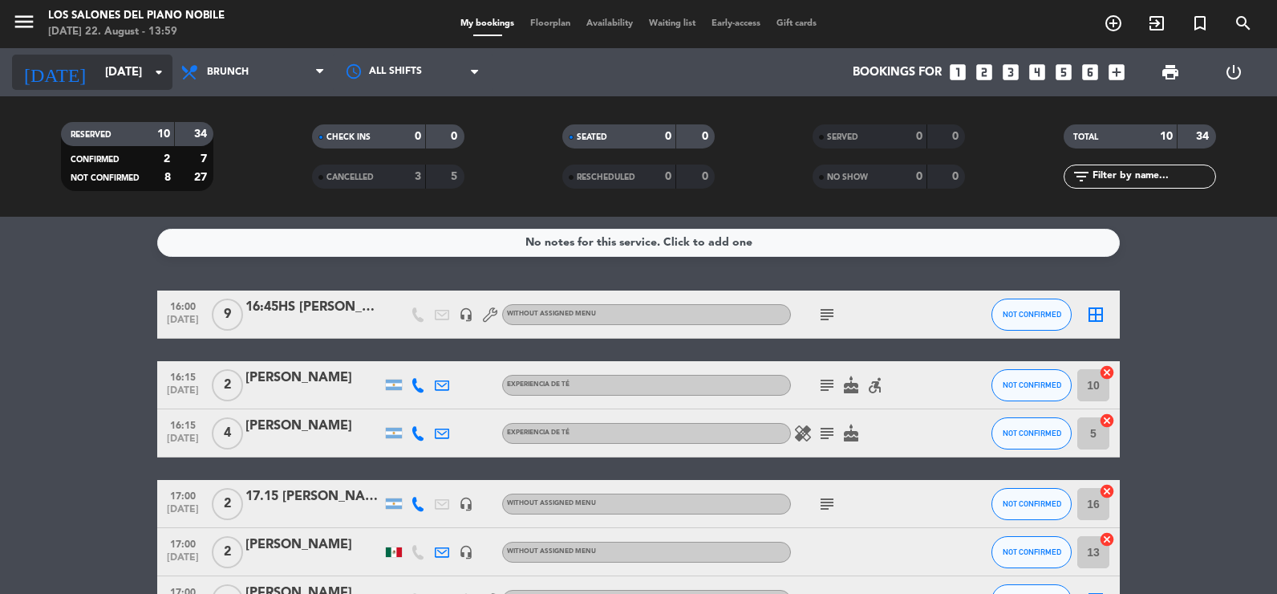
click at [139, 71] on input "[DATE]" at bounding box center [174, 73] width 154 height 30
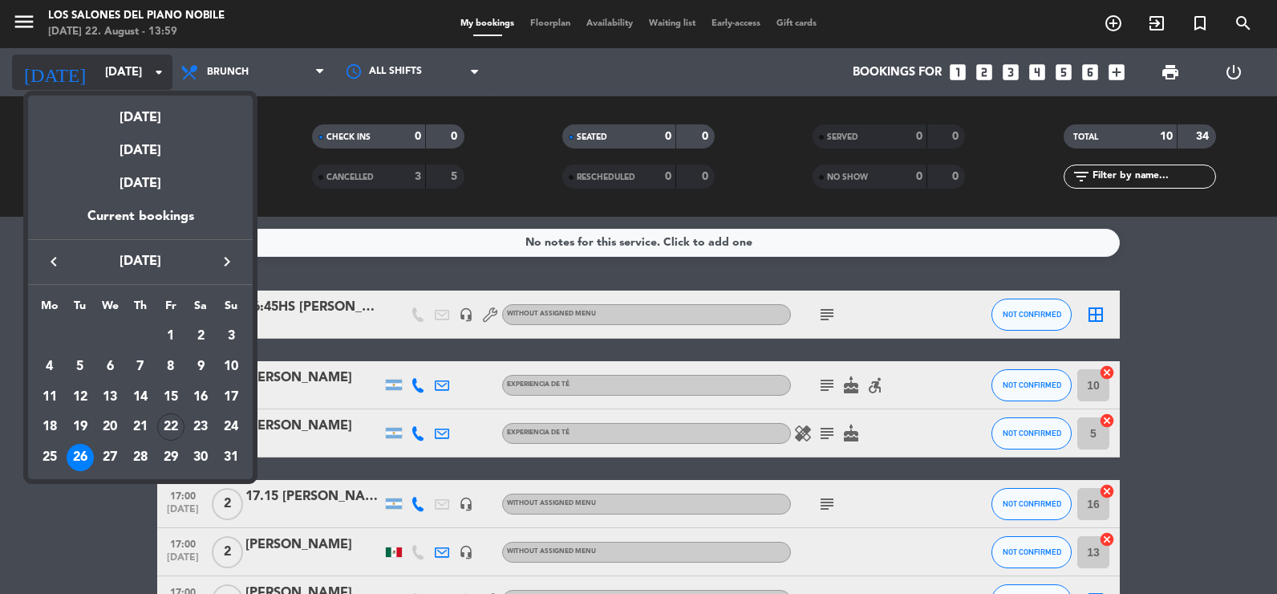
click at [139, 75] on div at bounding box center [638, 297] width 1277 height 594
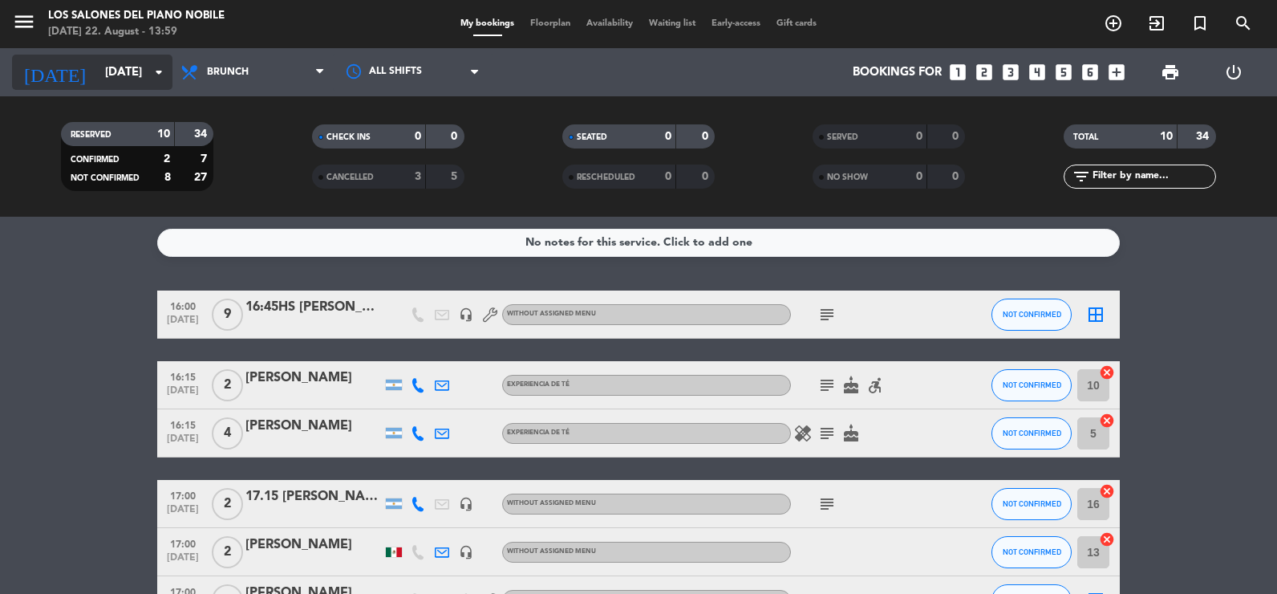
click at [120, 74] on input "[DATE]" at bounding box center [174, 73] width 154 height 30
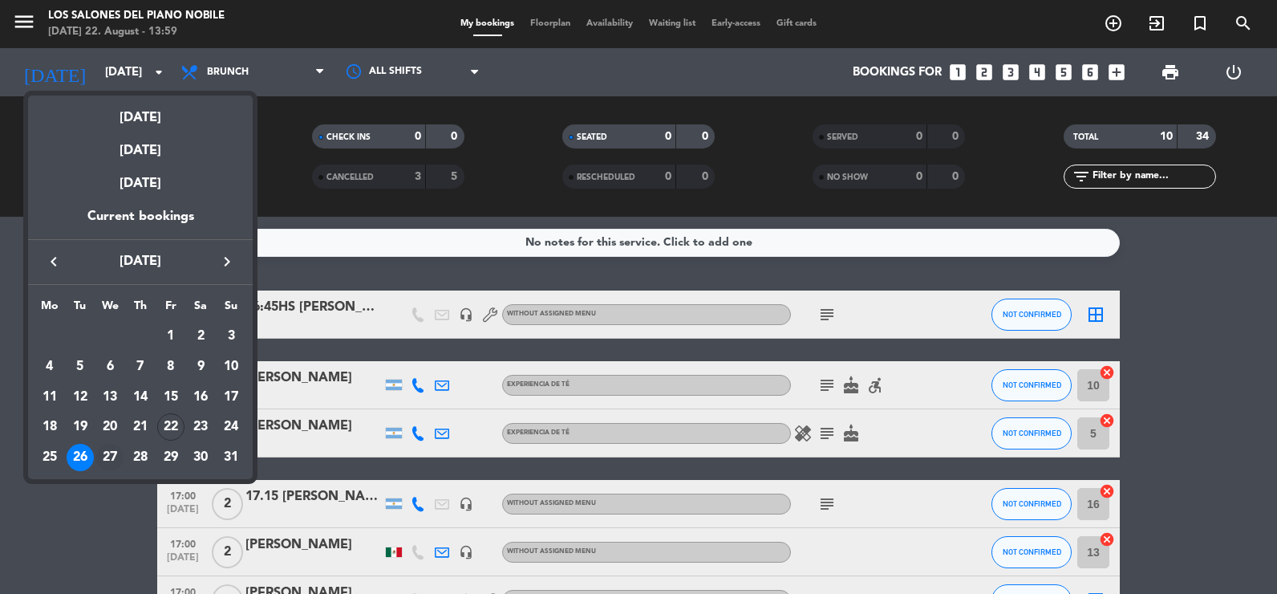
click at [102, 458] on div "27" at bounding box center [109, 457] width 27 height 27
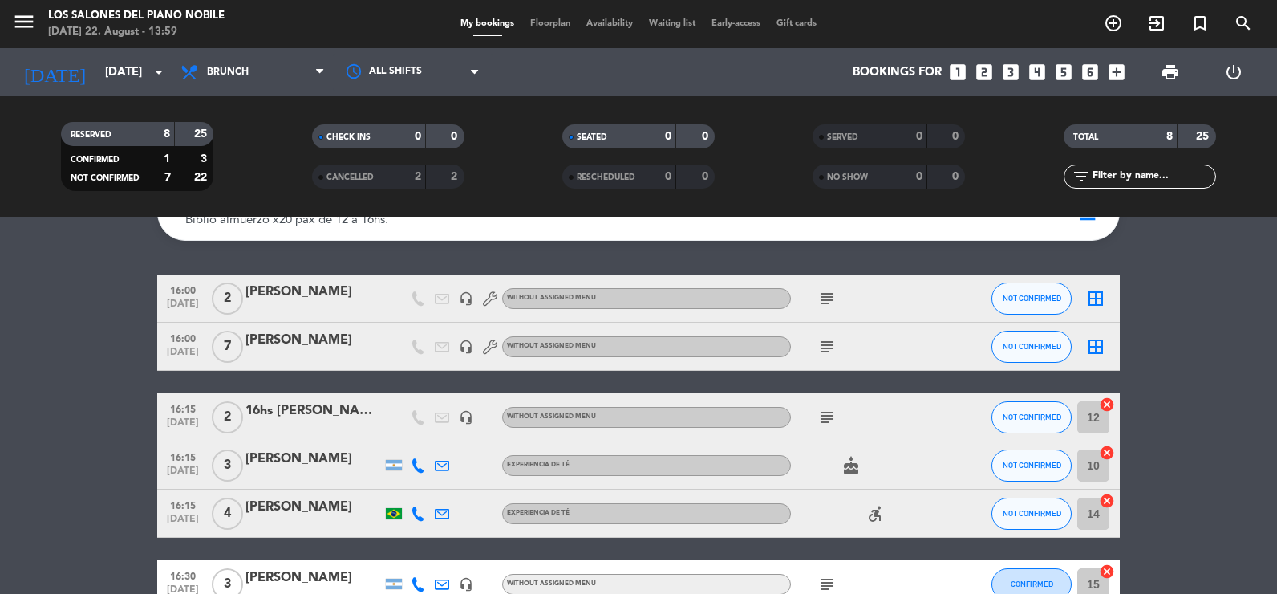
scroll to position [160, 0]
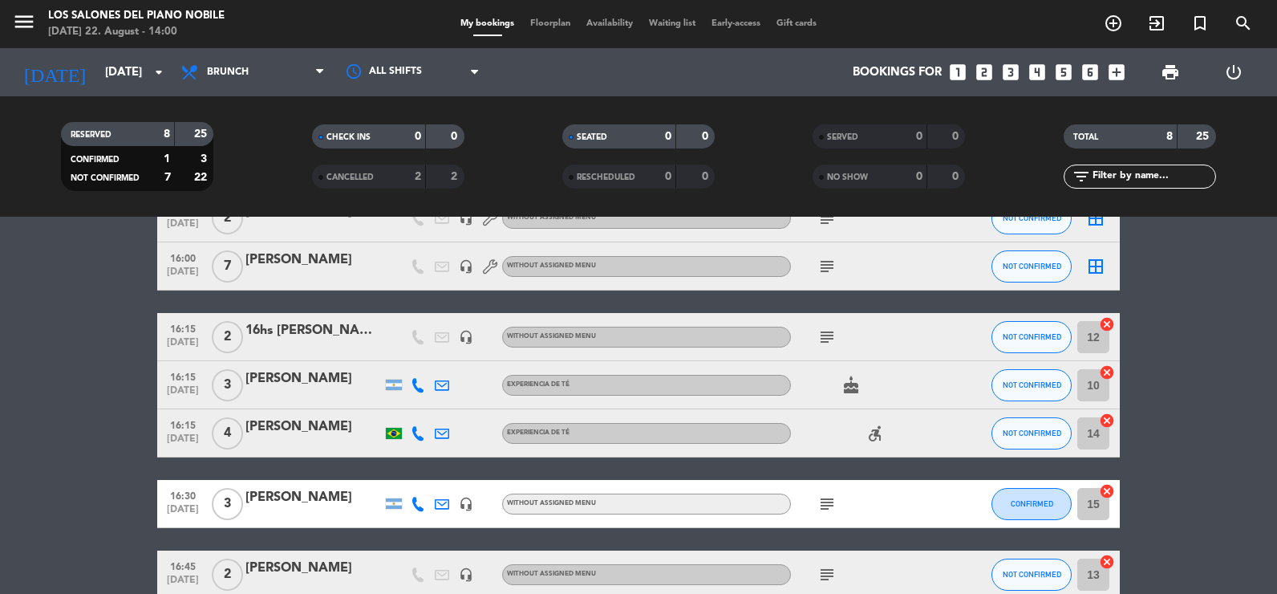
click at [347, 435] on div "[PERSON_NAME]" at bounding box center [313, 426] width 136 height 21
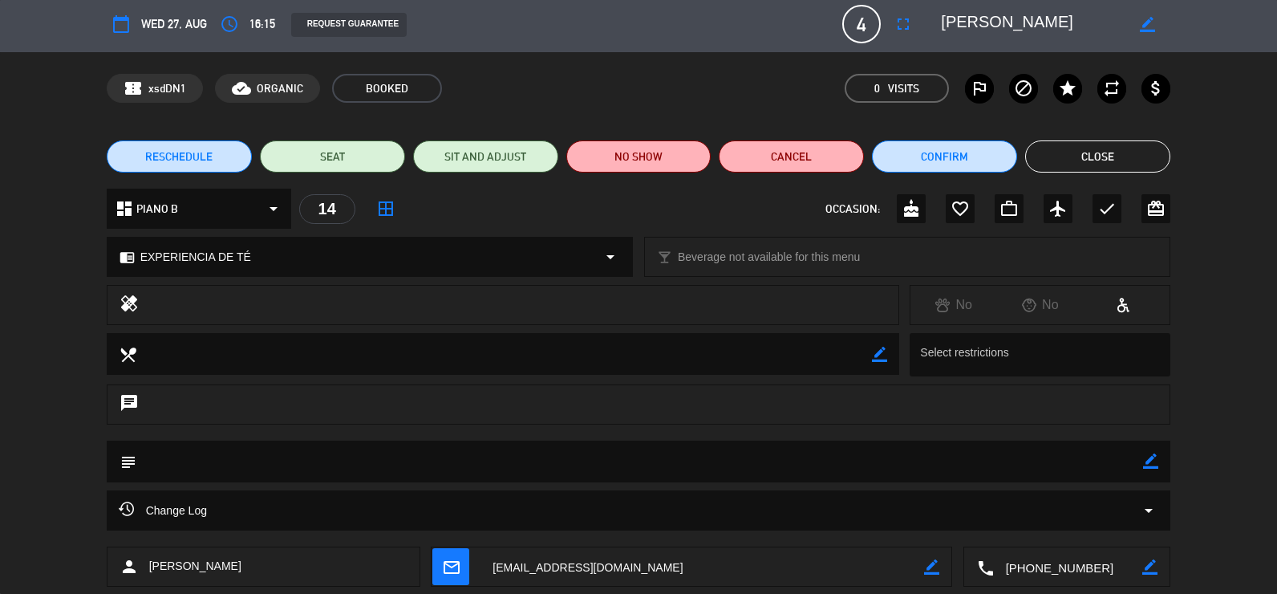
scroll to position [0, 0]
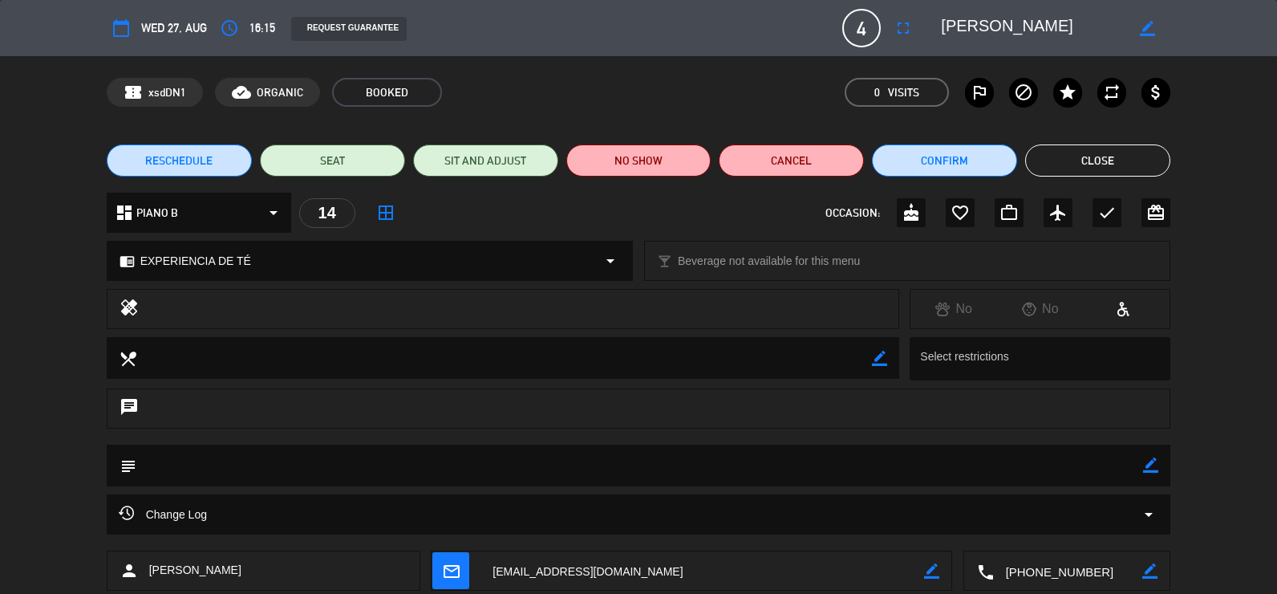
click at [1126, 150] on button "Close" at bounding box center [1097, 160] width 145 height 32
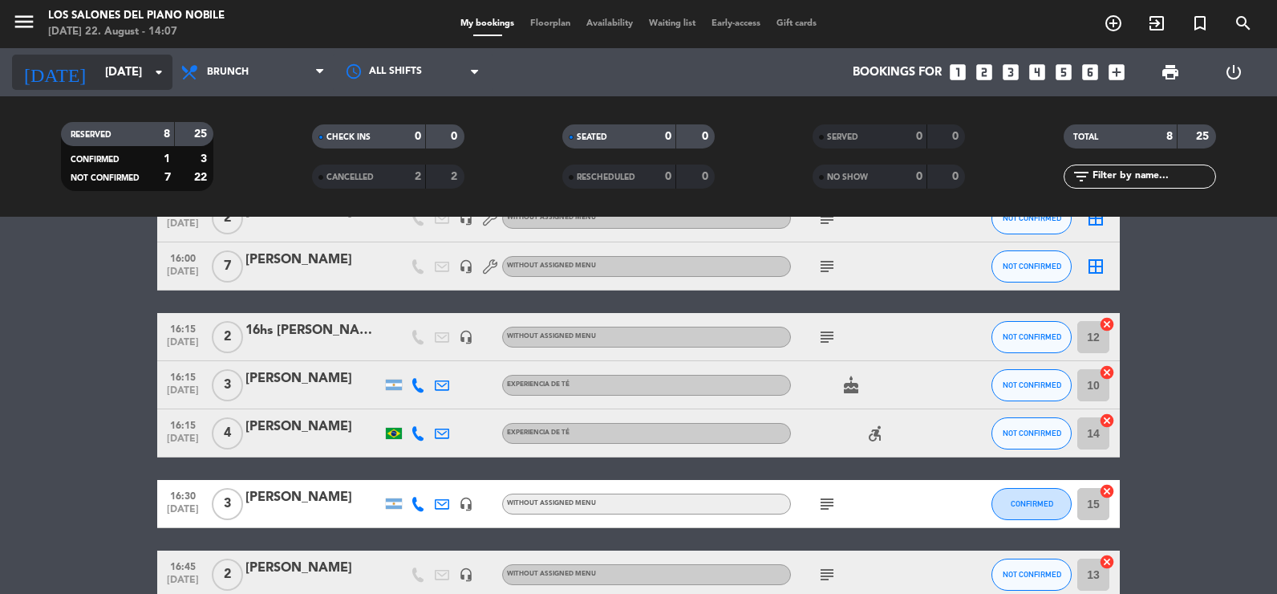
click at [121, 75] on input "[DATE]" at bounding box center [174, 73] width 154 height 30
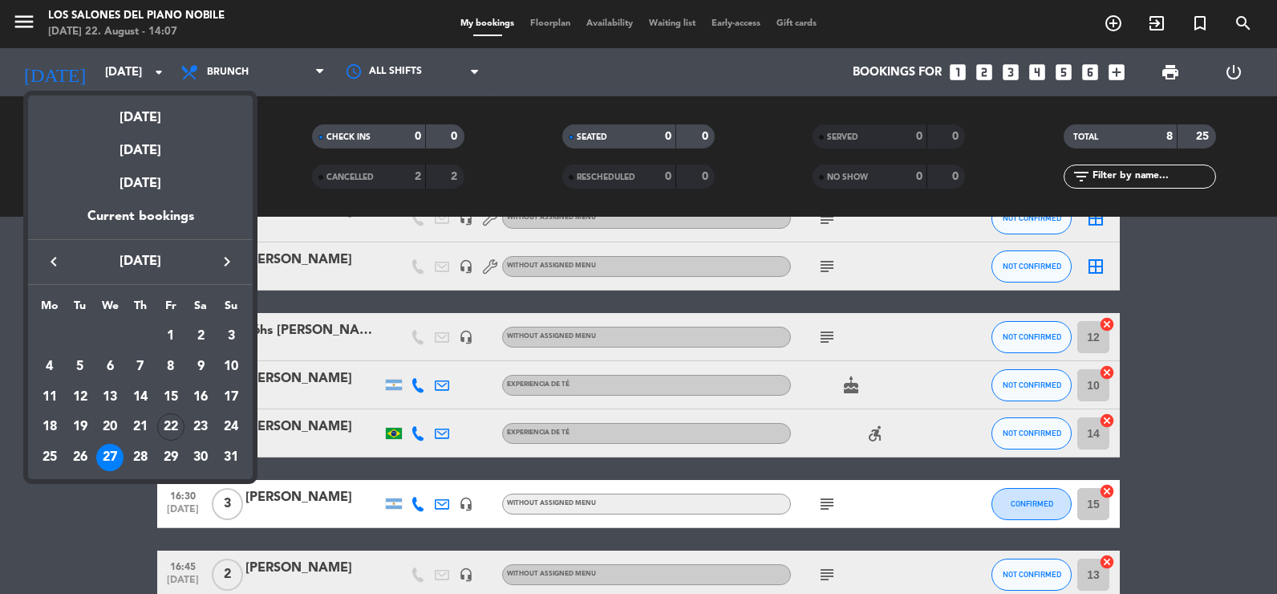
click at [229, 262] on icon "keyboard_arrow_right" at bounding box center [226, 261] width 19 height 19
click at [225, 456] on div "28" at bounding box center [230, 457] width 27 height 27
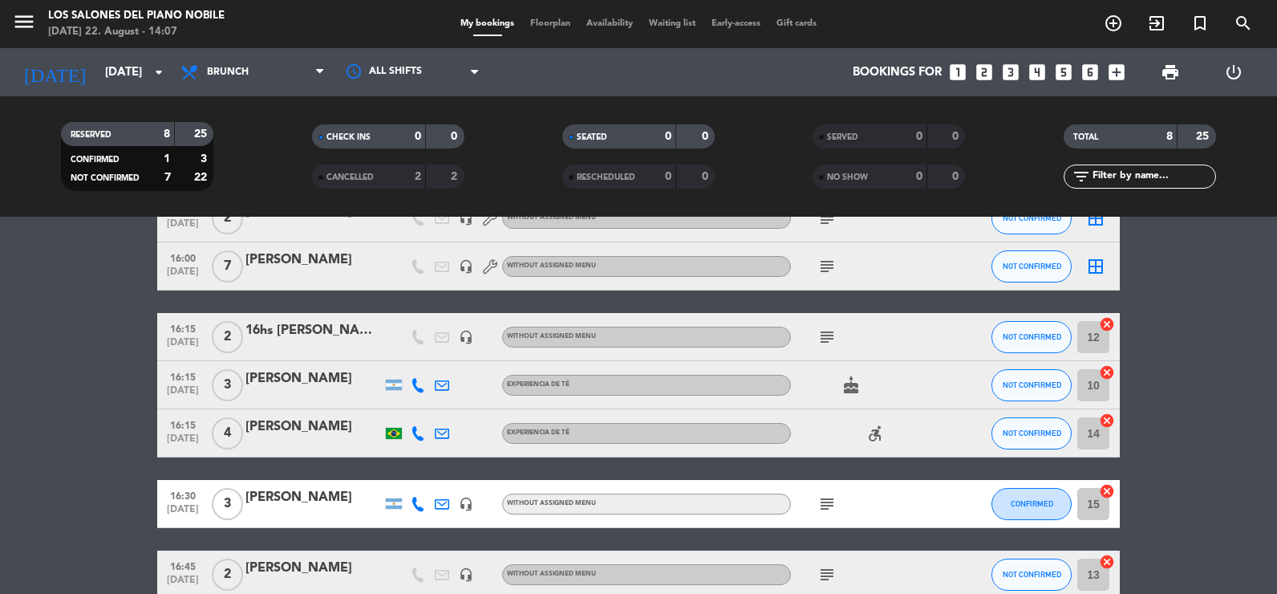
type input "Sun 28 Sep"
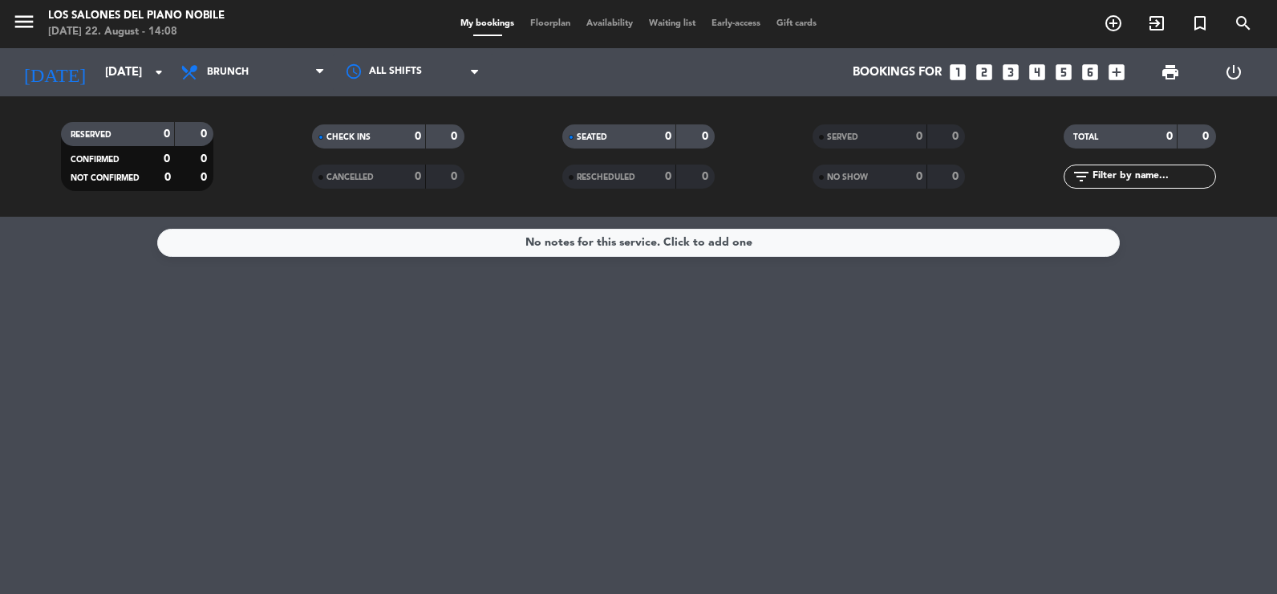
click at [981, 71] on icon "looks_two" at bounding box center [984, 72] width 21 height 21
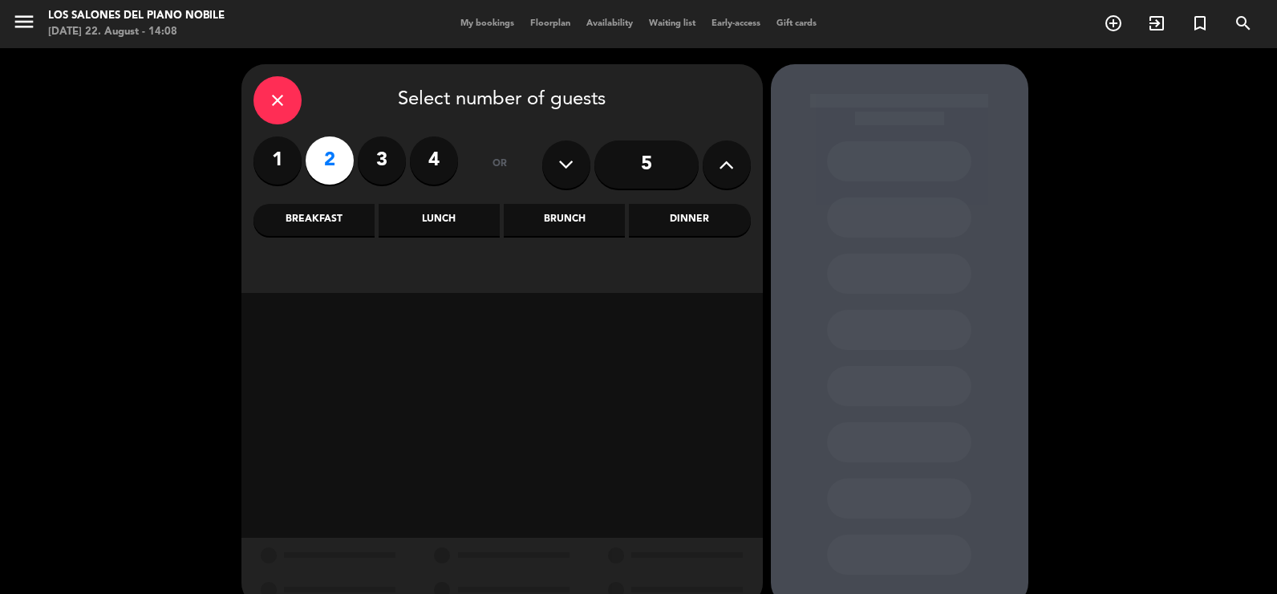
click at [581, 224] on div "Brunch" at bounding box center [564, 220] width 121 height 32
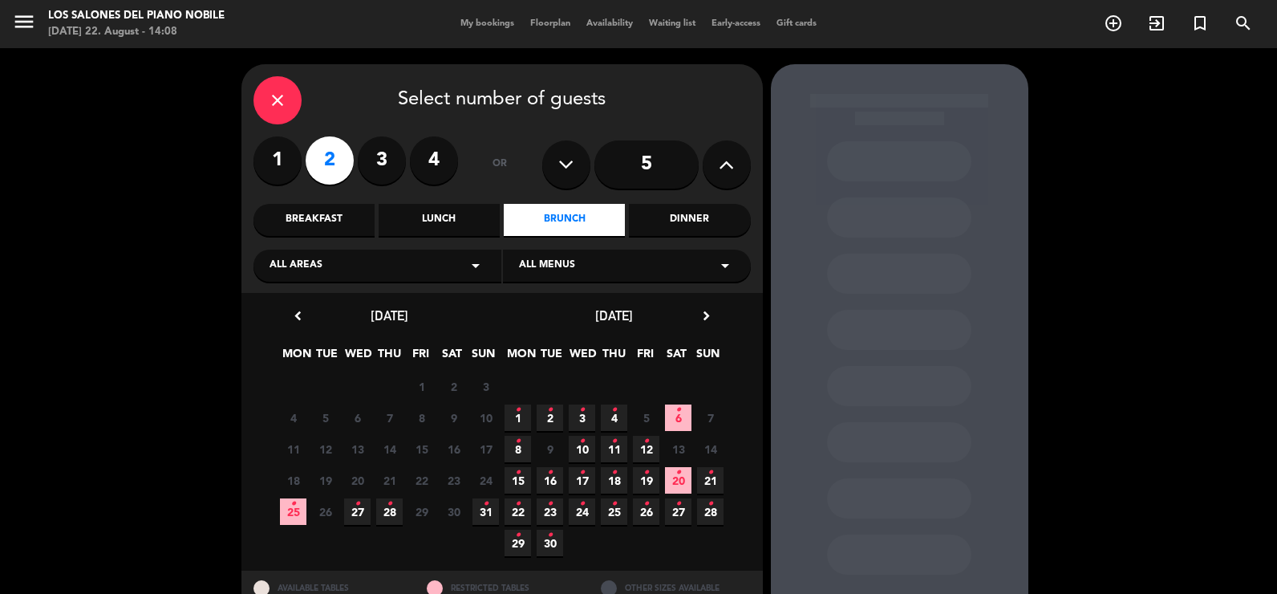
click at [705, 505] on span "28 •" at bounding box center [710, 511] width 26 height 26
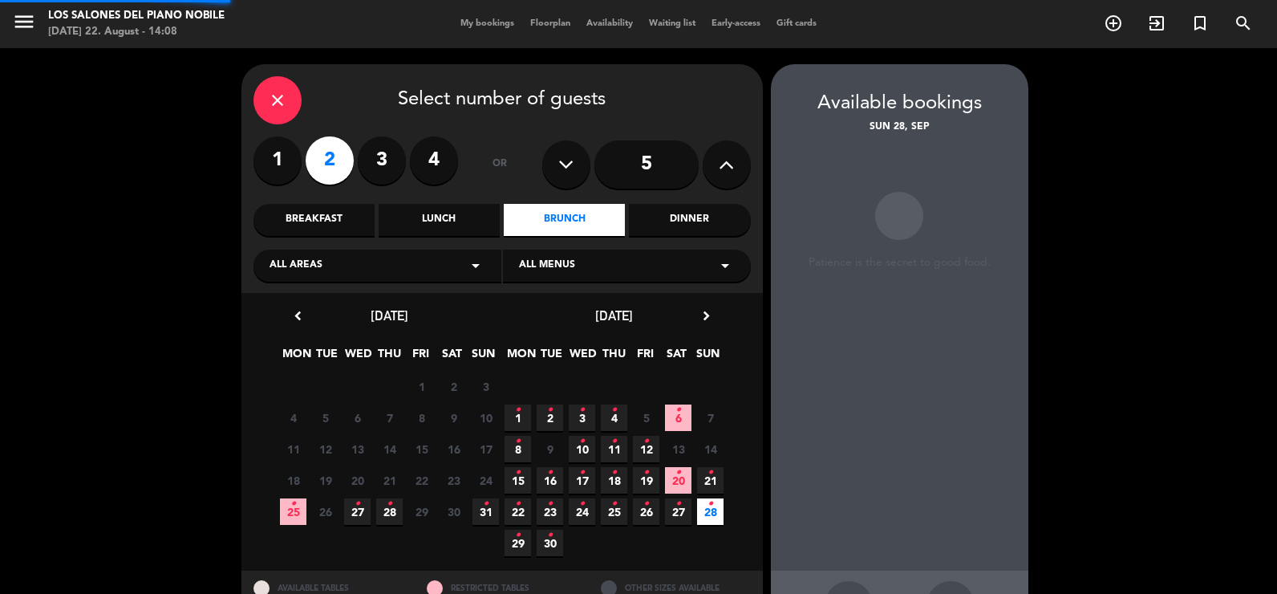
scroll to position [61, 0]
